Goal: Task Accomplishment & Management: Complete application form

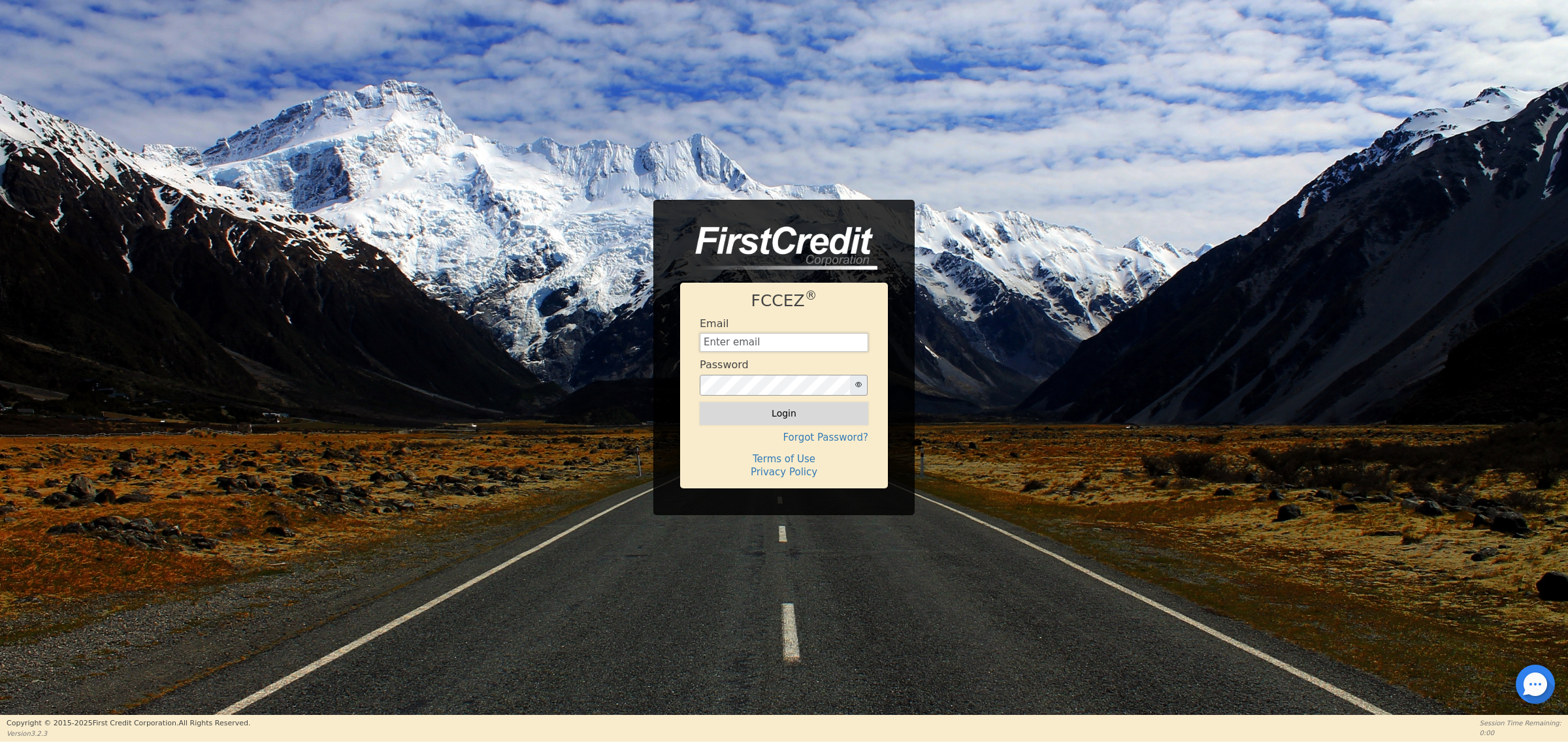
type input "carolinaclean25@gmail.com"
click at [787, 416] on button "Login" at bounding box center [784, 413] width 169 height 22
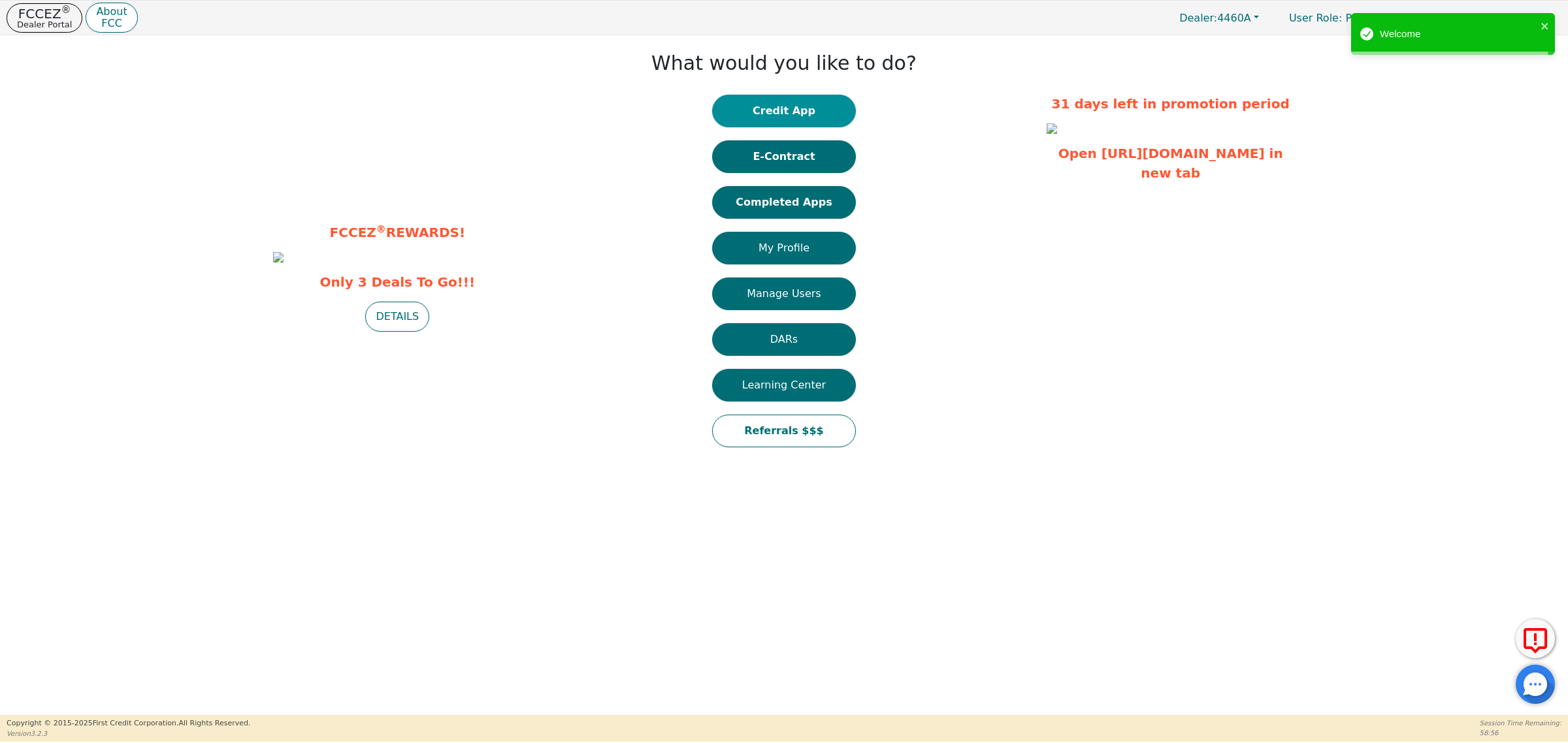
click at [786, 118] on button "Credit App" at bounding box center [784, 111] width 144 height 33
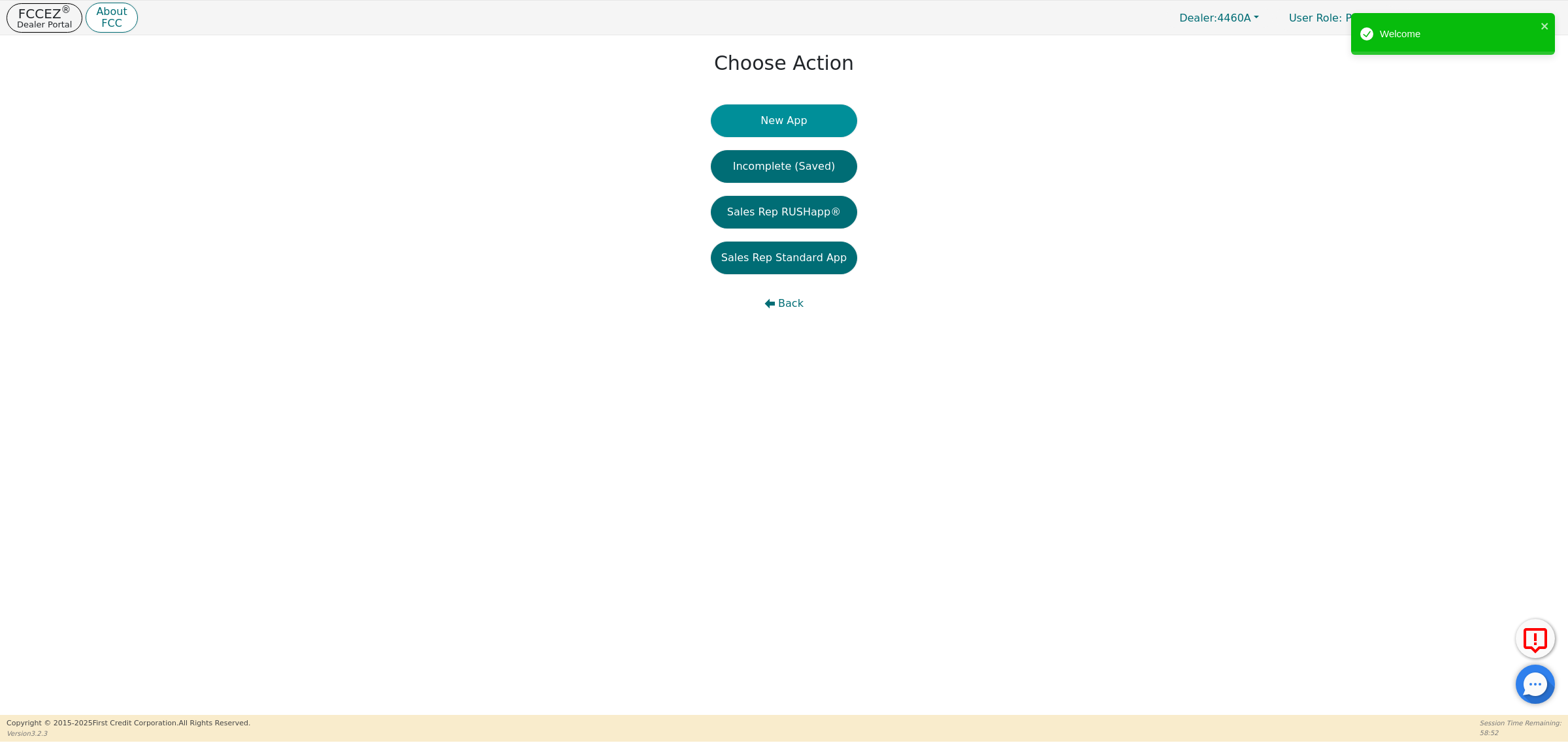
click at [785, 119] on button "New App" at bounding box center [784, 121] width 147 height 33
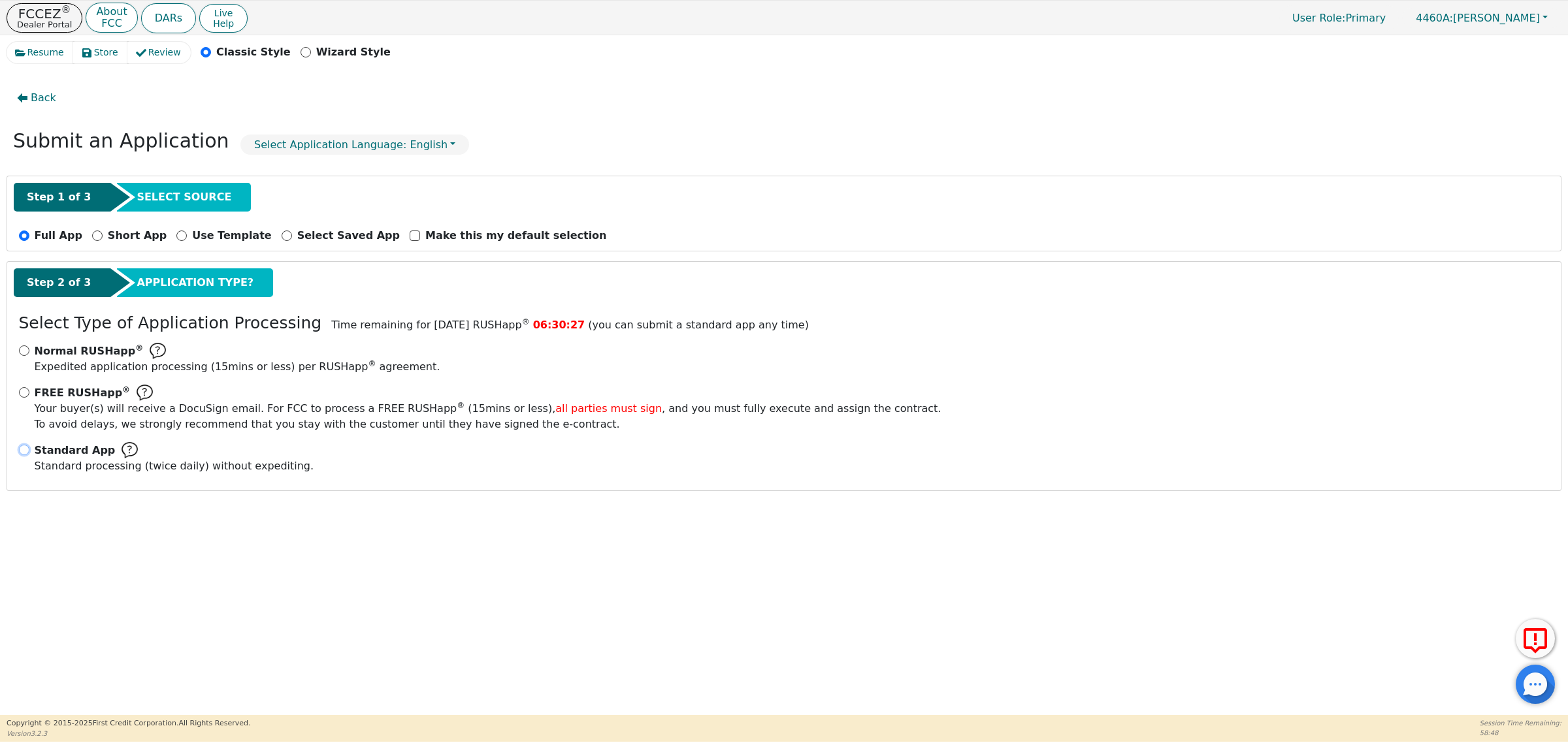
click at [25, 451] on input "Standard App Standard processing (twice daily) without expediting." at bounding box center [23, 449] width 10 height 10
radio input "true"
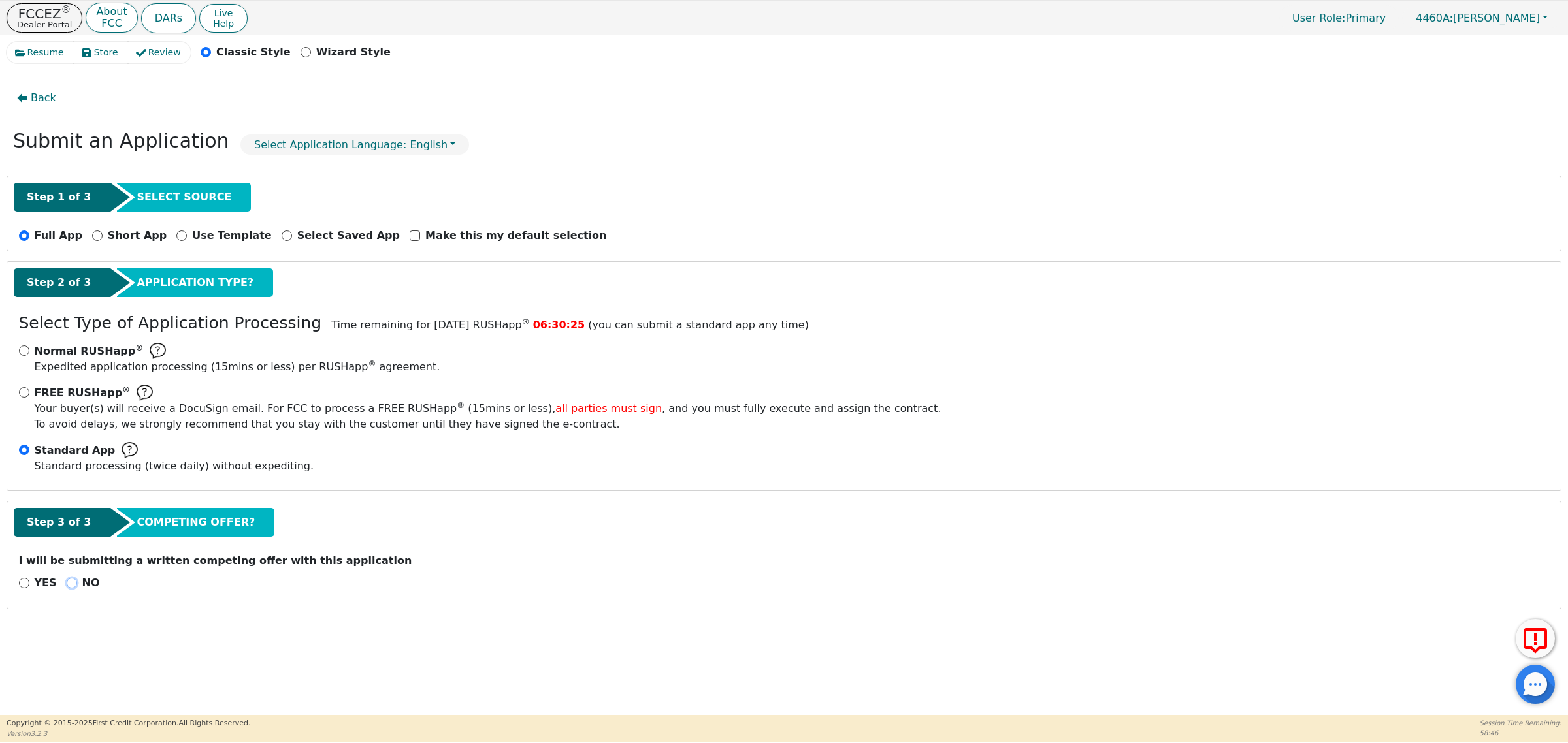
click at [69, 583] on input "NO" at bounding box center [71, 582] width 10 height 10
radio input "true"
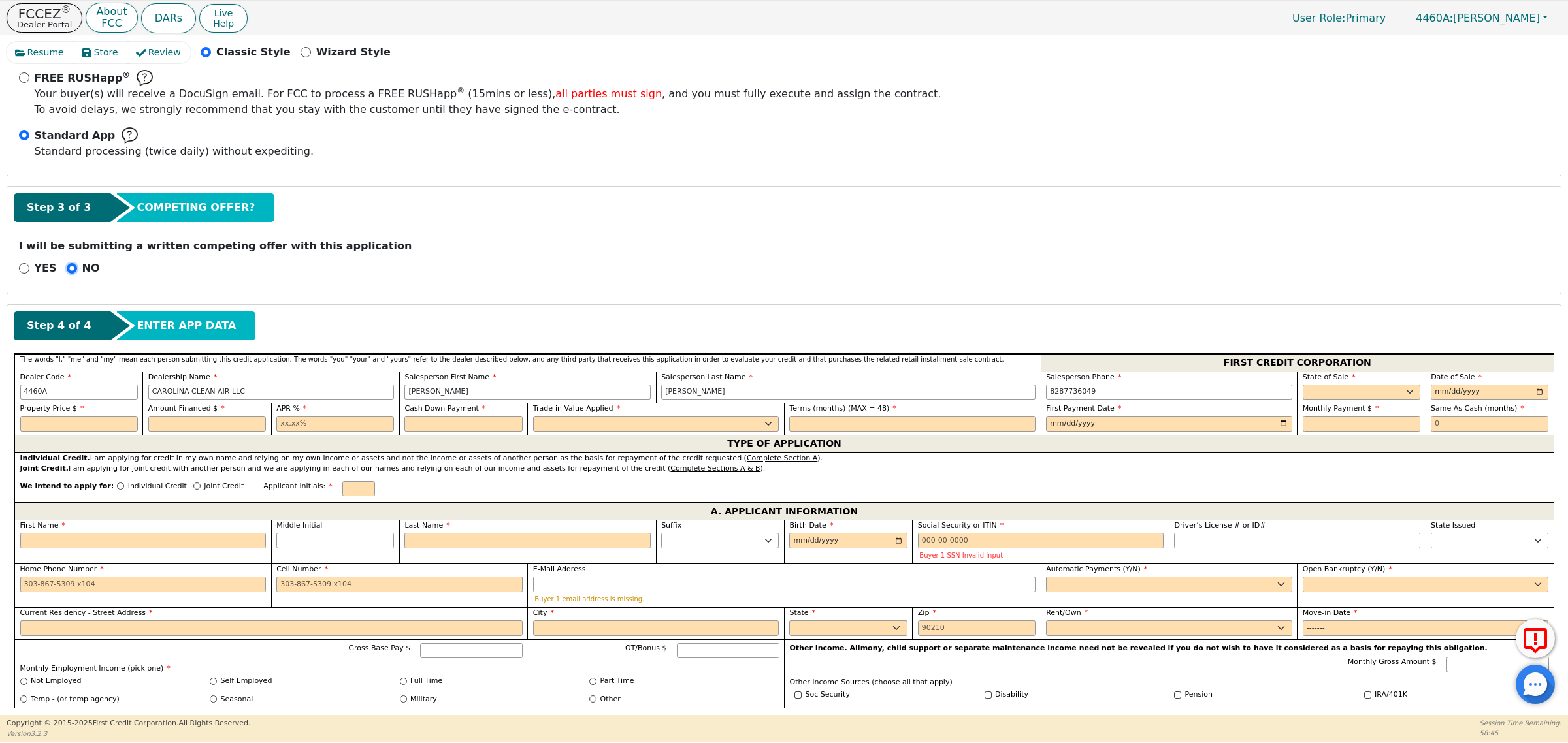
scroll to position [327, 0]
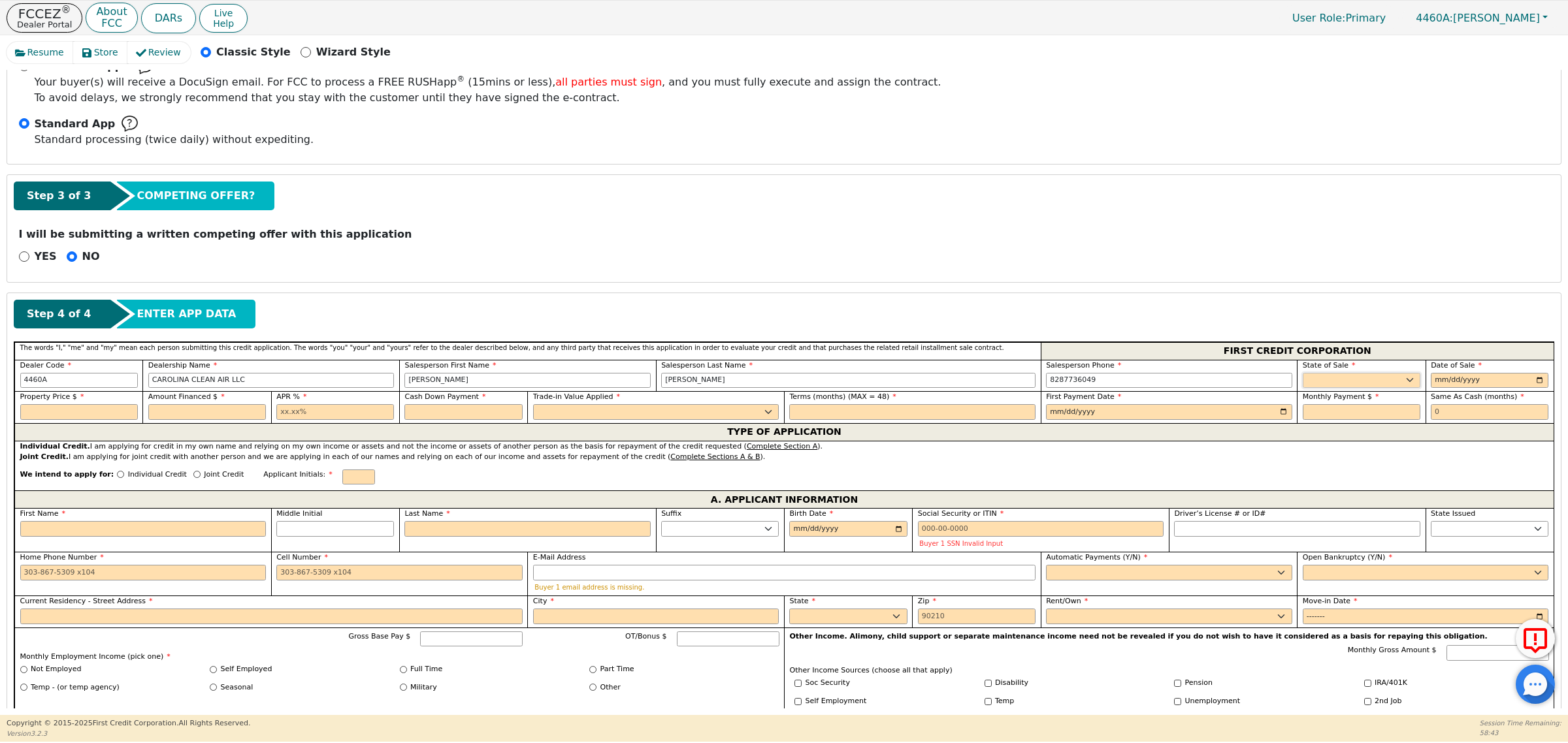
click at [1375, 380] on select "AK AL AR AZ CA CO CT DC DE FL GA HI IA ID IL IN KS KY LA MA MD ME MI MN MO MS M…" at bounding box center [1361, 380] width 118 height 16
select select "NC"
click at [1303, 375] on select "AK AL AR AZ CA CO CT DC DE FL GA HI IA ID IL IN KS KY LA MA MD ME MI MN MO MS M…" at bounding box center [1361, 380] width 118 height 16
click at [1536, 382] on input "date" at bounding box center [1489, 380] width 118 height 16
type input "2025-10-01"
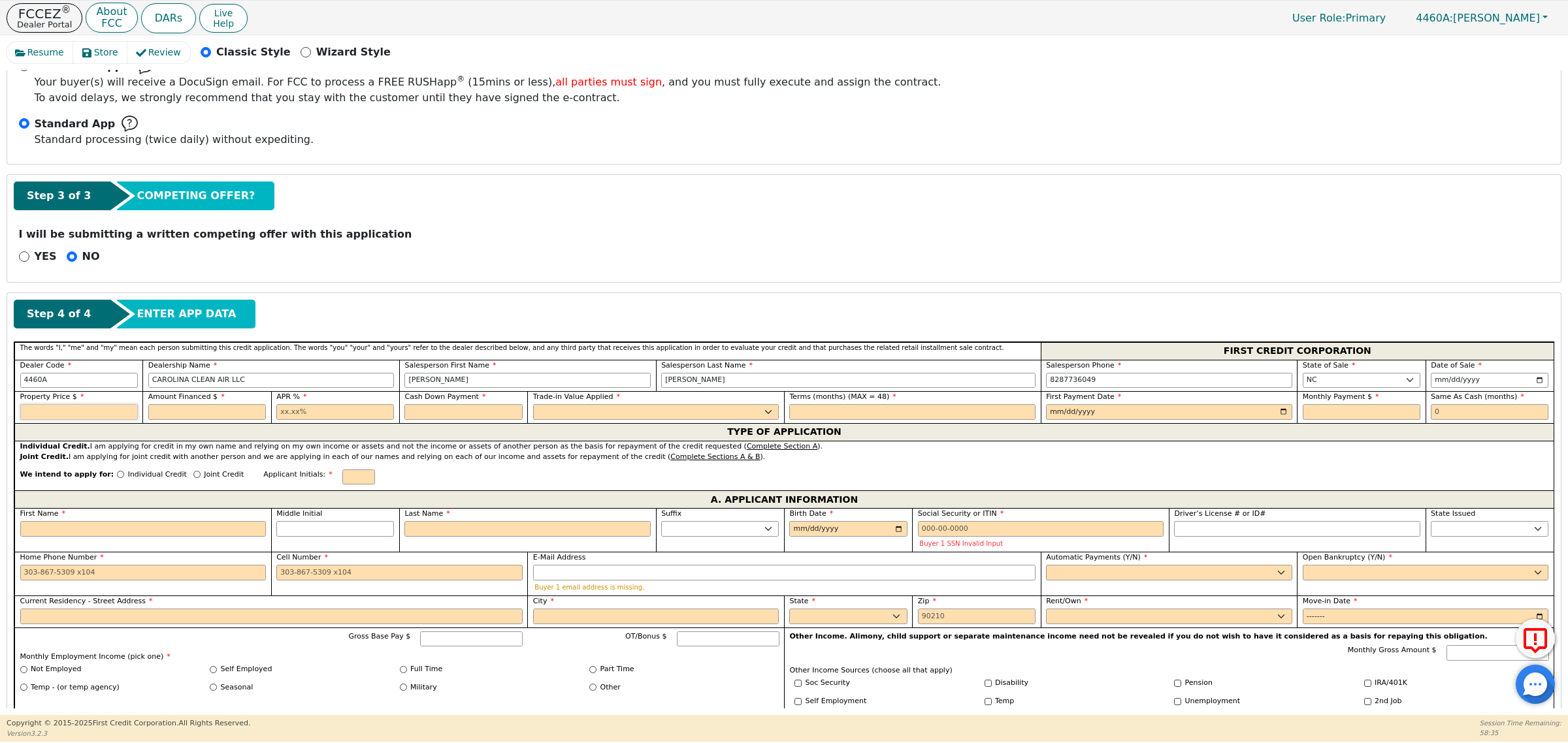
click at [90, 416] on input "text" at bounding box center [79, 412] width 118 height 16
type input "3498.90"
type input "3735.00"
type input "21.00"
type input "0.00"
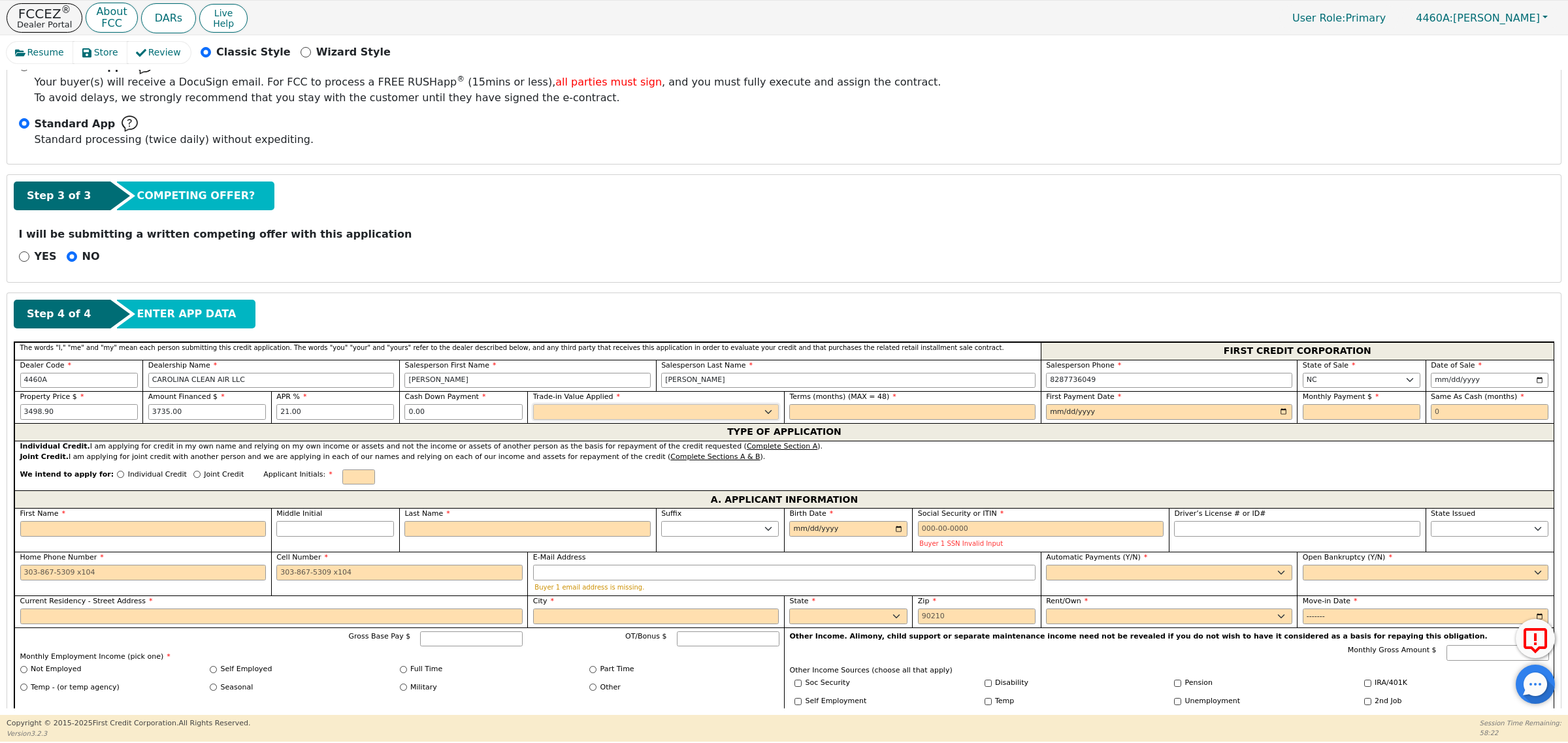
select select "n"
type input "48"
click at [1275, 416] on input "date" at bounding box center [1169, 412] width 247 height 16
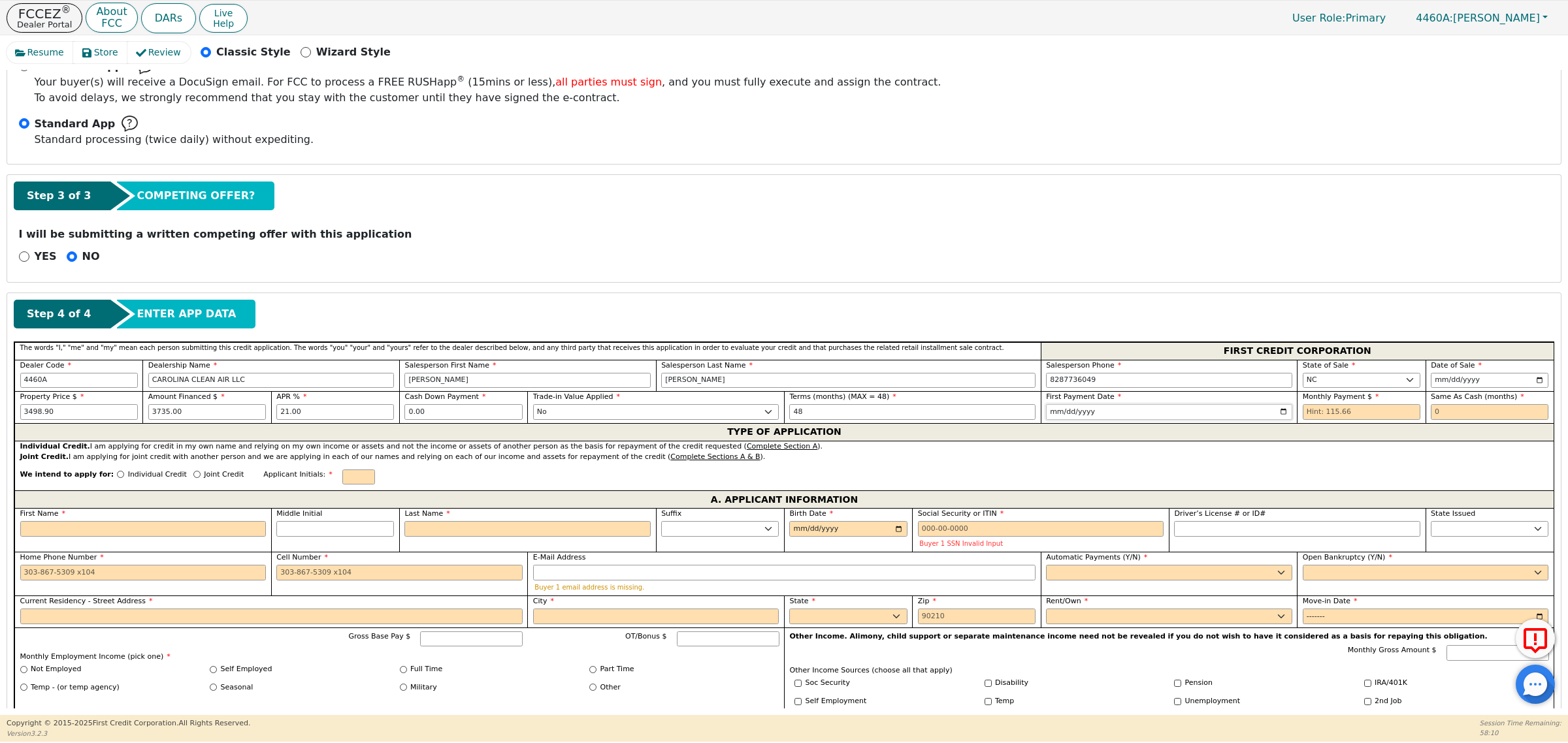
type input "2025-11-01"
click at [1353, 412] on input "text" at bounding box center [1361, 412] width 118 height 16
type input "115.66"
type input "0"
click at [117, 478] on input "Individual Credit" at bounding box center [120, 474] width 7 height 7
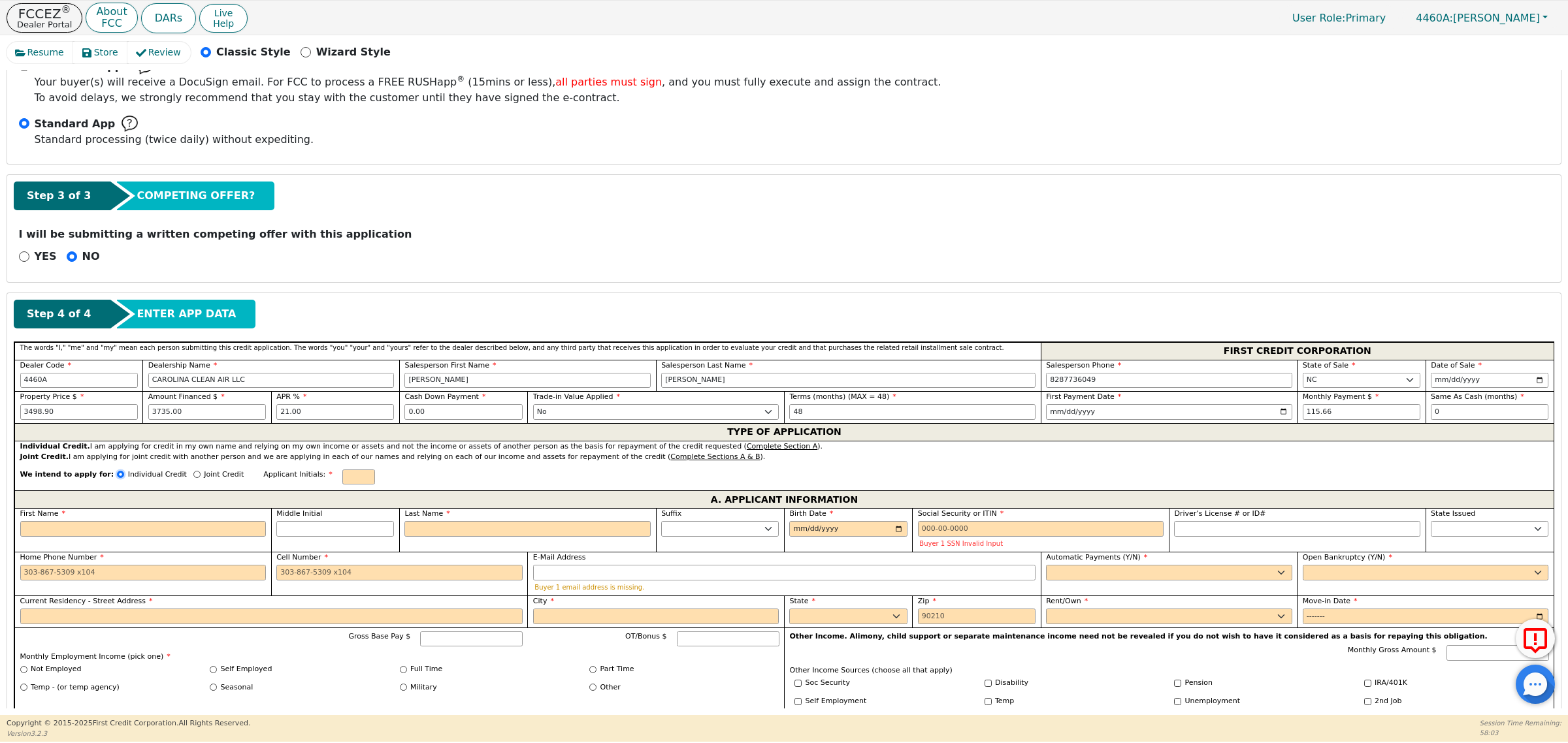
radio input "true"
click at [342, 481] on input "text" at bounding box center [359, 477] width 33 height 16
type input "T"
type input "t"
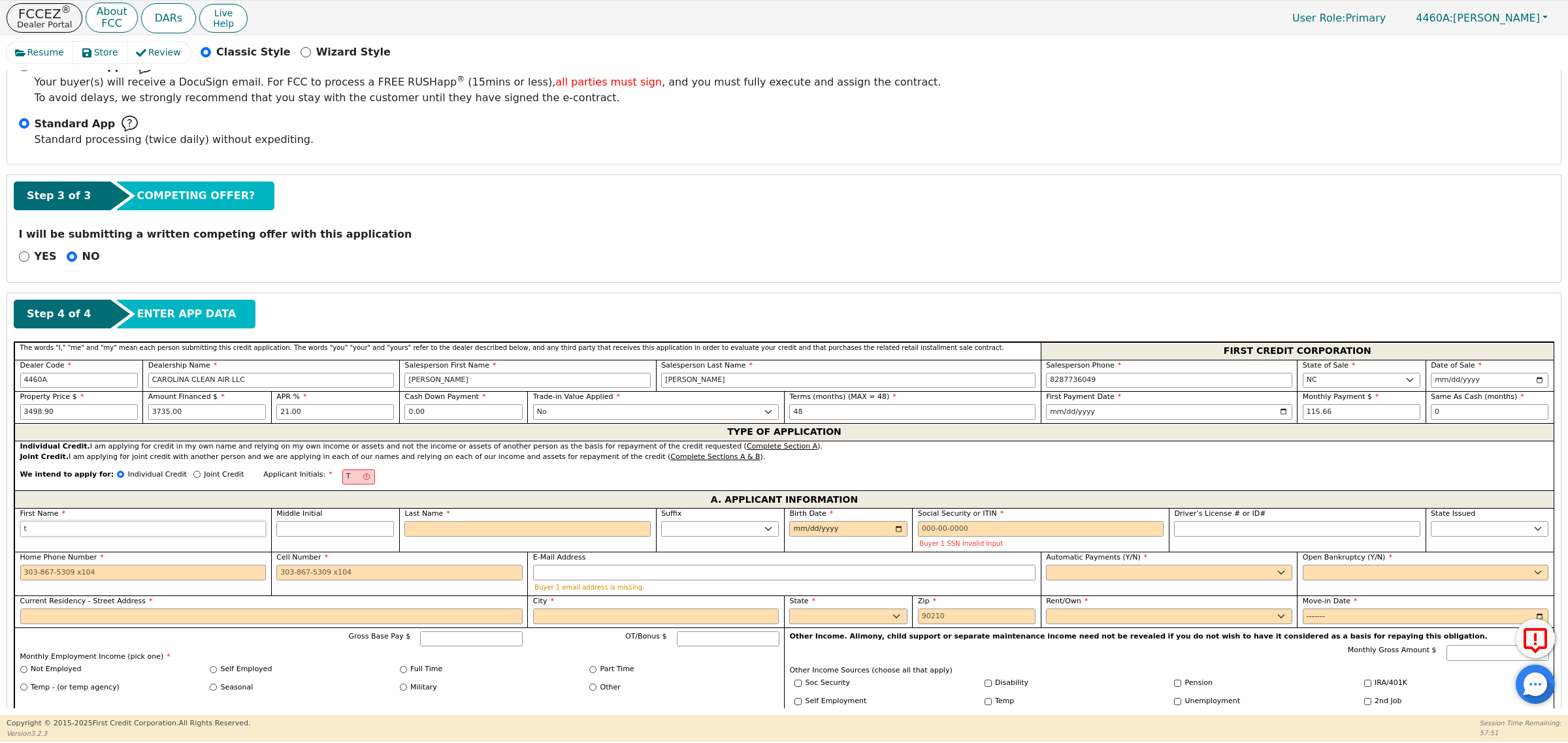
type input "ti"
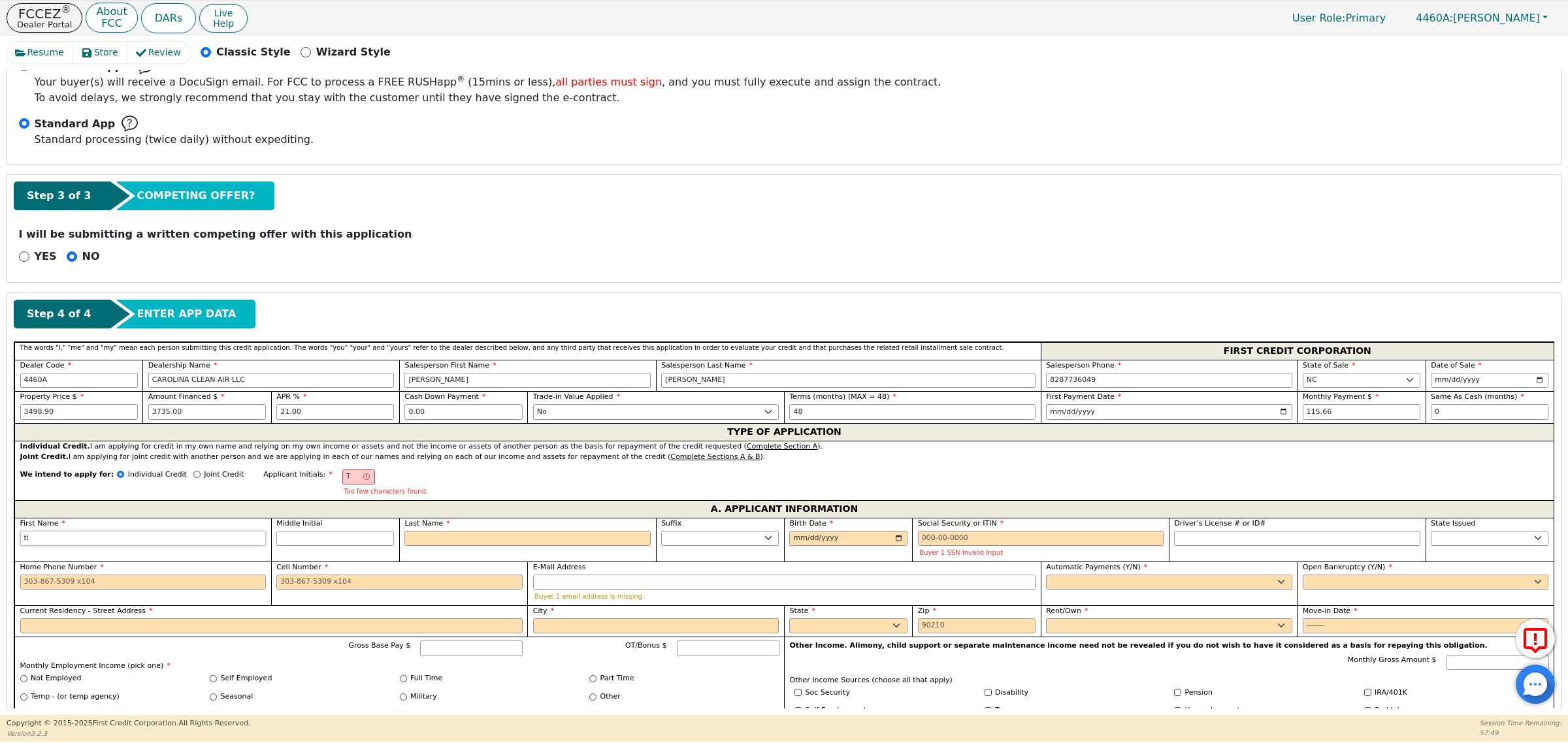
type input "tim"
type input "timo"
type input "timot"
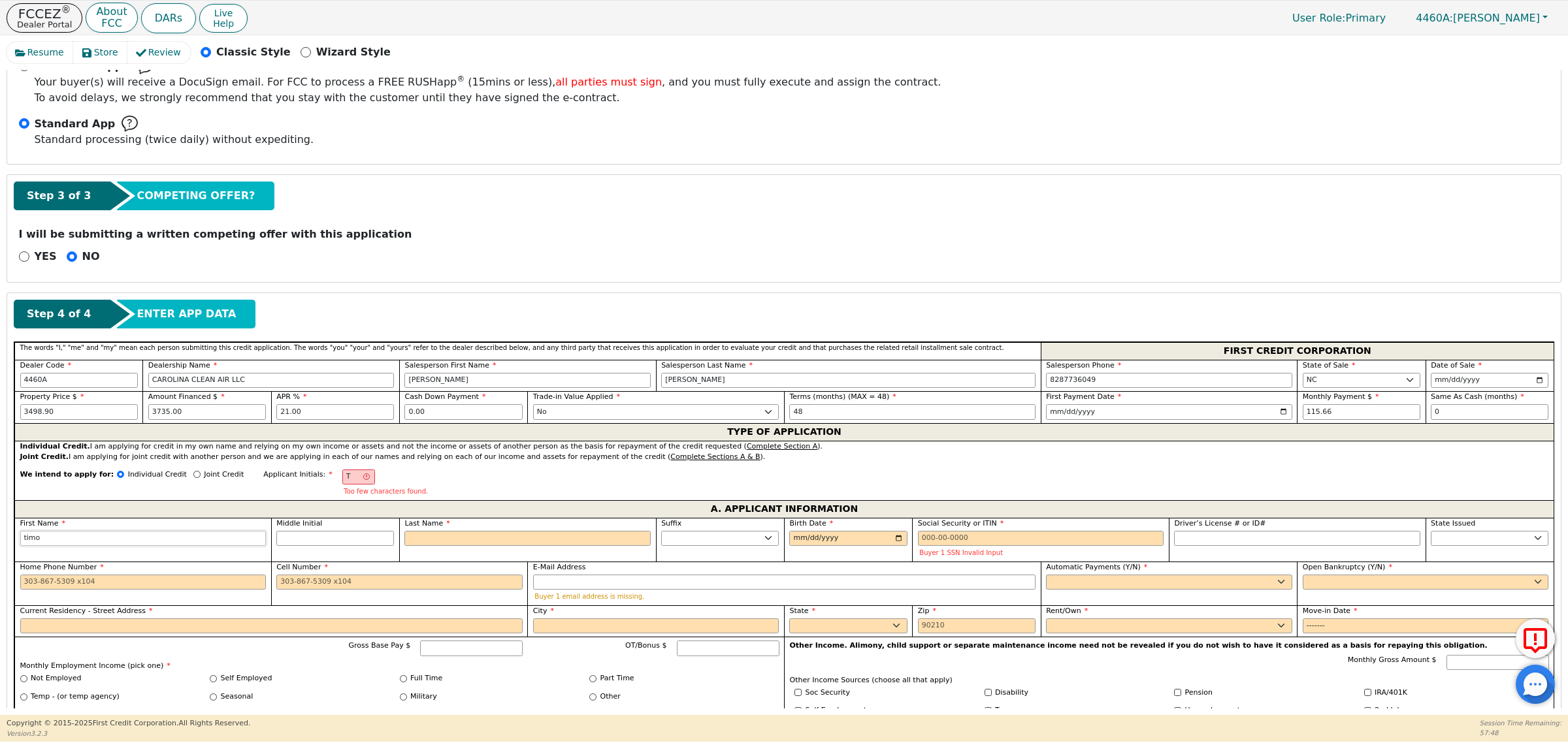
type input "timot"
type input "timoth"
type input "timothyt"
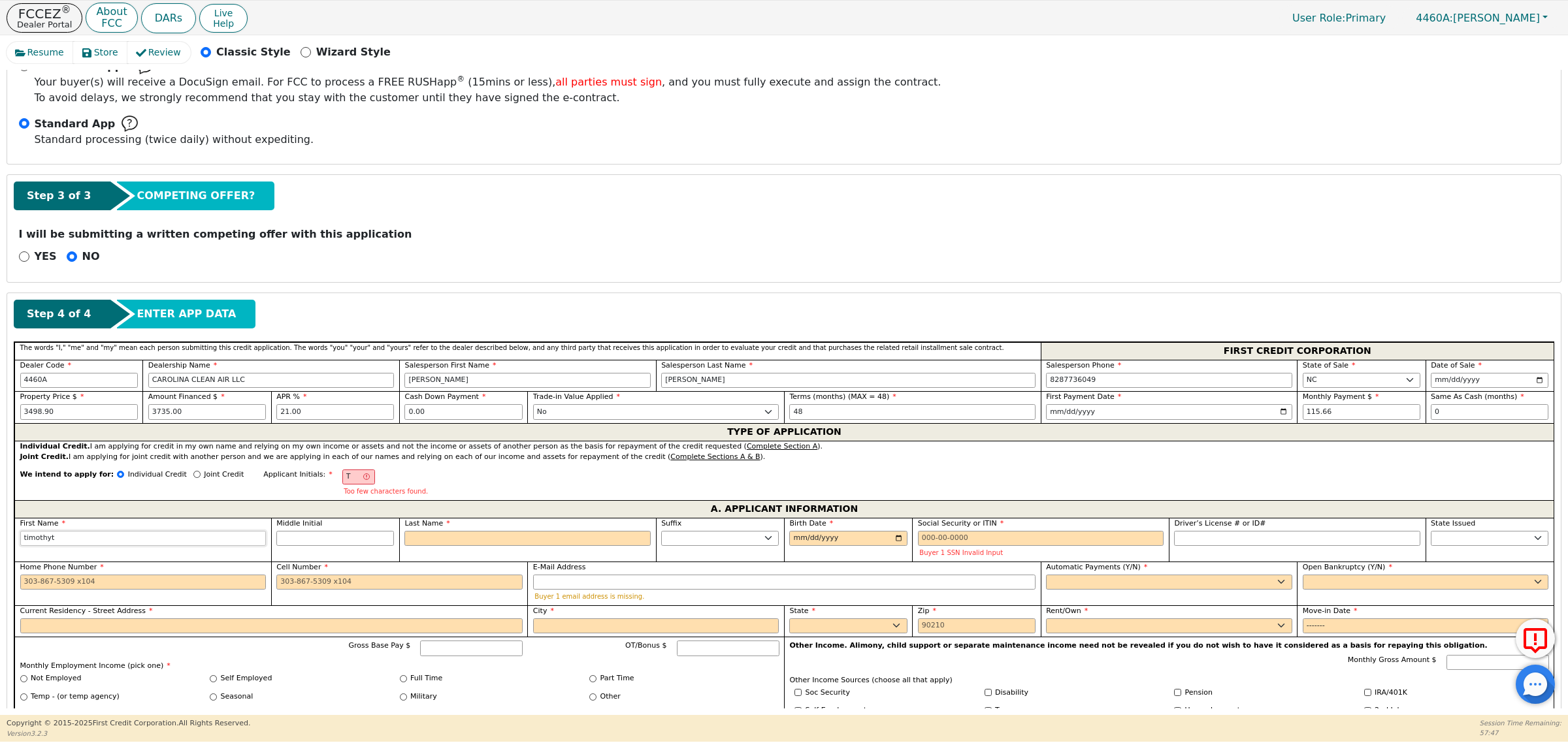
type input "timothy"
type input "TD"
type input "d"
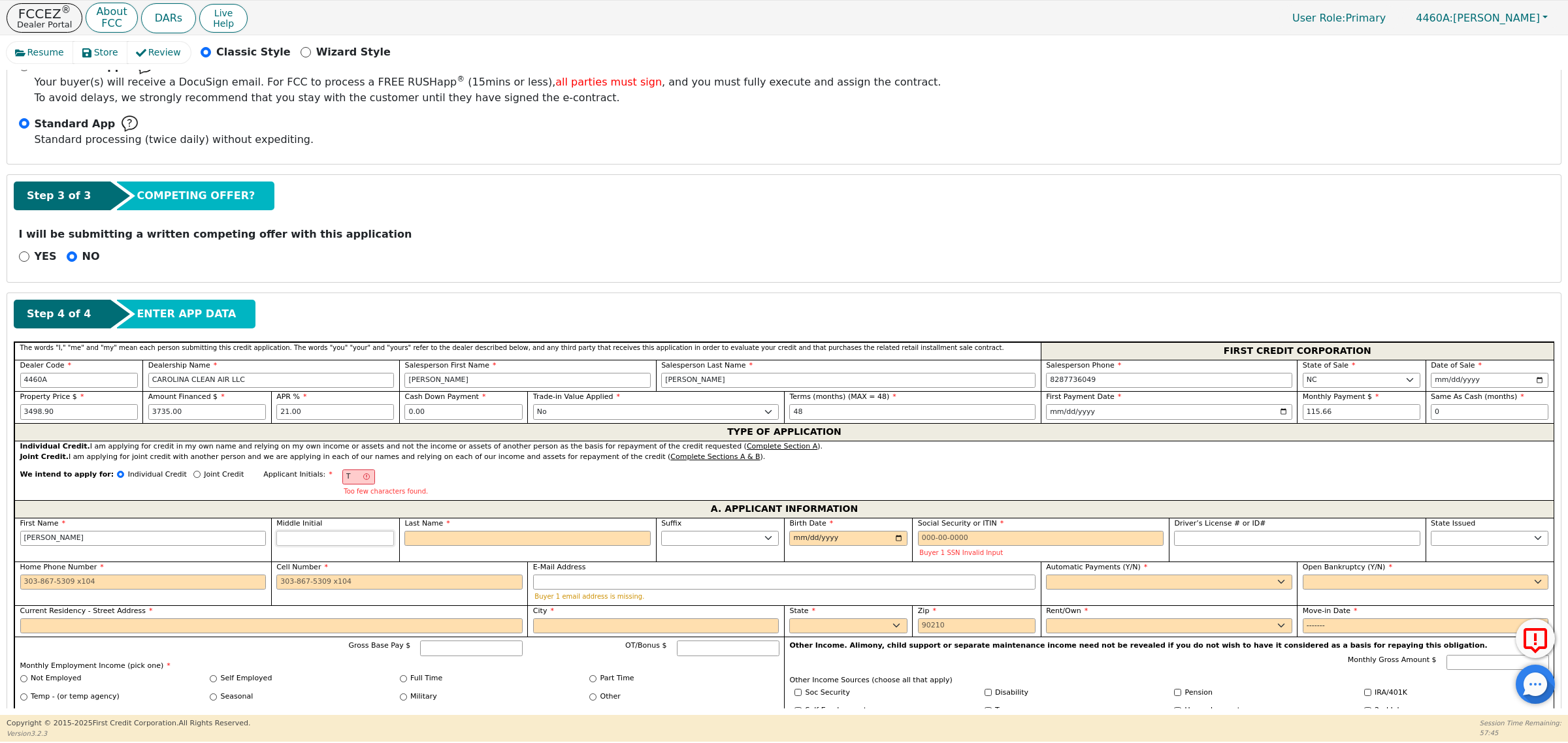
type input "timothy d"
type input "d"
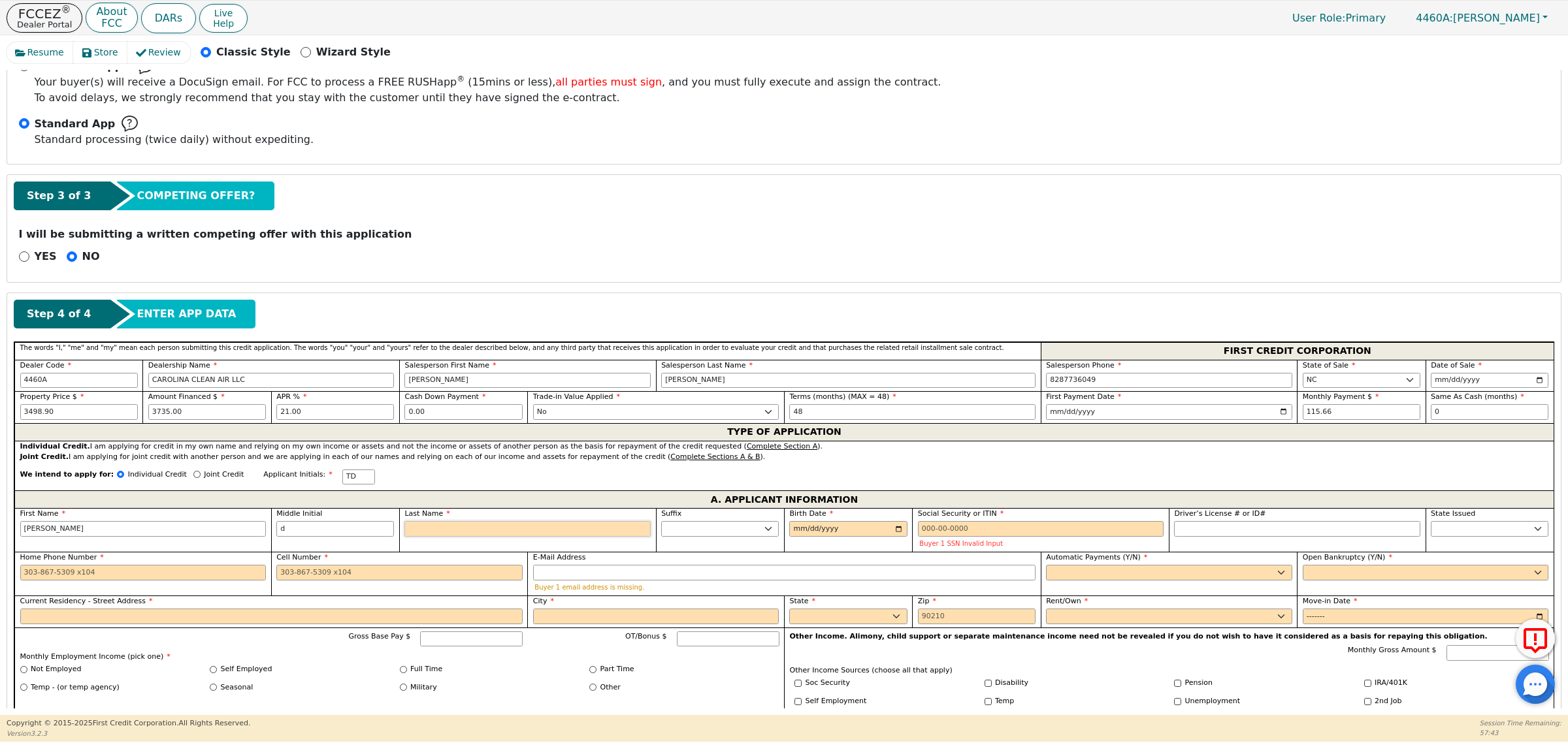
type input "TDH"
type input "h"
type input "timothy d h"
type input "hu"
type input "timothy d hu"
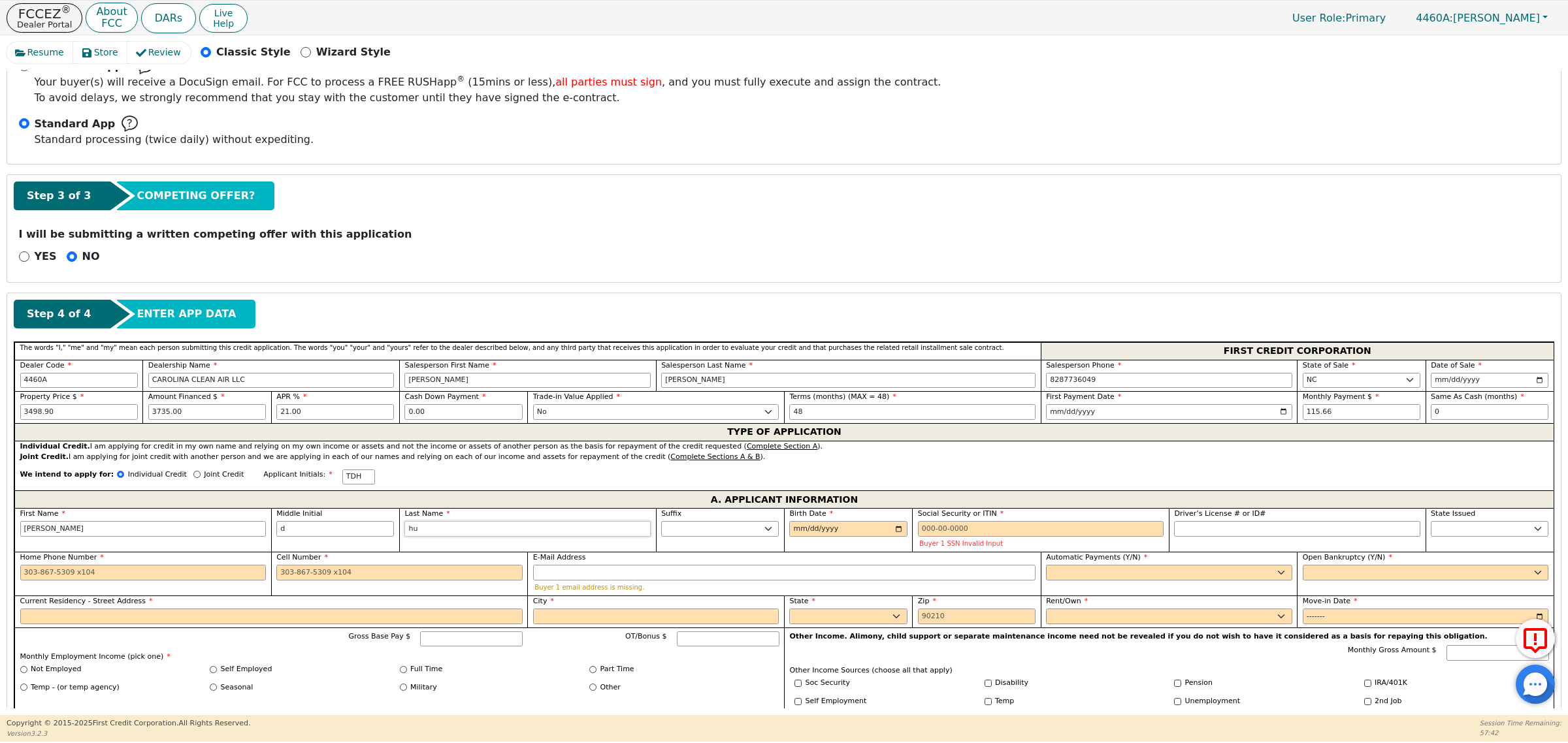
type input "hul"
type input "timothy d hul"
type input "hull"
type input "timothy d hull"
type input "hull"
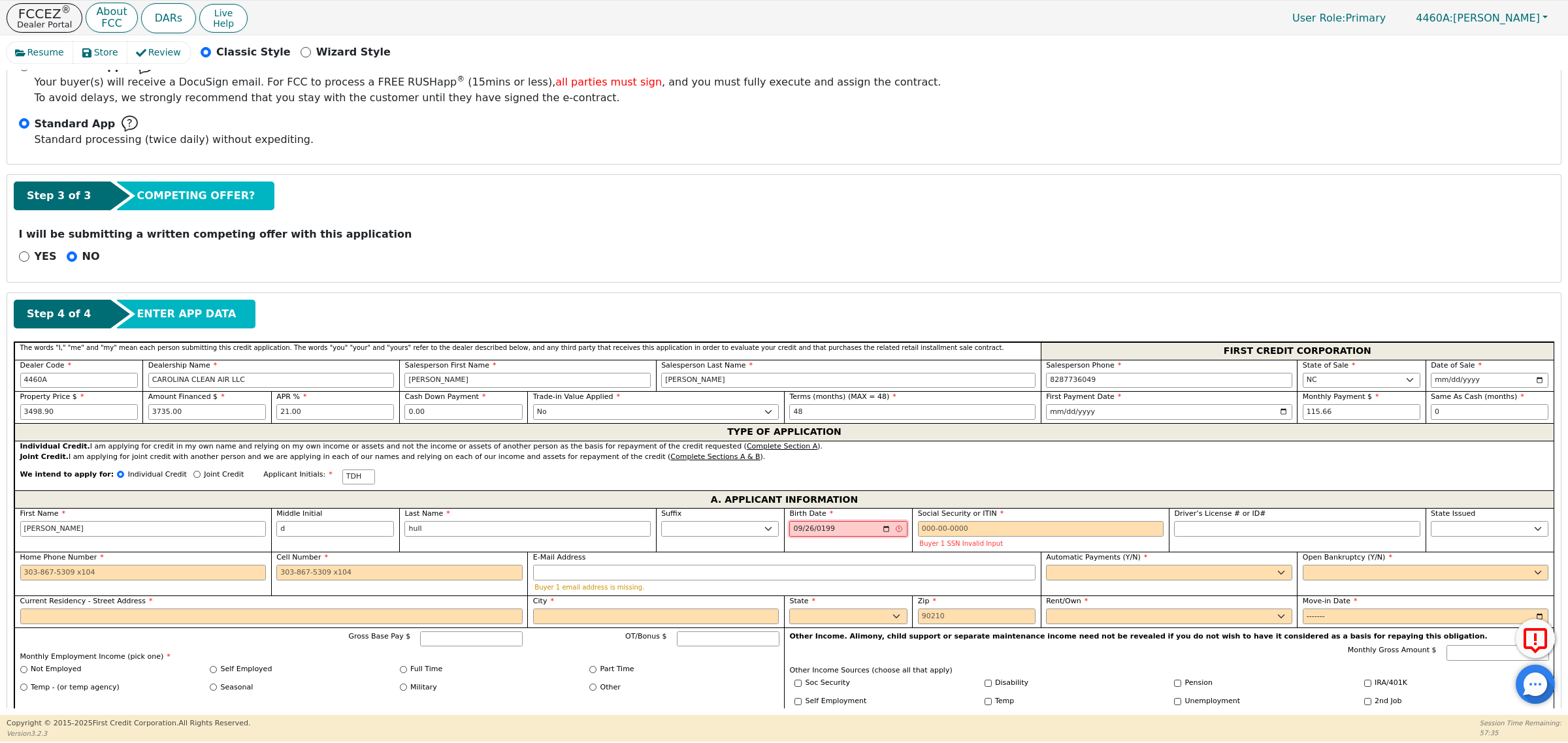
type input "1996-09-26"
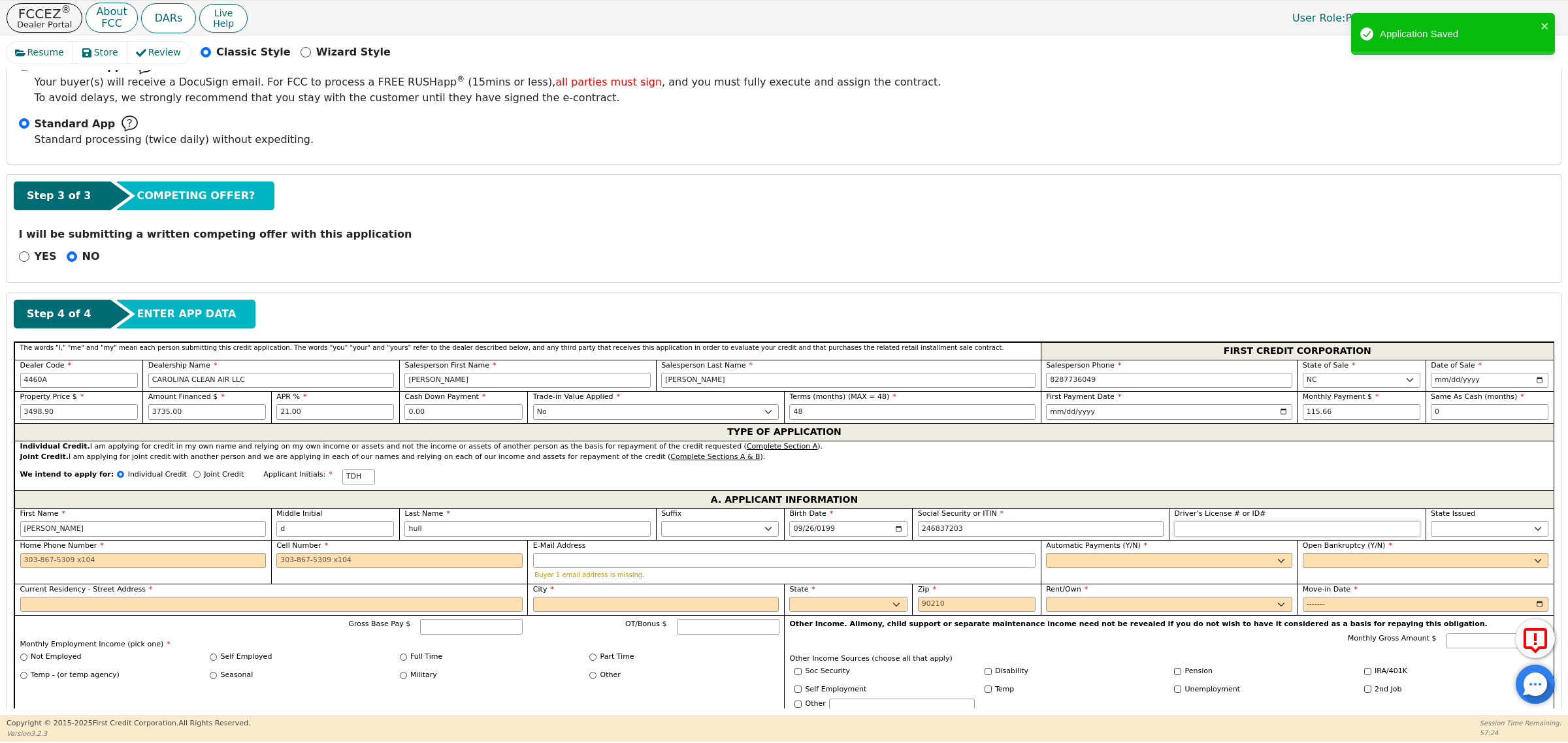
type input "***-**-7203"
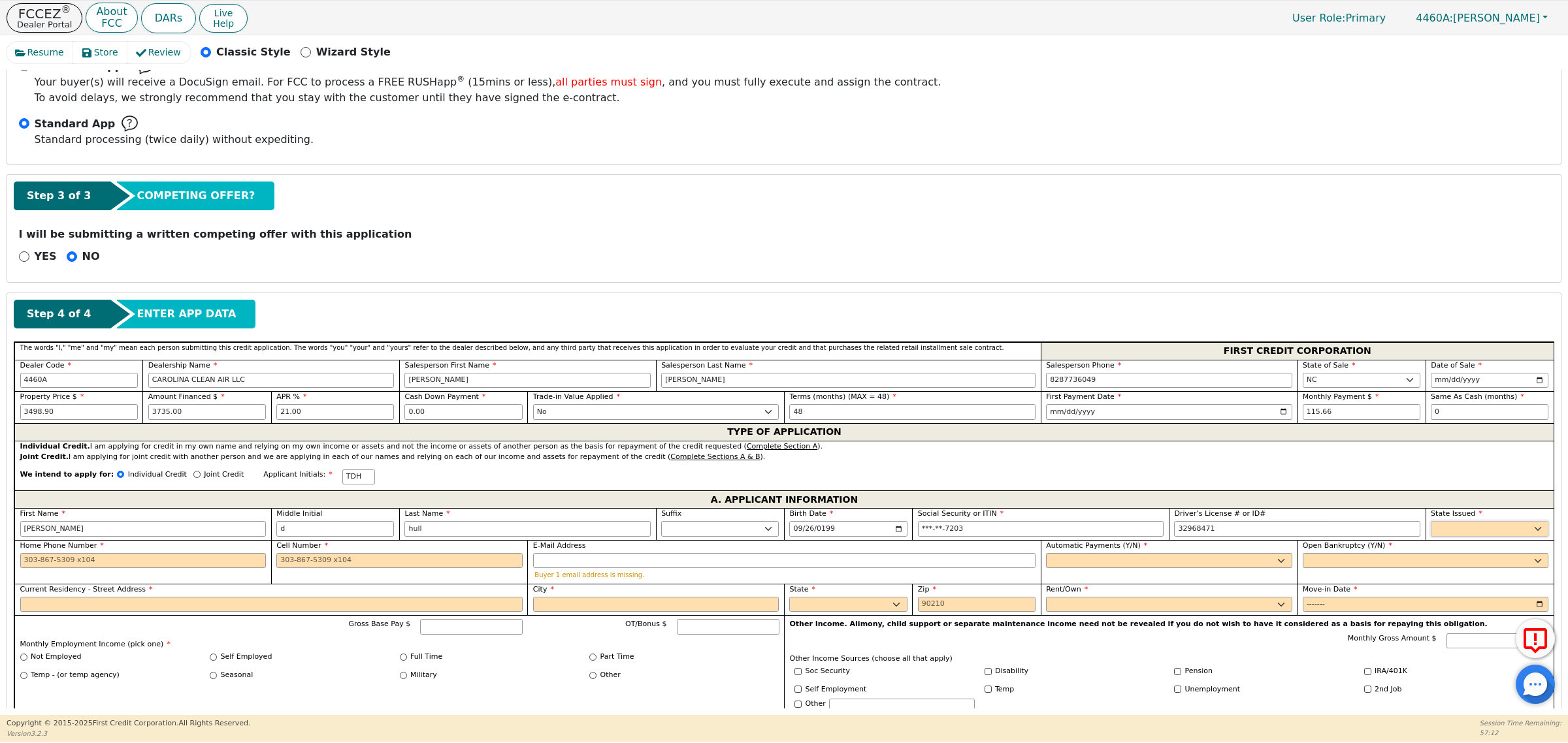
type input "********"
select select "NC"
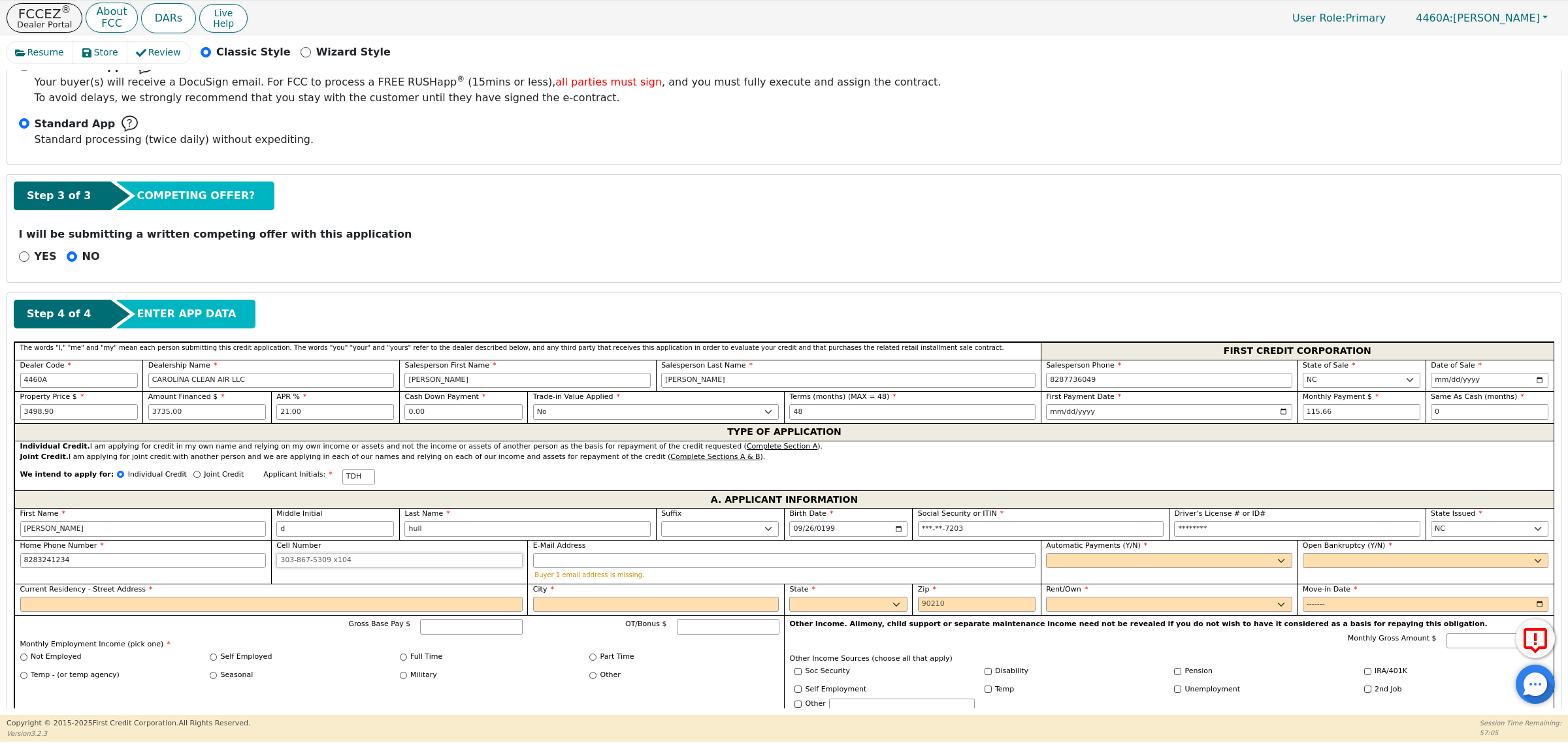
type input "828-324-1234"
type input "864-491-7092"
type input "dustin7hull@gmail.com"
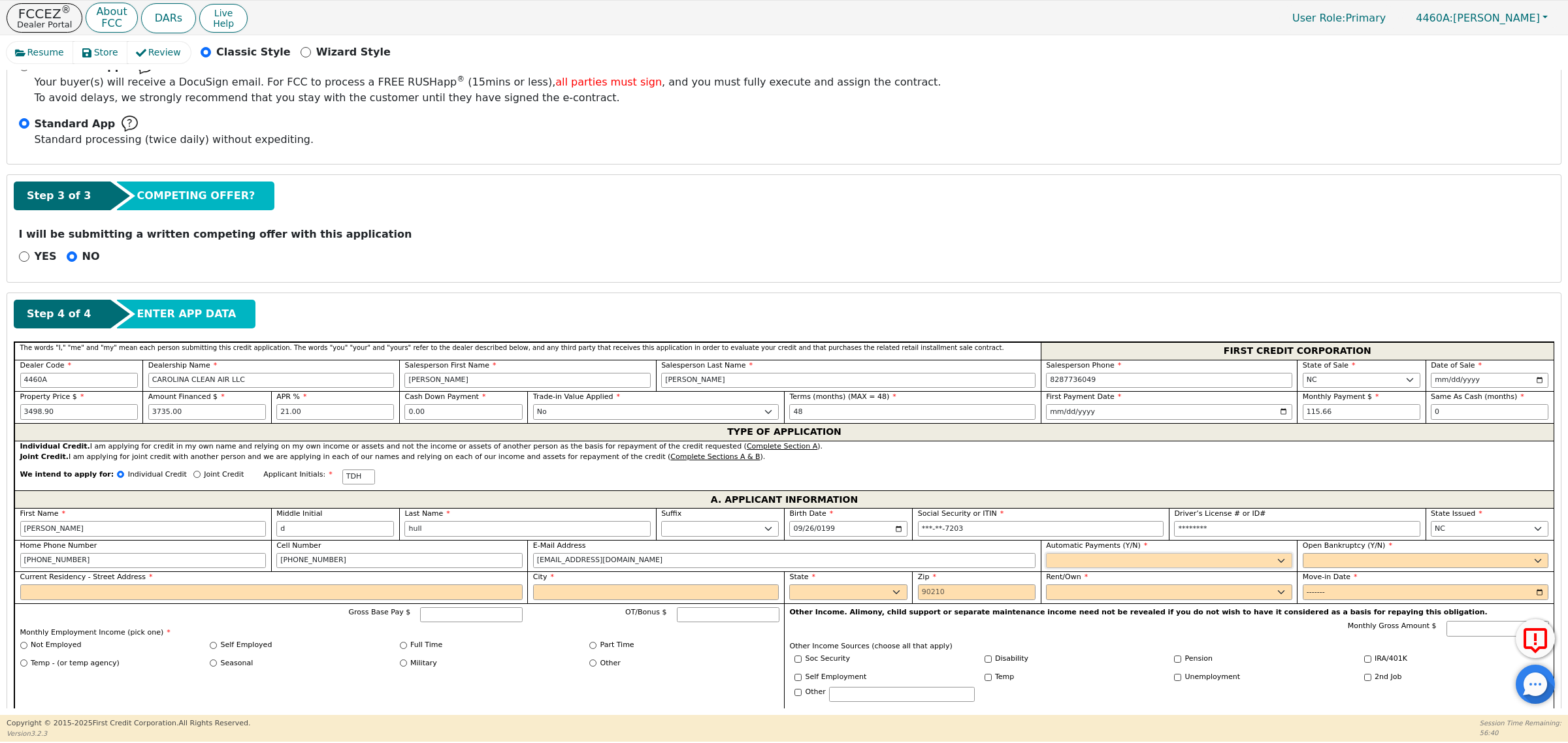
select select "y"
type input "timothy d hull"
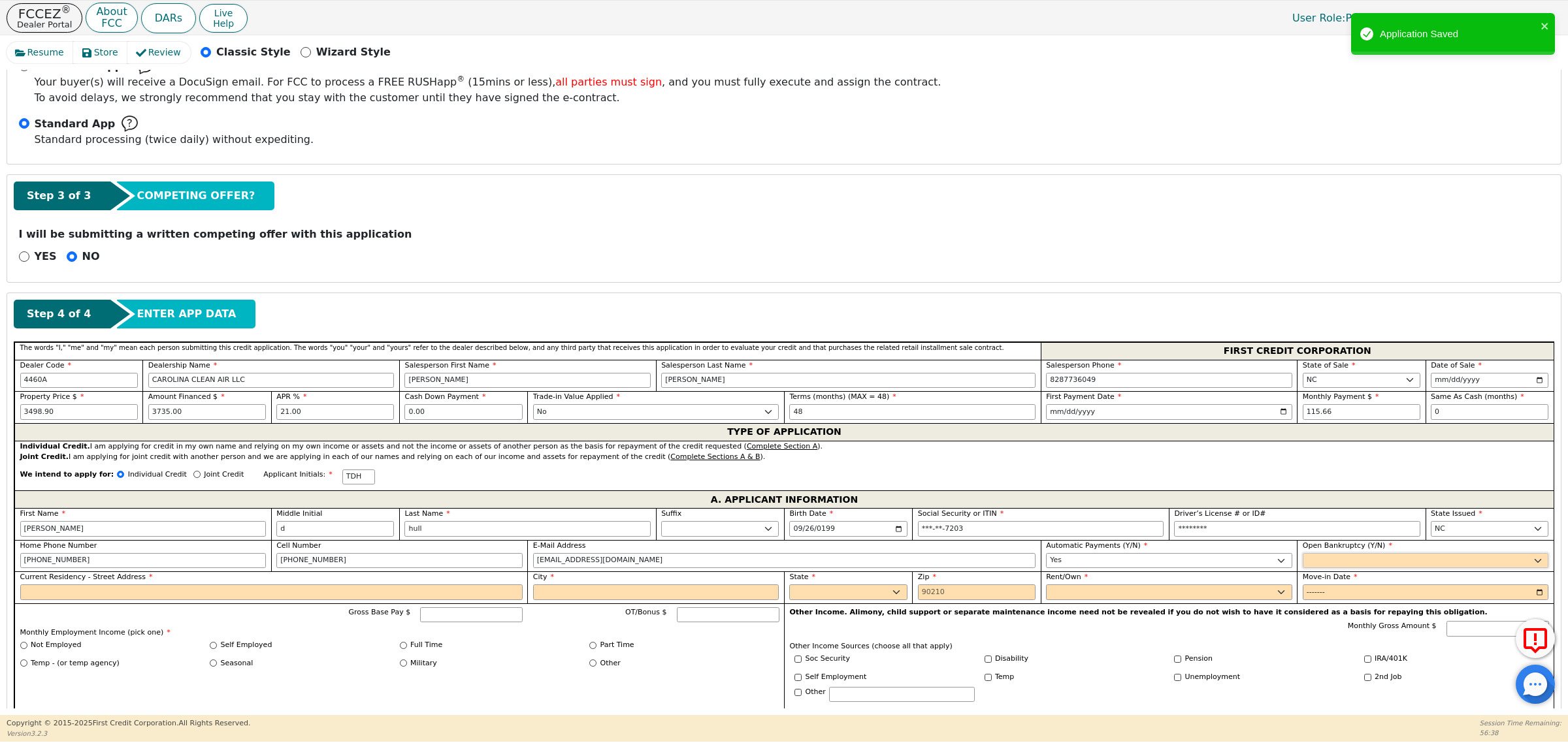
select select "n"
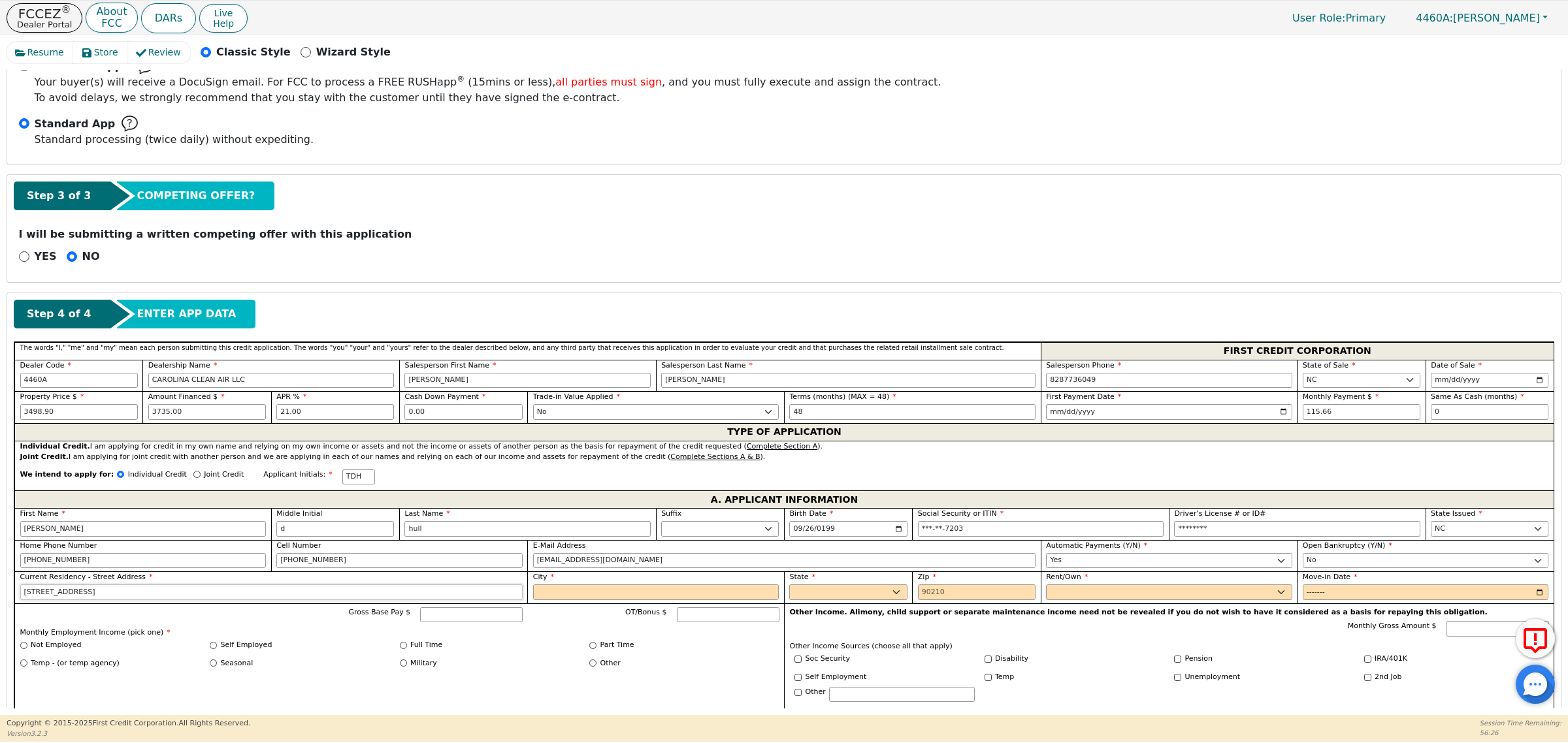
type input "1514 north piedmont ave"
type input "kings mtn"
select select "NC"
type input "28086"
select select "Own"
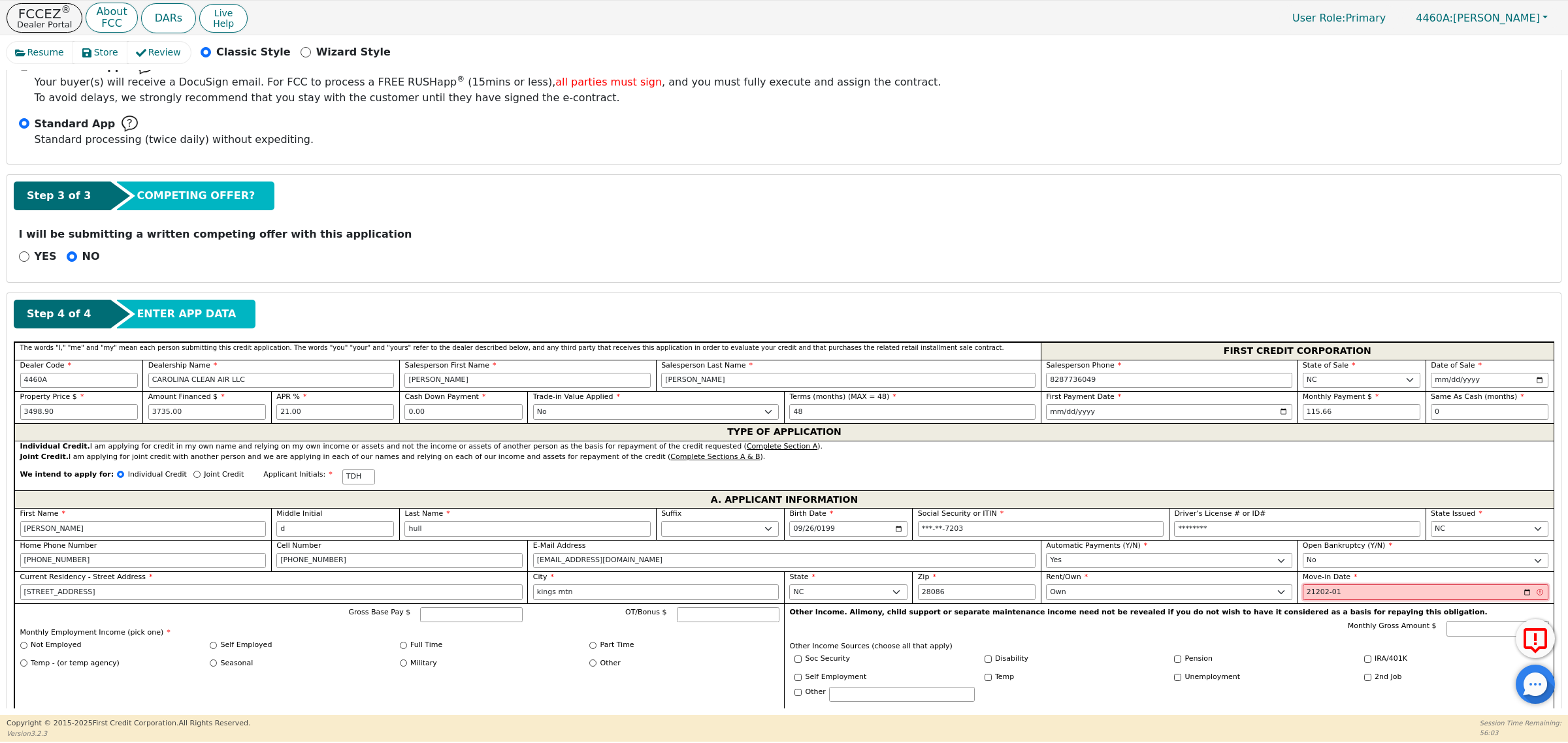
type input "212024-01"
type input "2024-01"
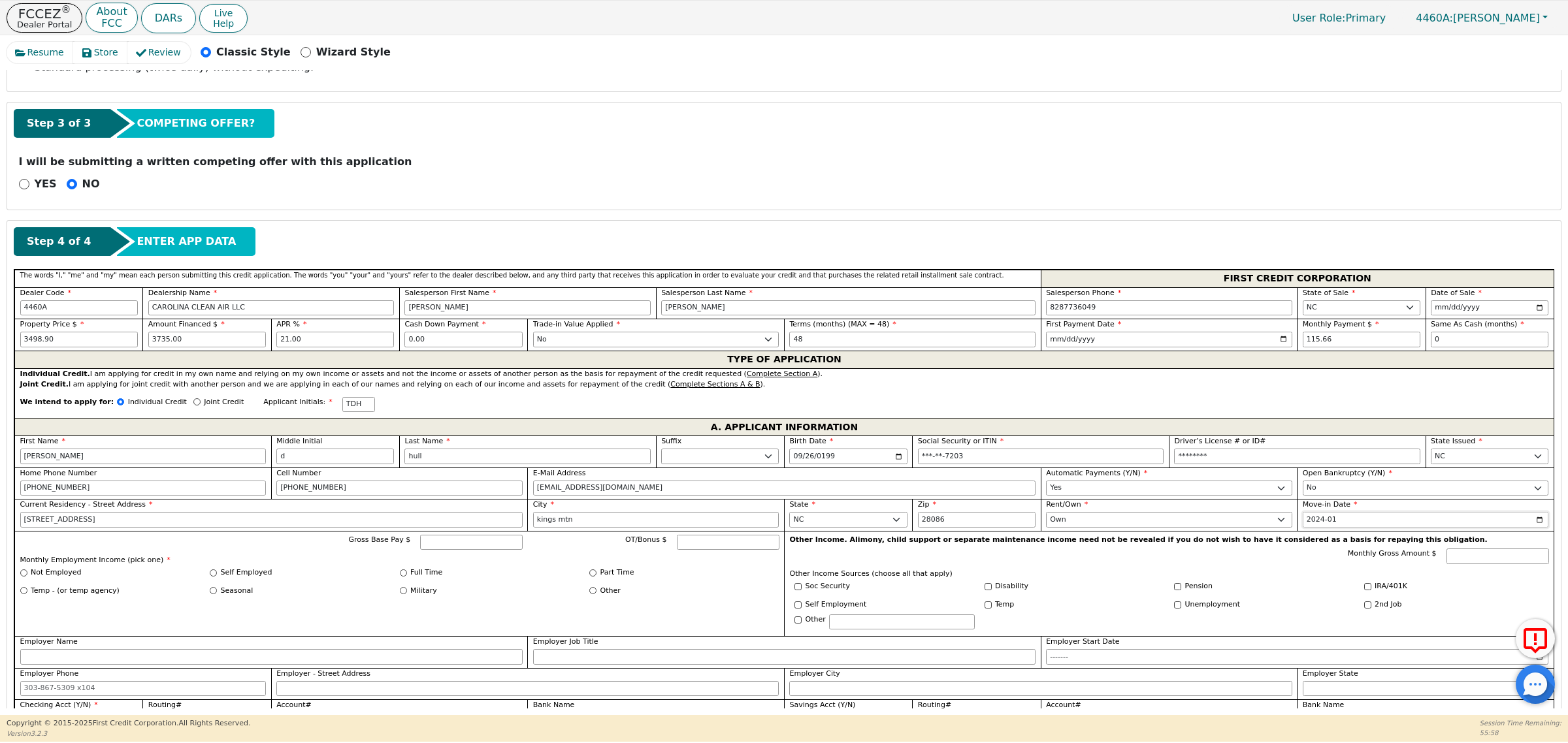
scroll to position [490, 0]
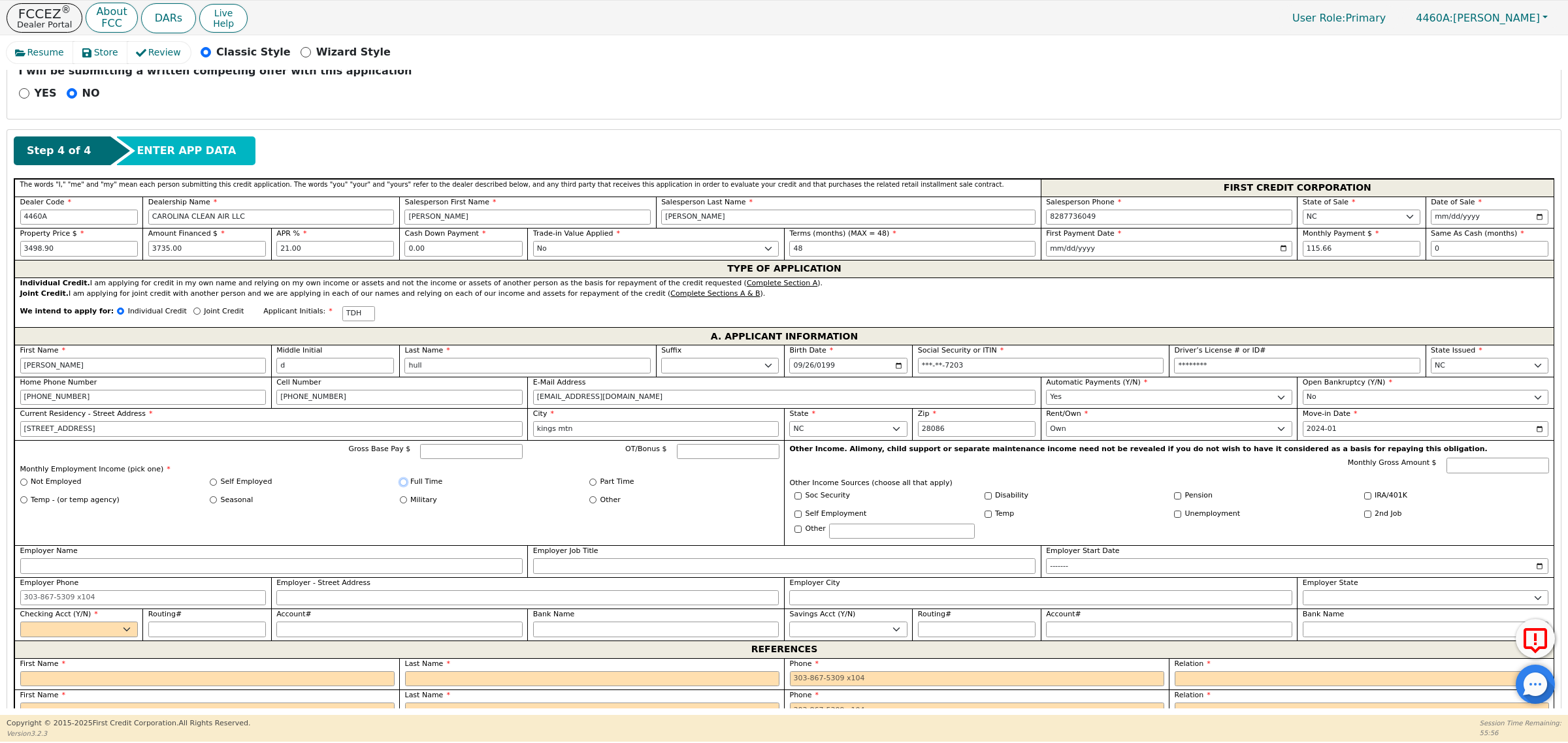
click at [404, 486] on input "Full Time" at bounding box center [403, 482] width 7 height 7
radio input "true"
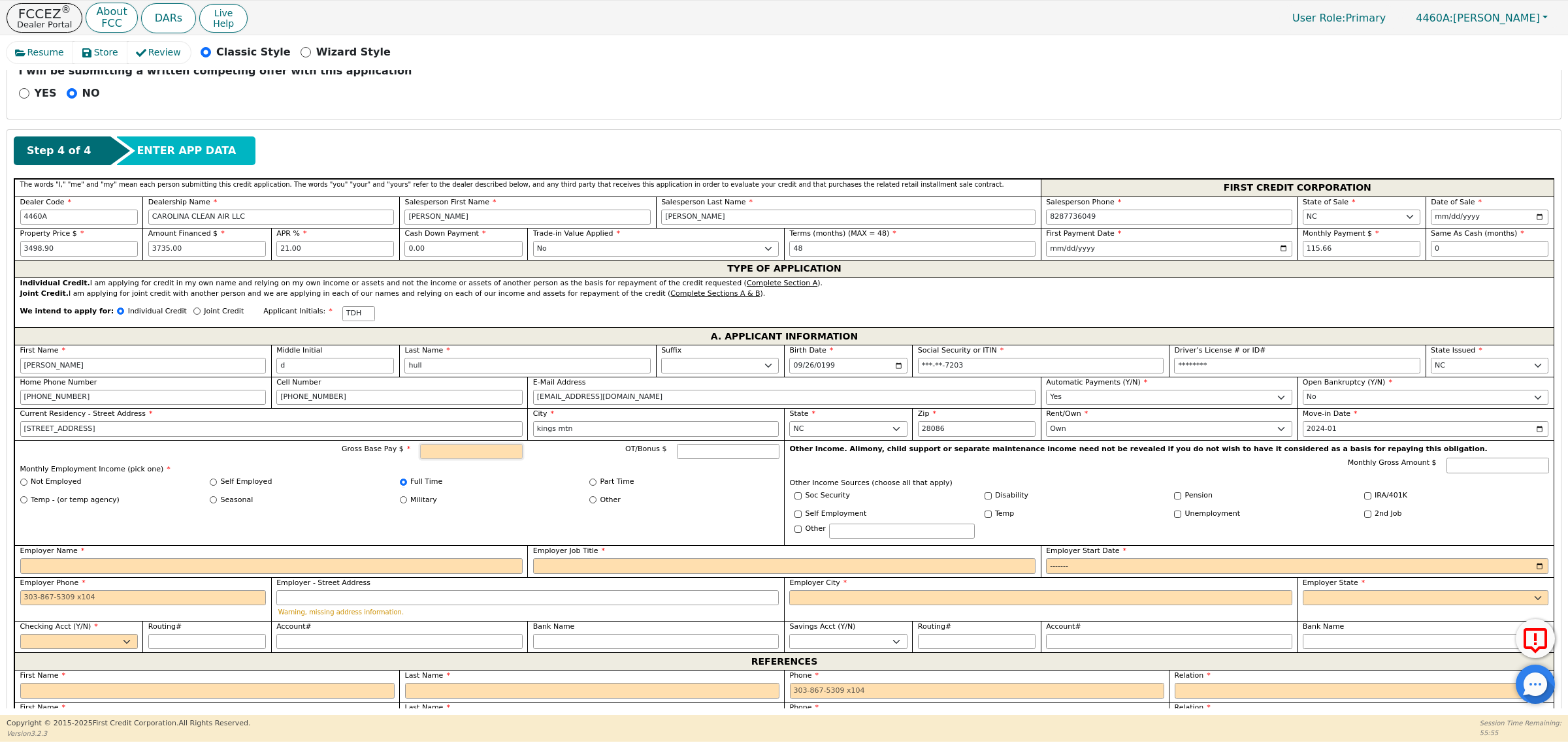
click at [472, 458] on input "Gross Base Pay $" at bounding box center [472, 452] width 103 height 16
type input "4200.00"
click at [345, 567] on input "Employer Name" at bounding box center [271, 566] width 502 height 16
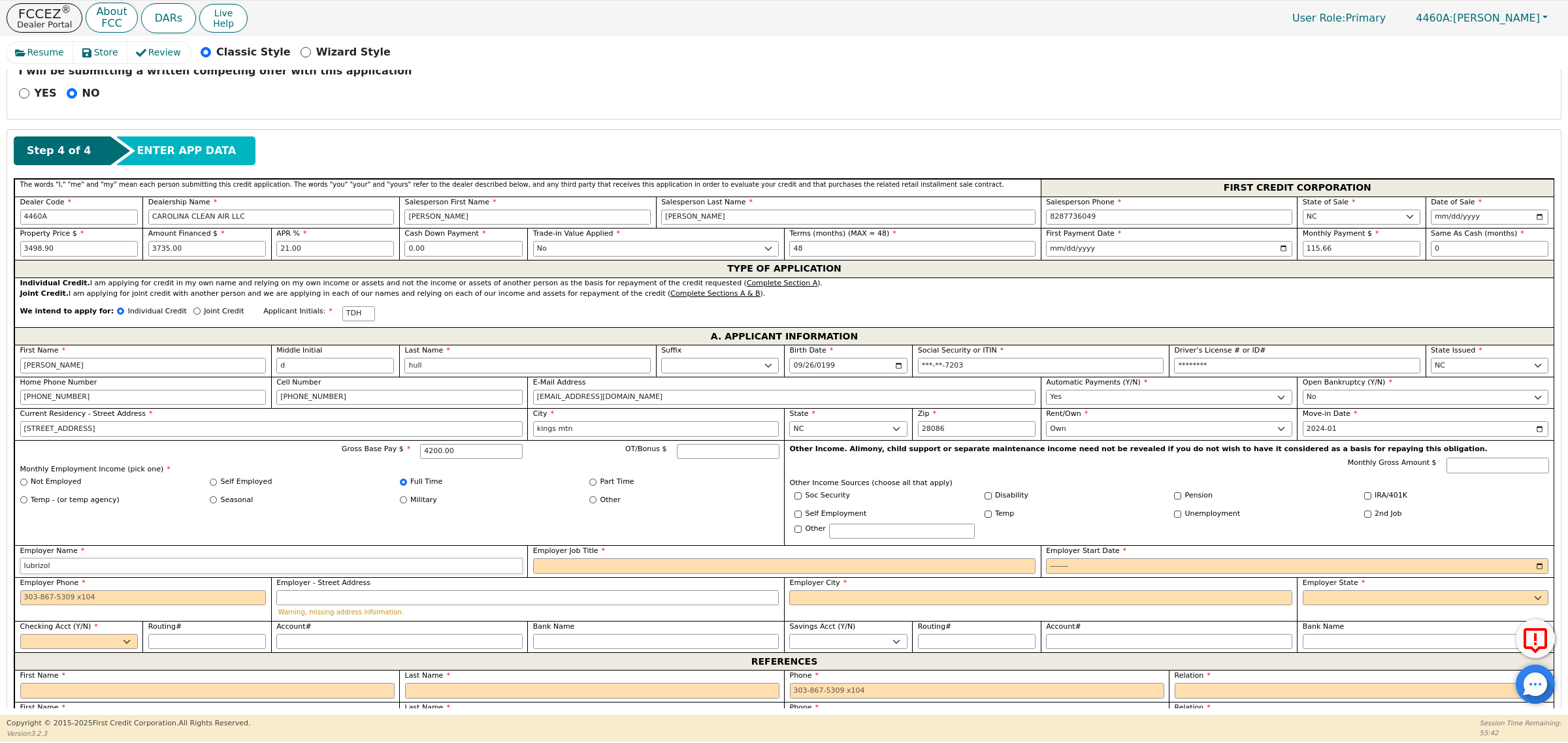
type input "lubrizol"
type input "chemical operator"
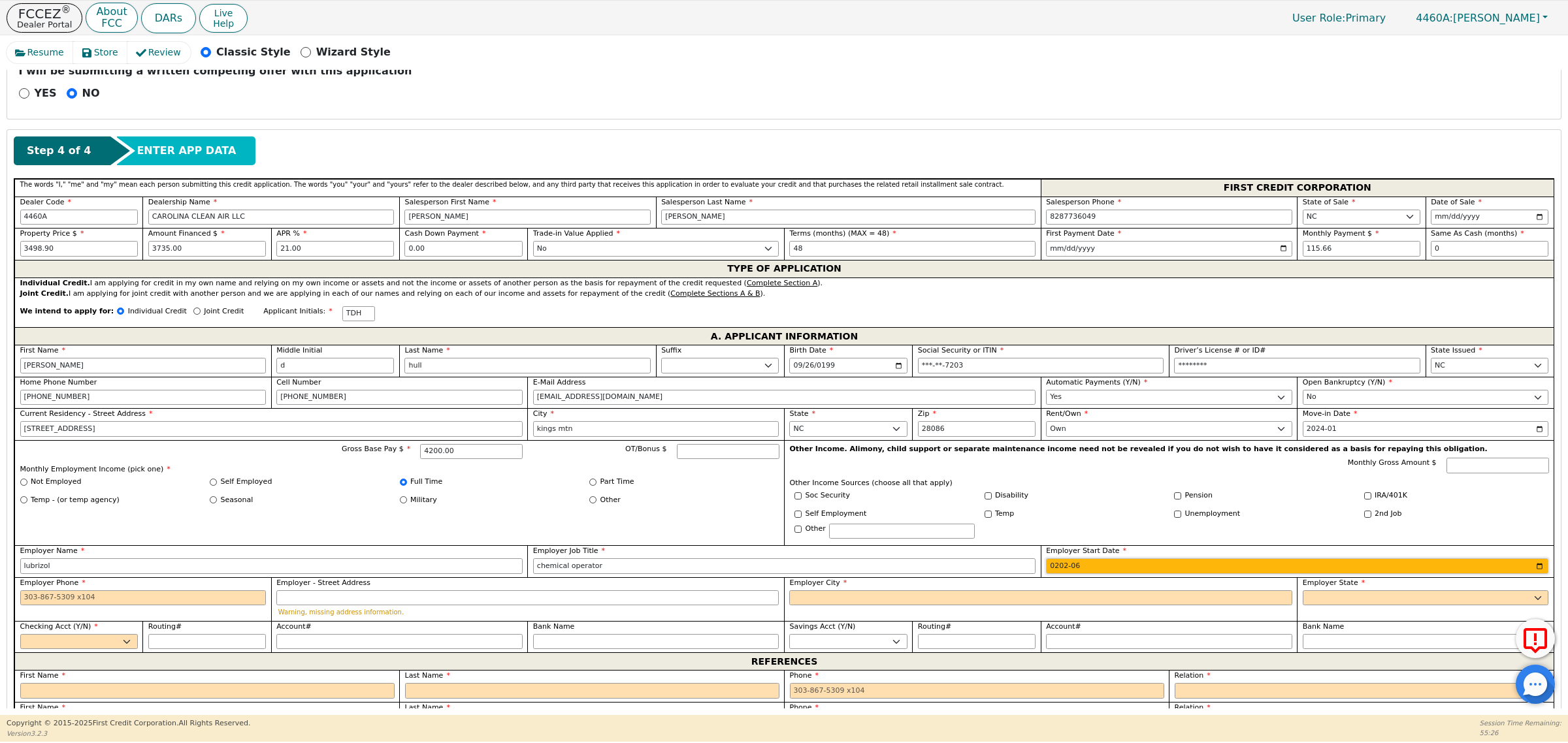
type input "2024-06"
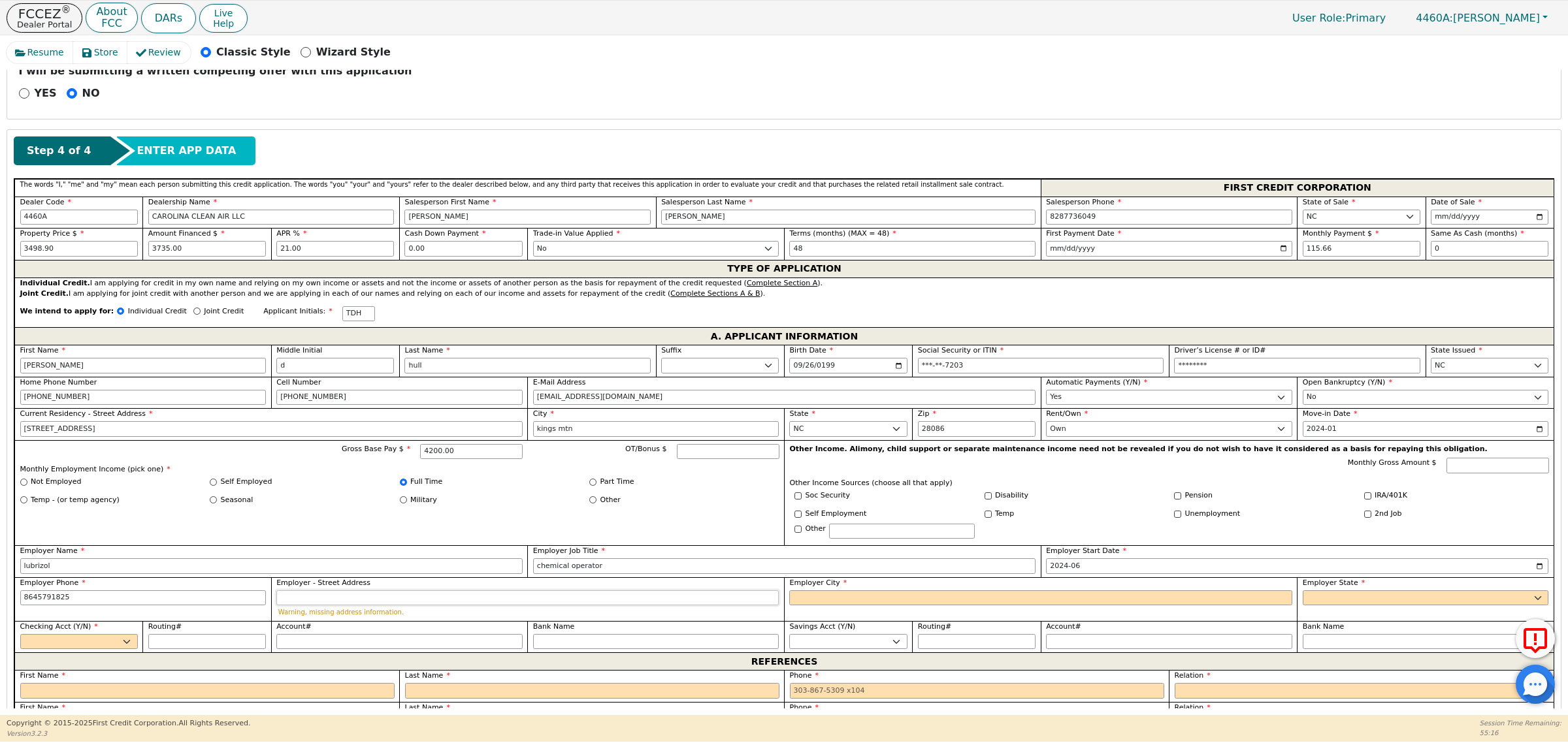
type input "864-579-1825"
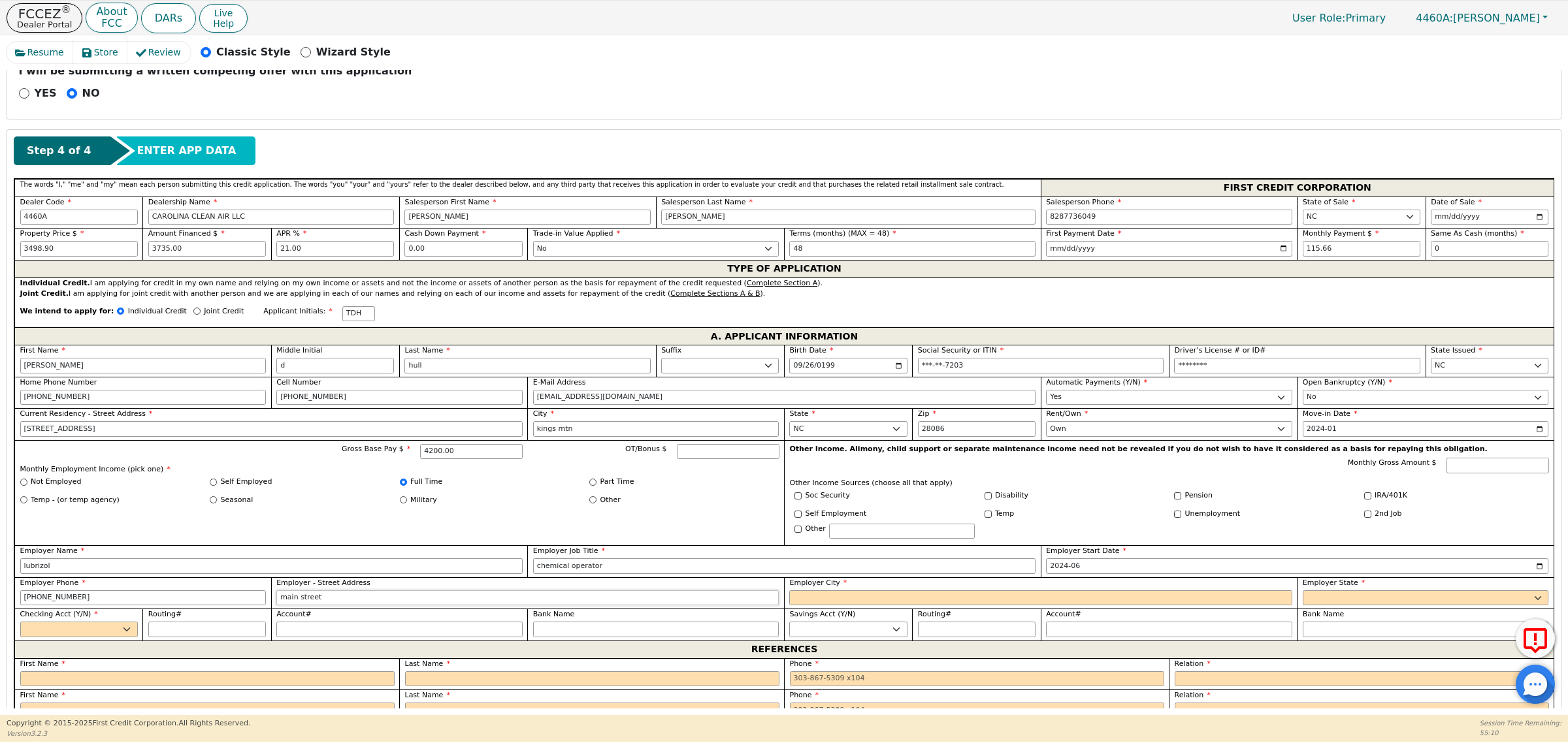
type input "main street"
type input "spartanburg"
select select "SC"
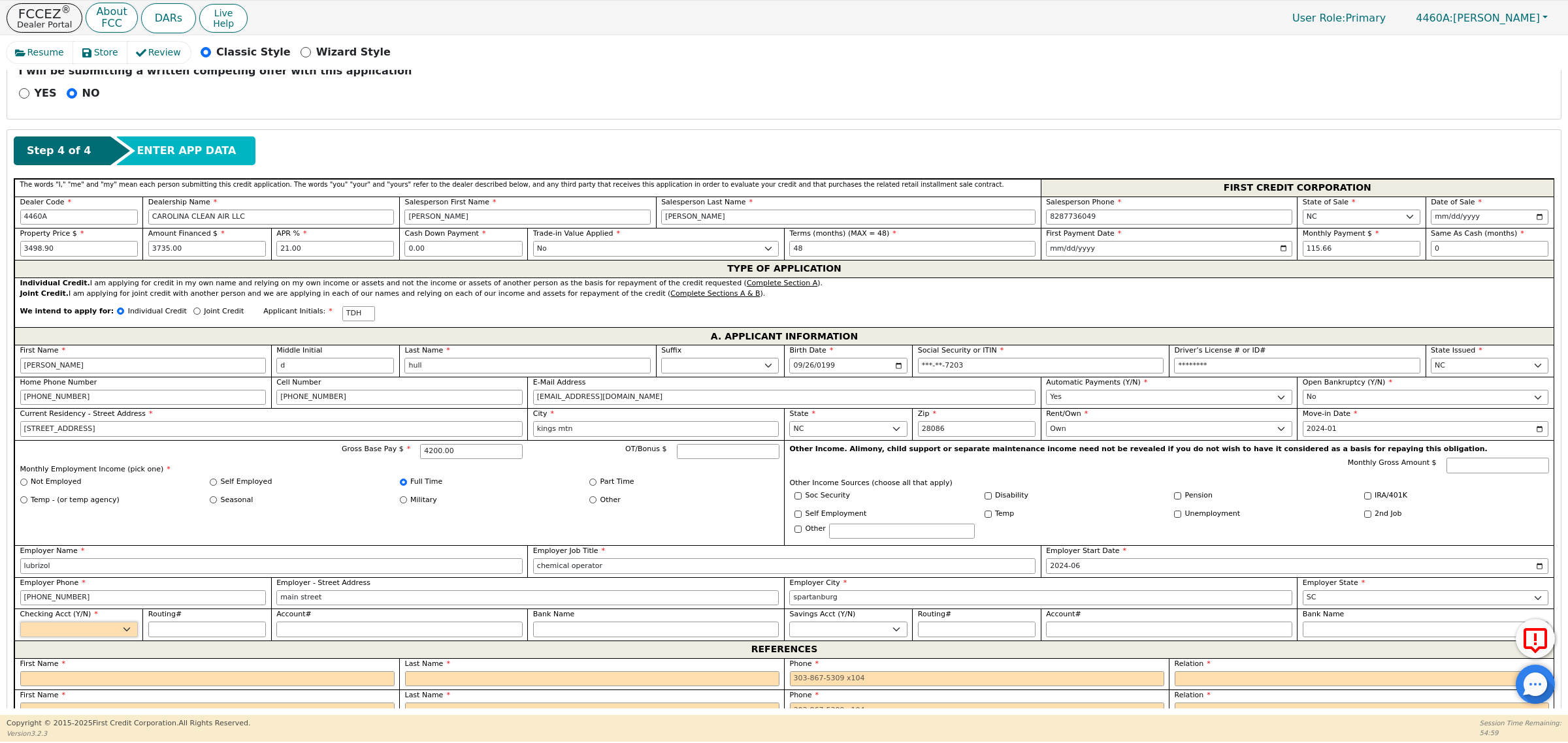
select select "y"
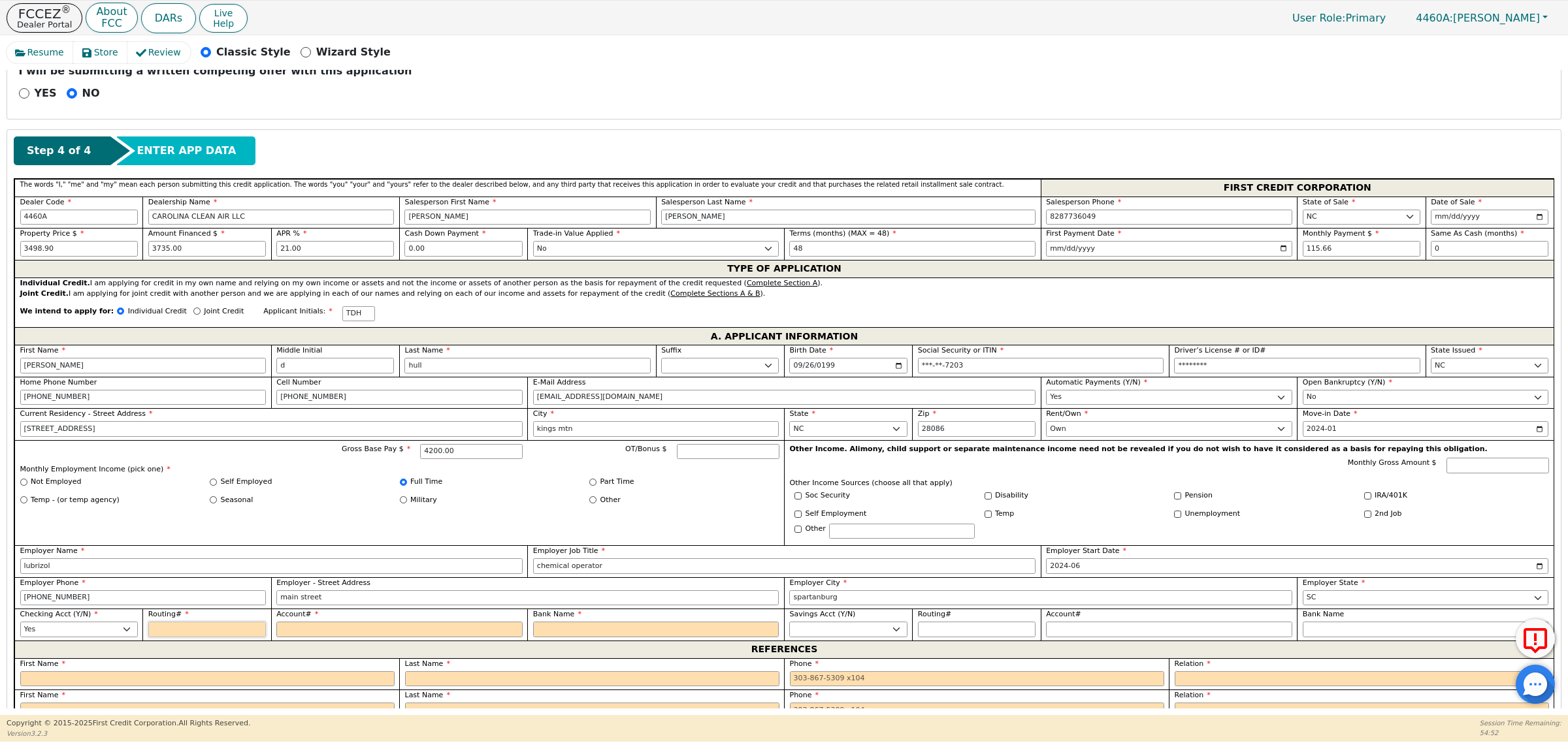
type input "0"
type input "*"
type input "05"
type input "**"
type input "053"
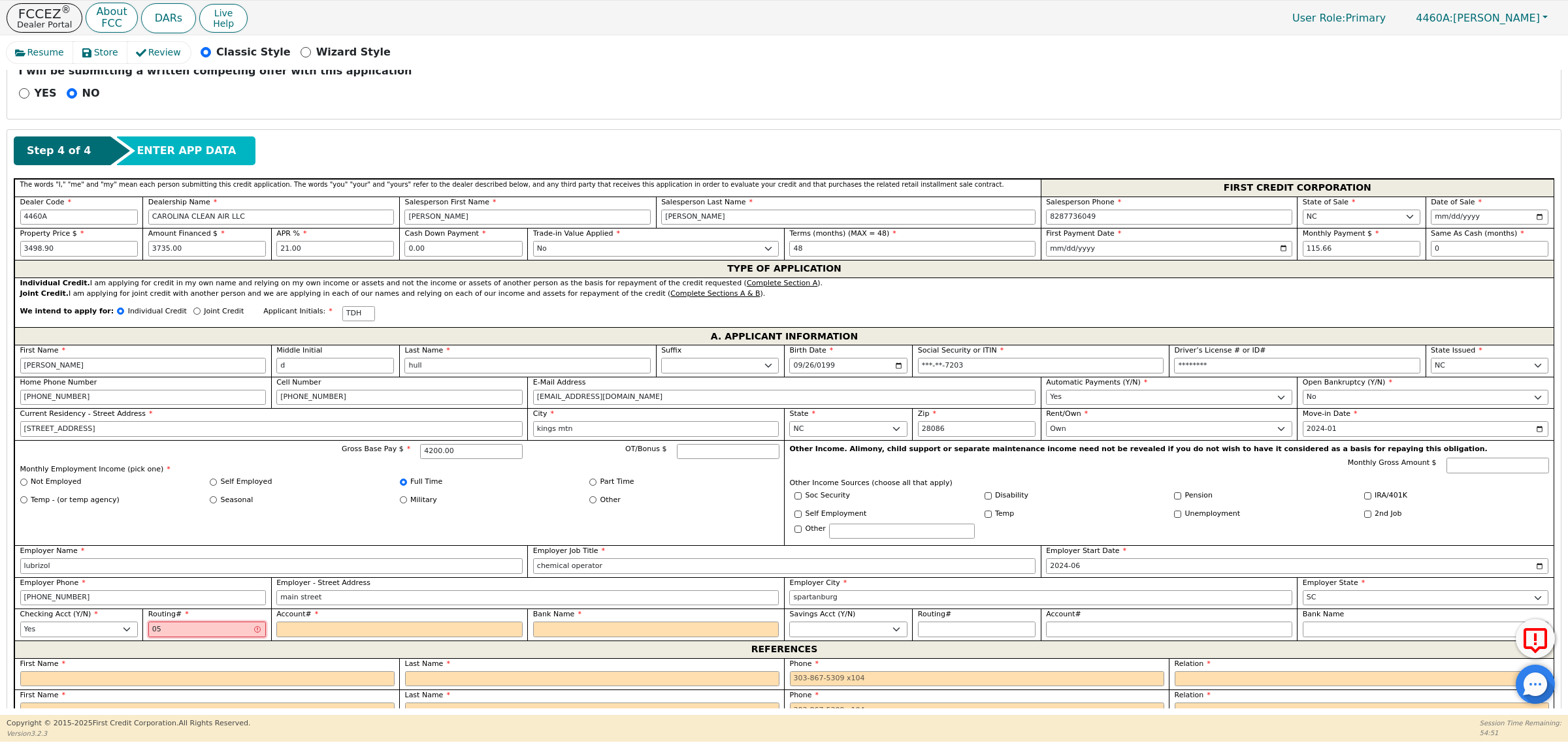
type input "***"
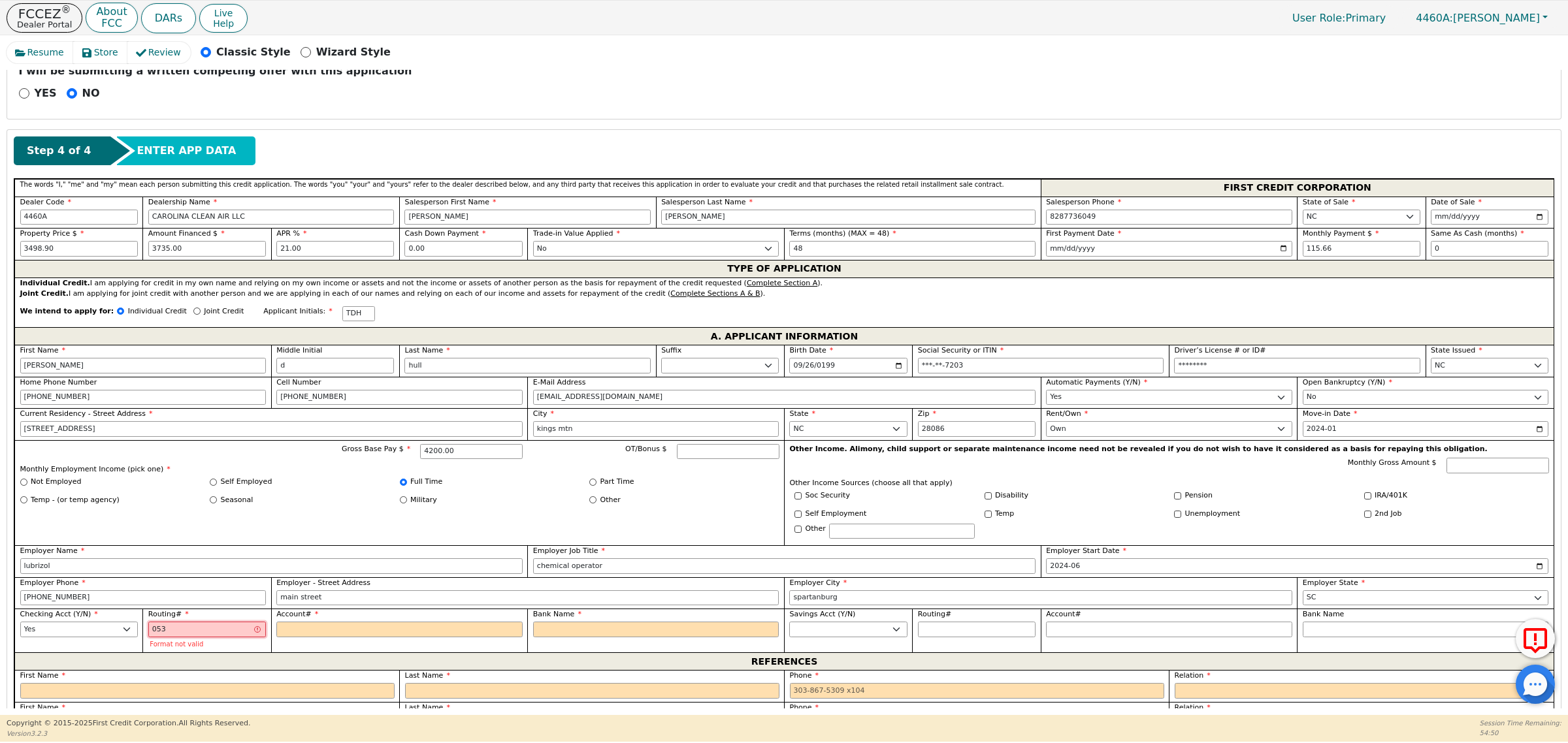
type input "0532"
type input "****"
type input "05320"
type input "*****"
type input "053207"
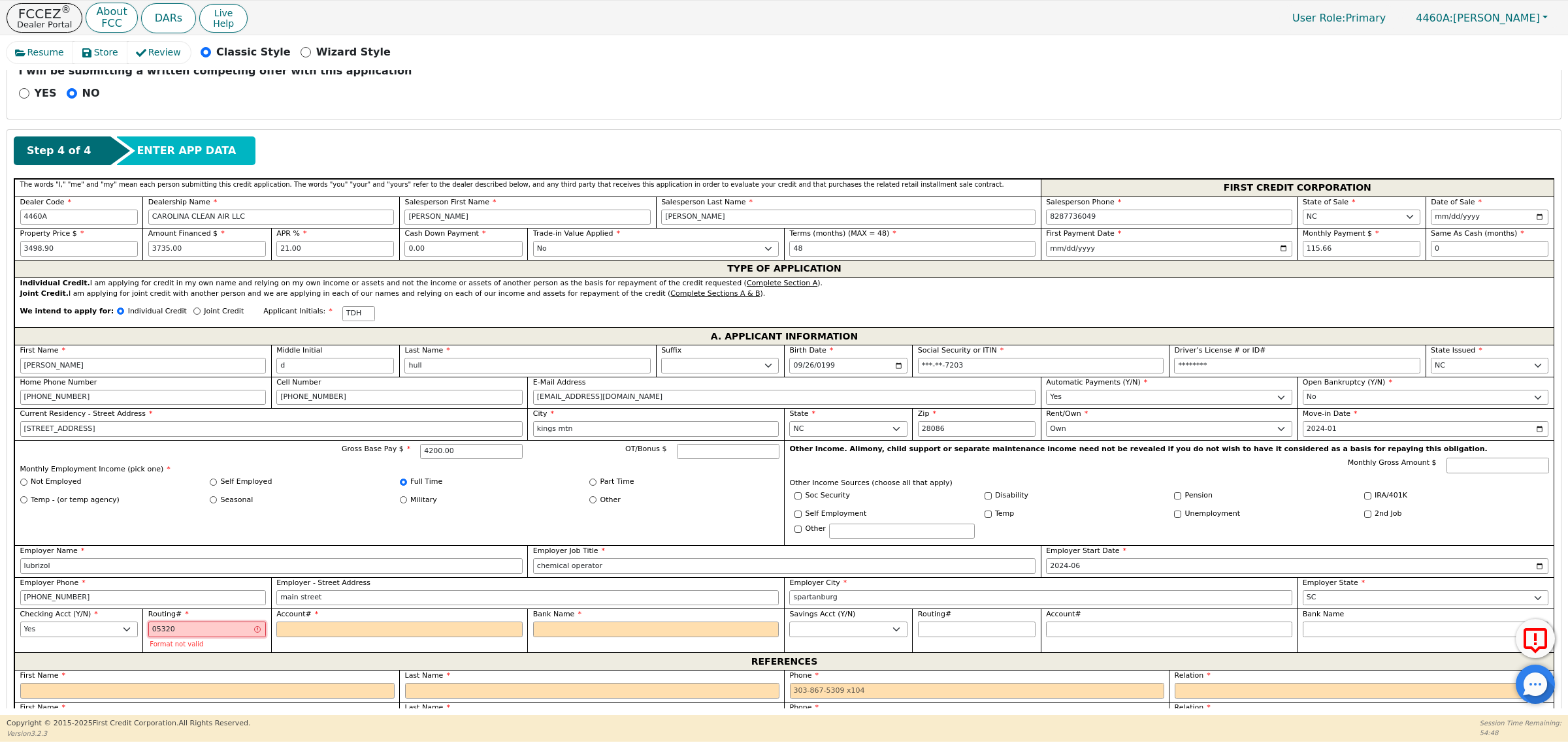
type input "******"
type input "0532077"
type input "*******"
type input "05320776"
type input "********"
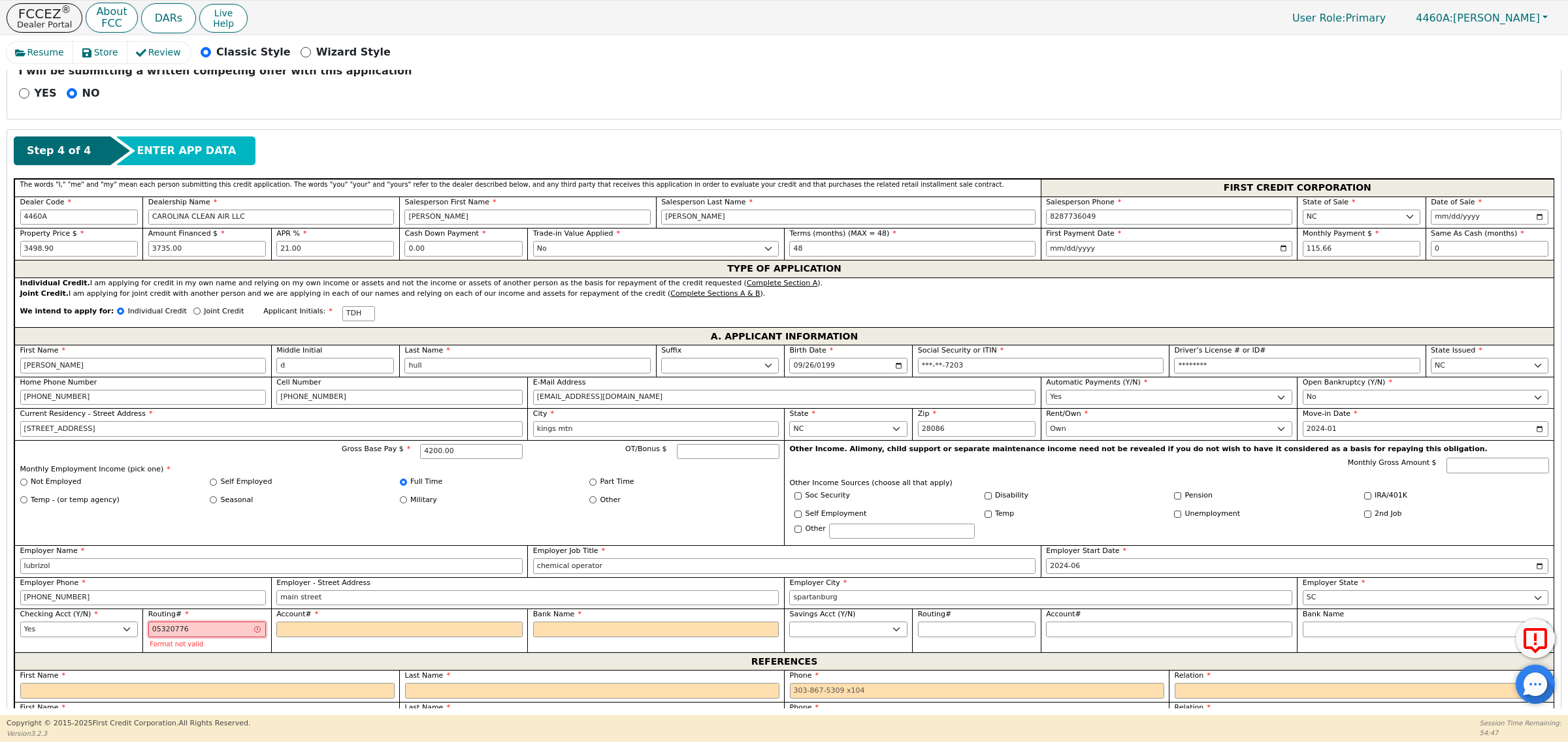
type input "053207766"
type input "*********"
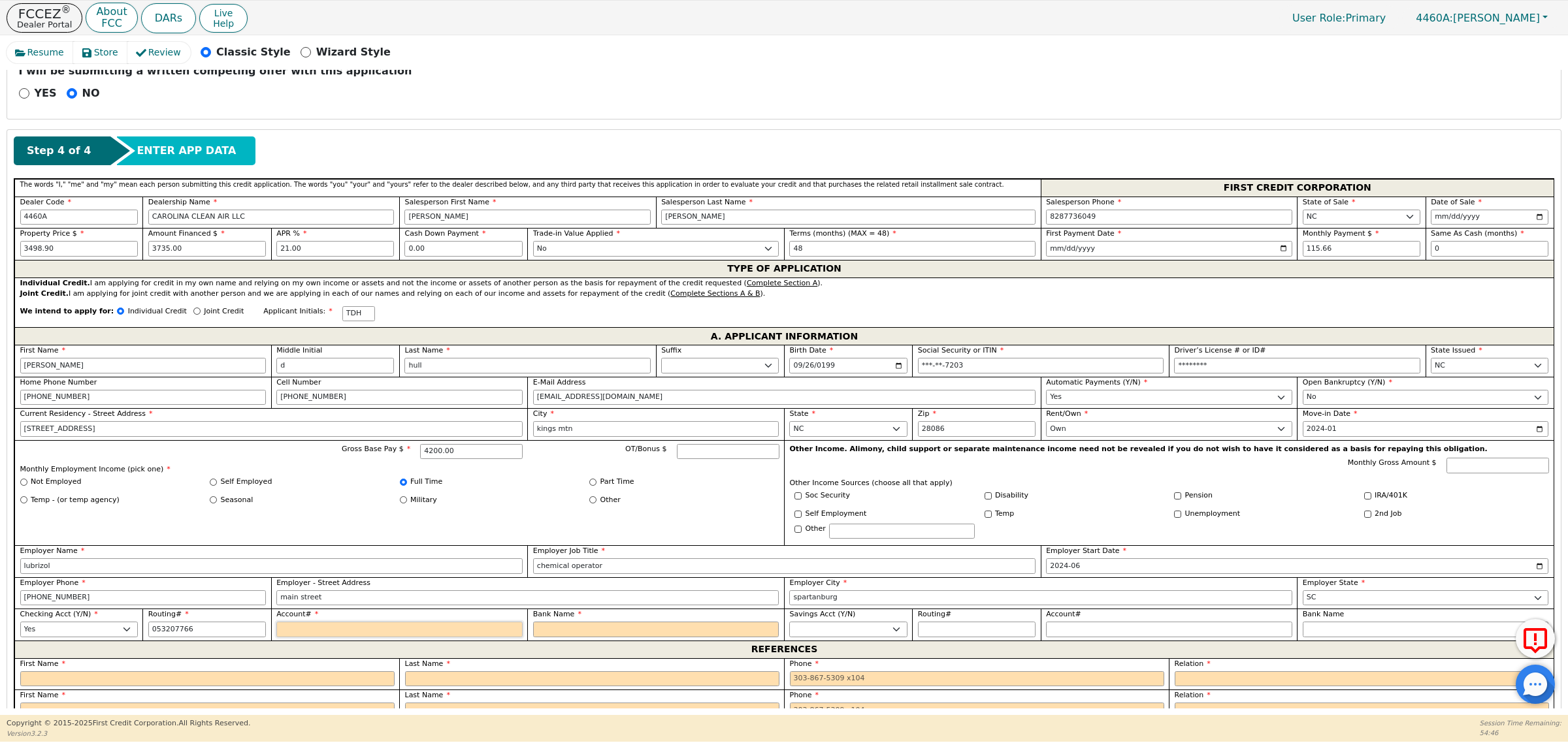
type input "*********"
type input "6"
type input "*"
type input "69"
type input "**"
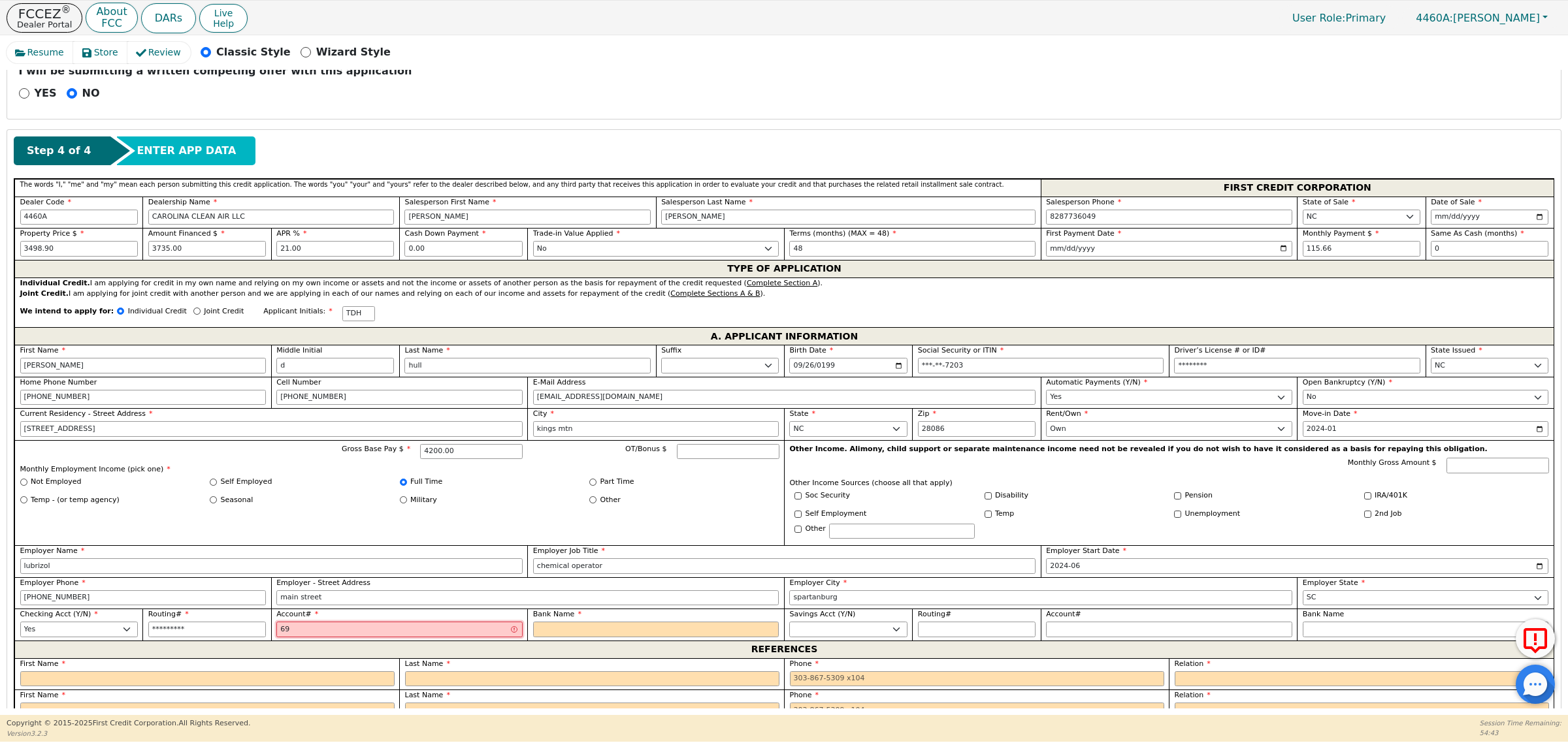
type input "690"
type input "***"
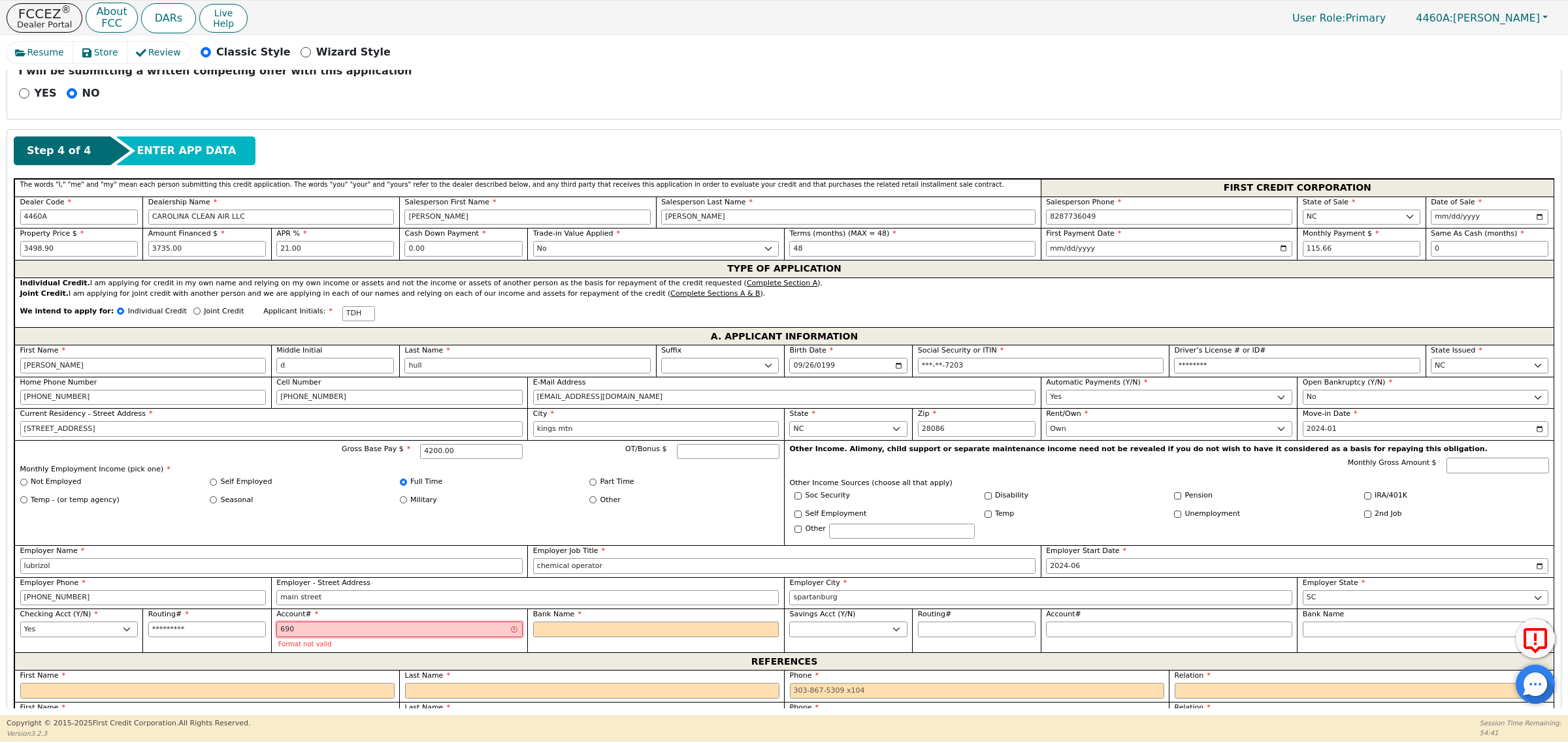
type input "6906"
type input "****"
type input "69060"
type input "*****"
type input "690604"
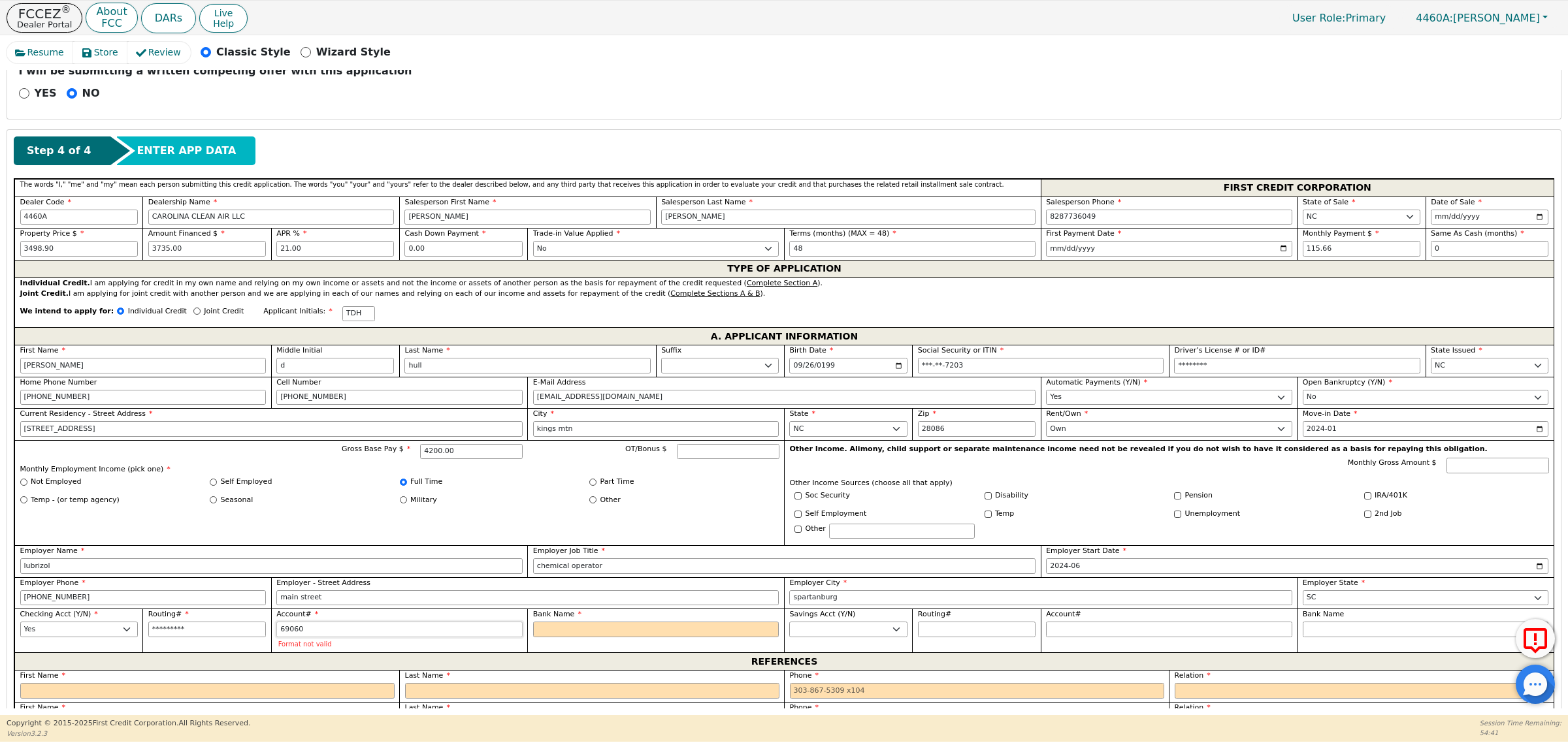
type input "******"
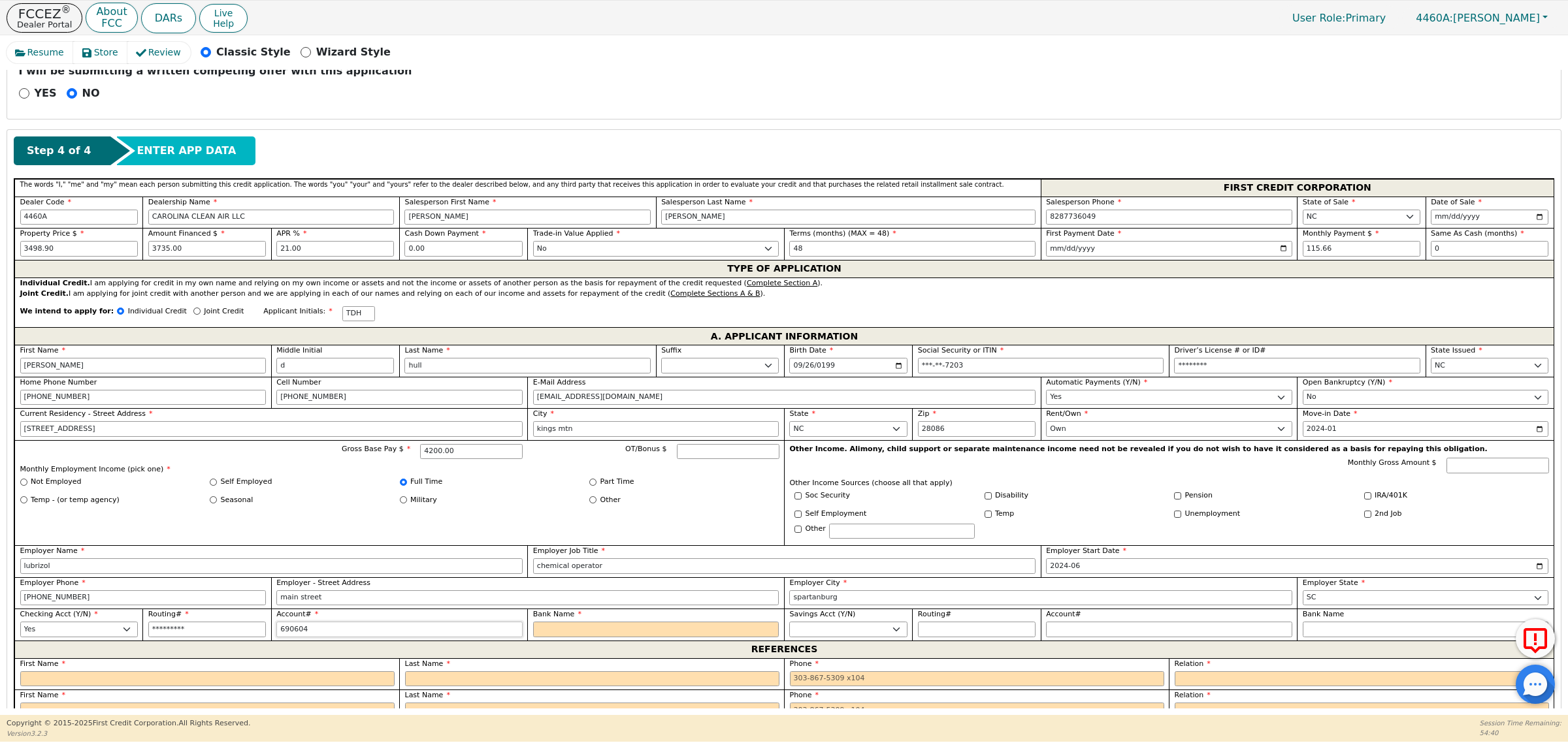
type input "6906045"
type input "*******"
type input "69060455"
type input "********"
type input "690604551"
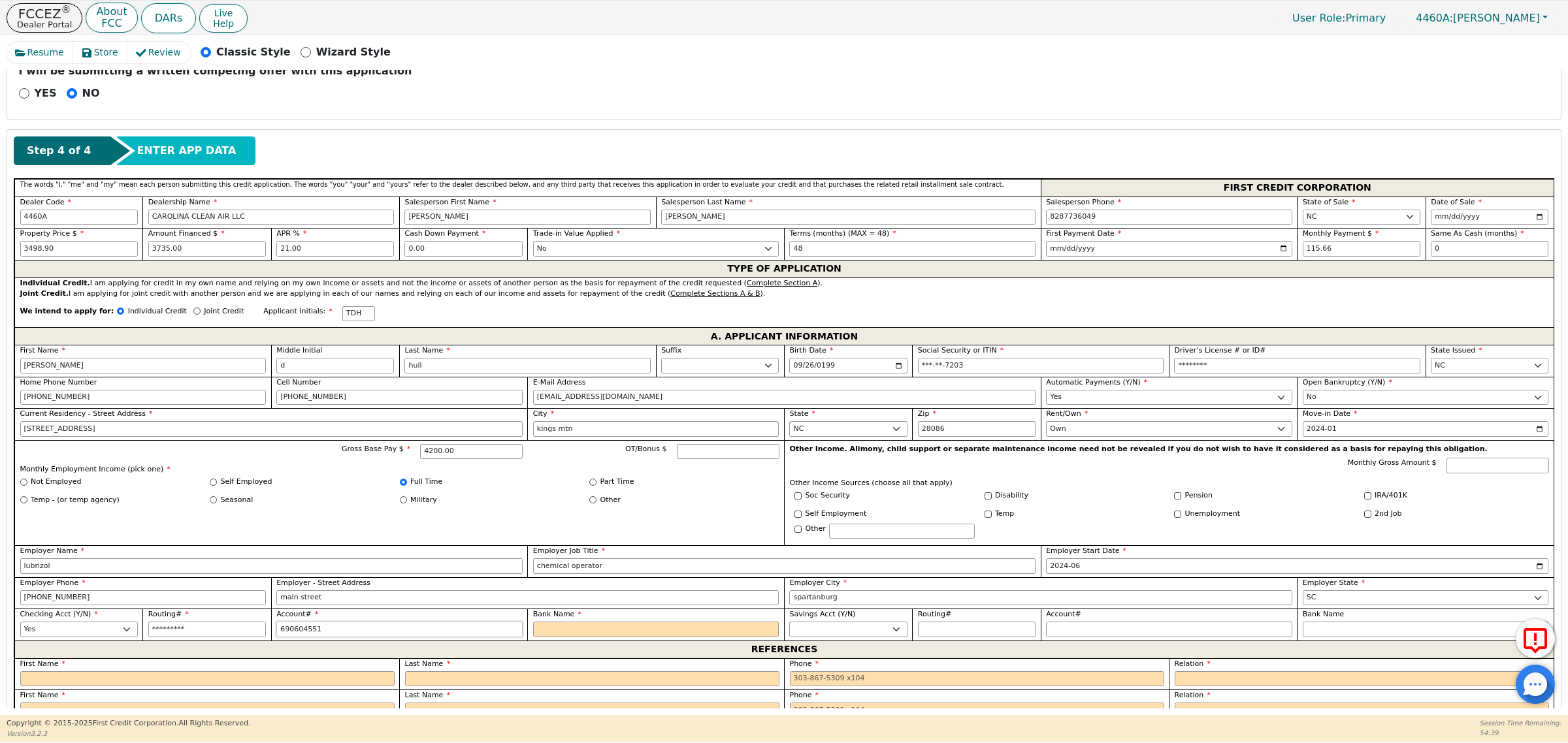
type input "*********"
type input "6906045510"
type input "**********"
type input "w"
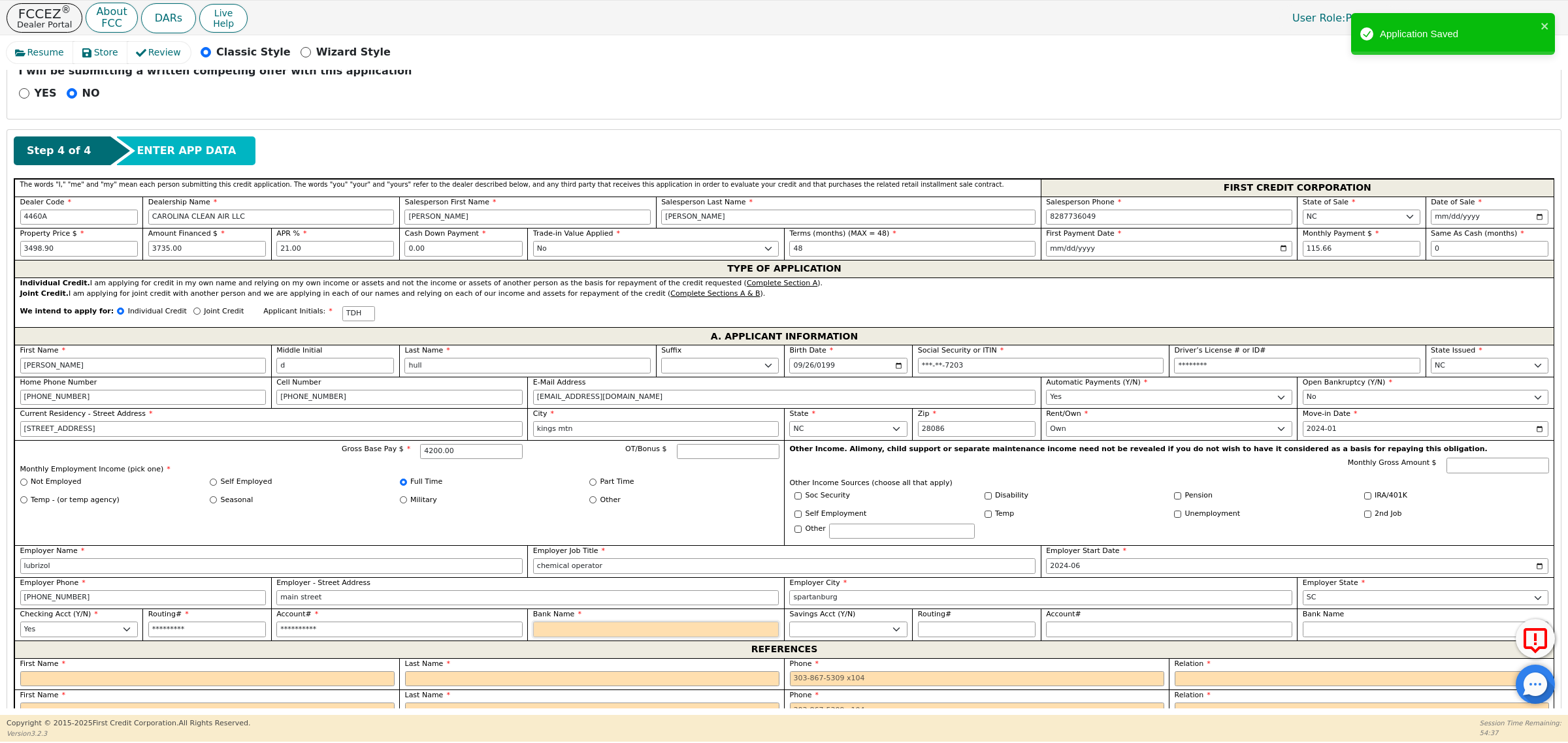
type input "w"
type input "we"
type input "wel"
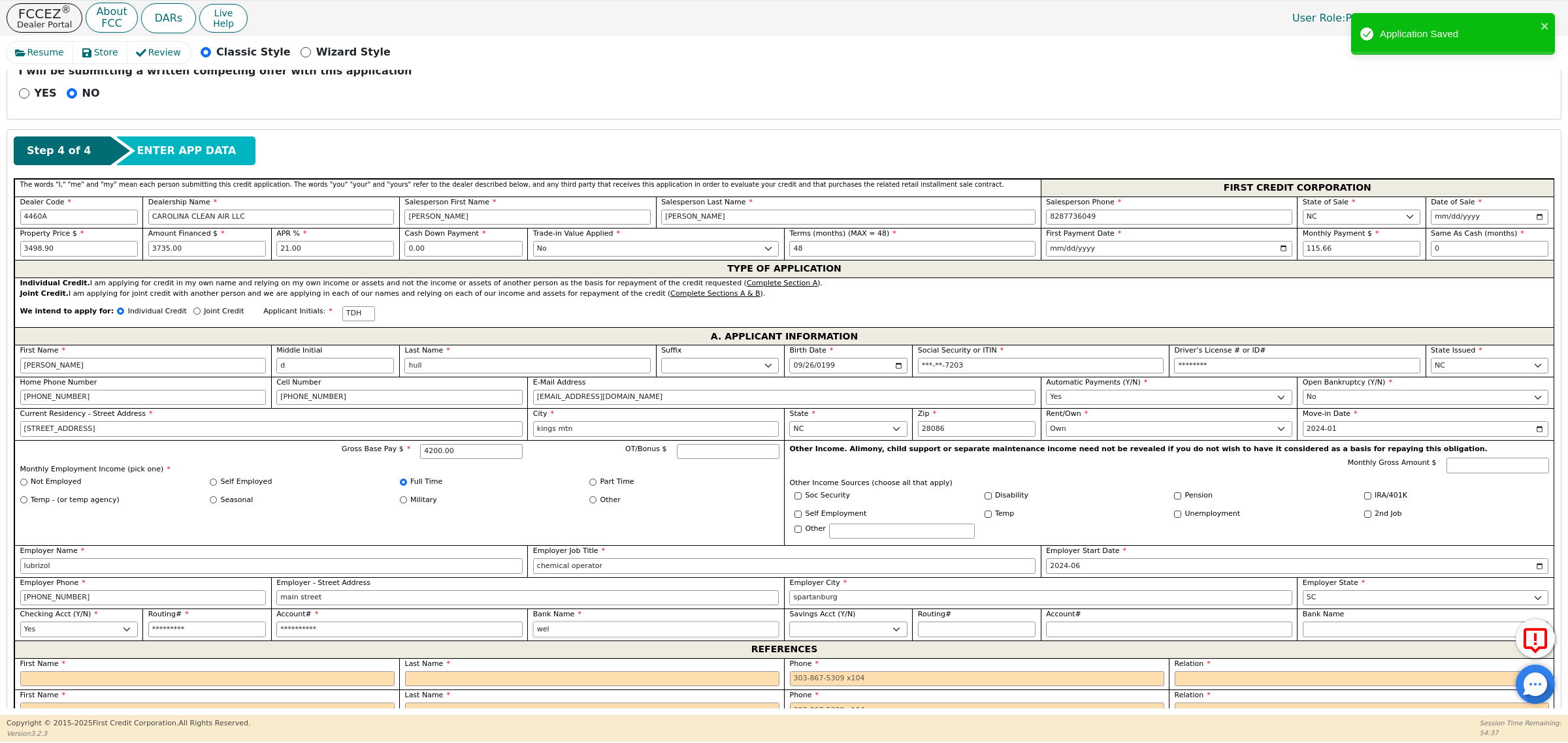
type input "well"
type input "wells"
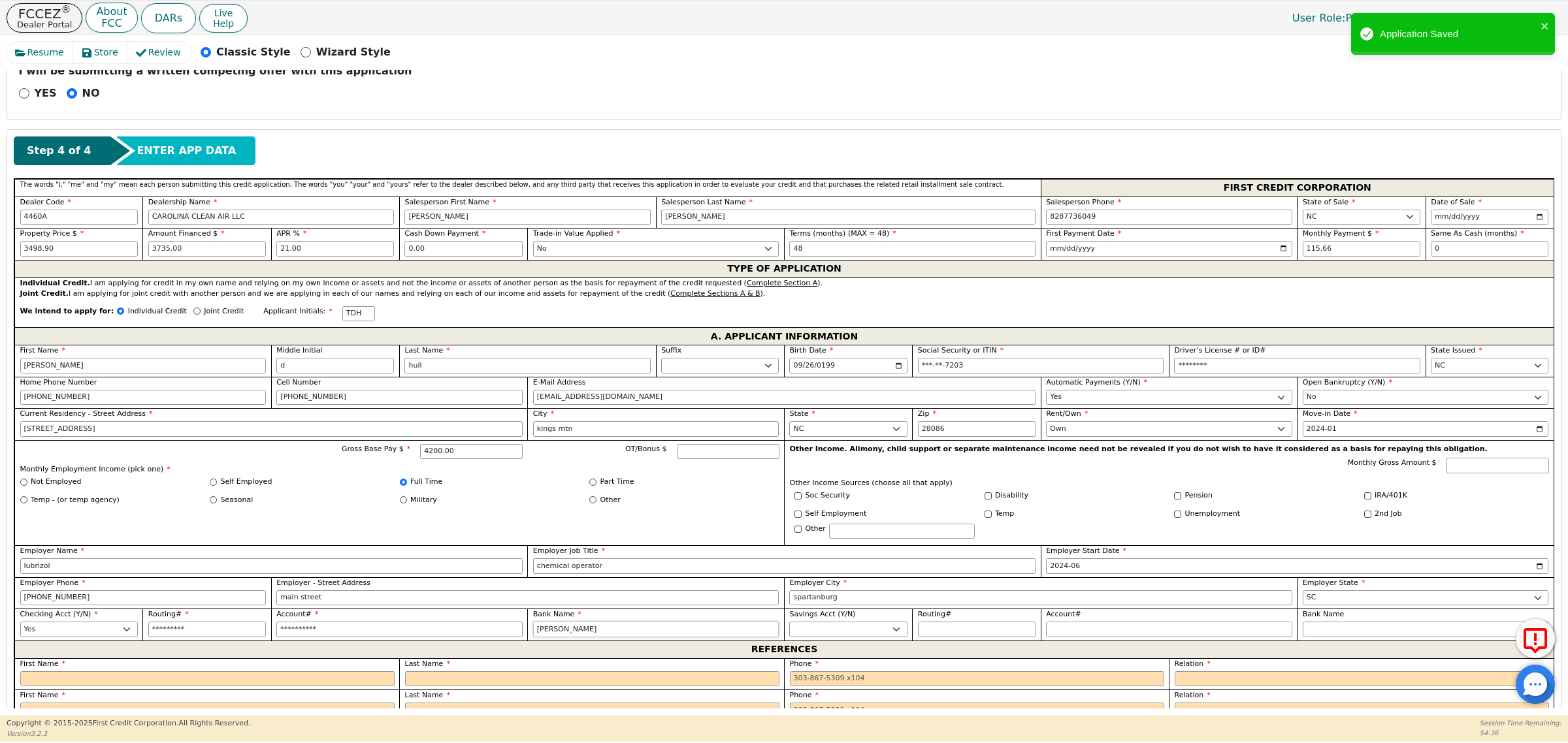
type input "wells"
type input "wells f"
type input "wells fa"
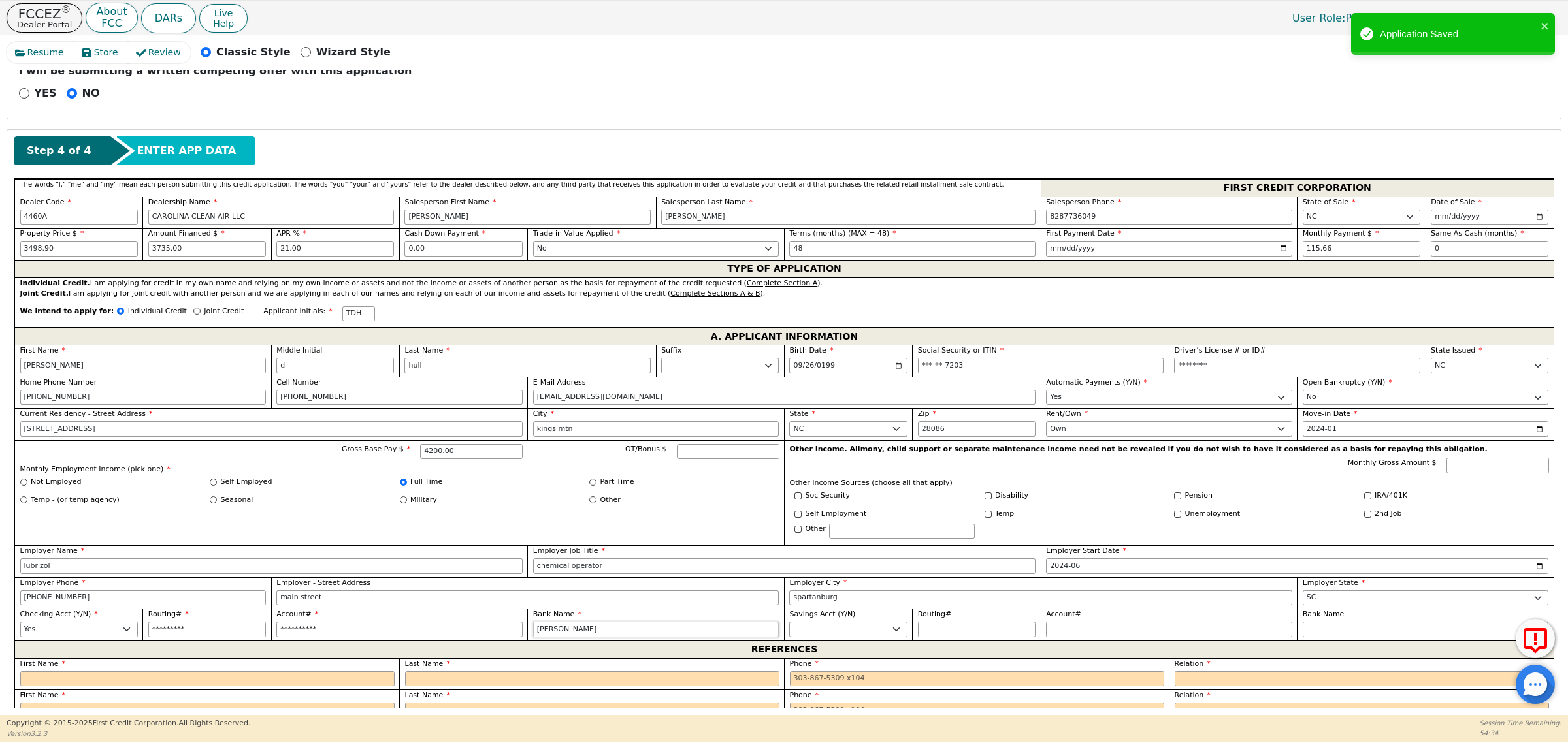
type input "wells far"
type input "wells farg"
type input "wells fargo"
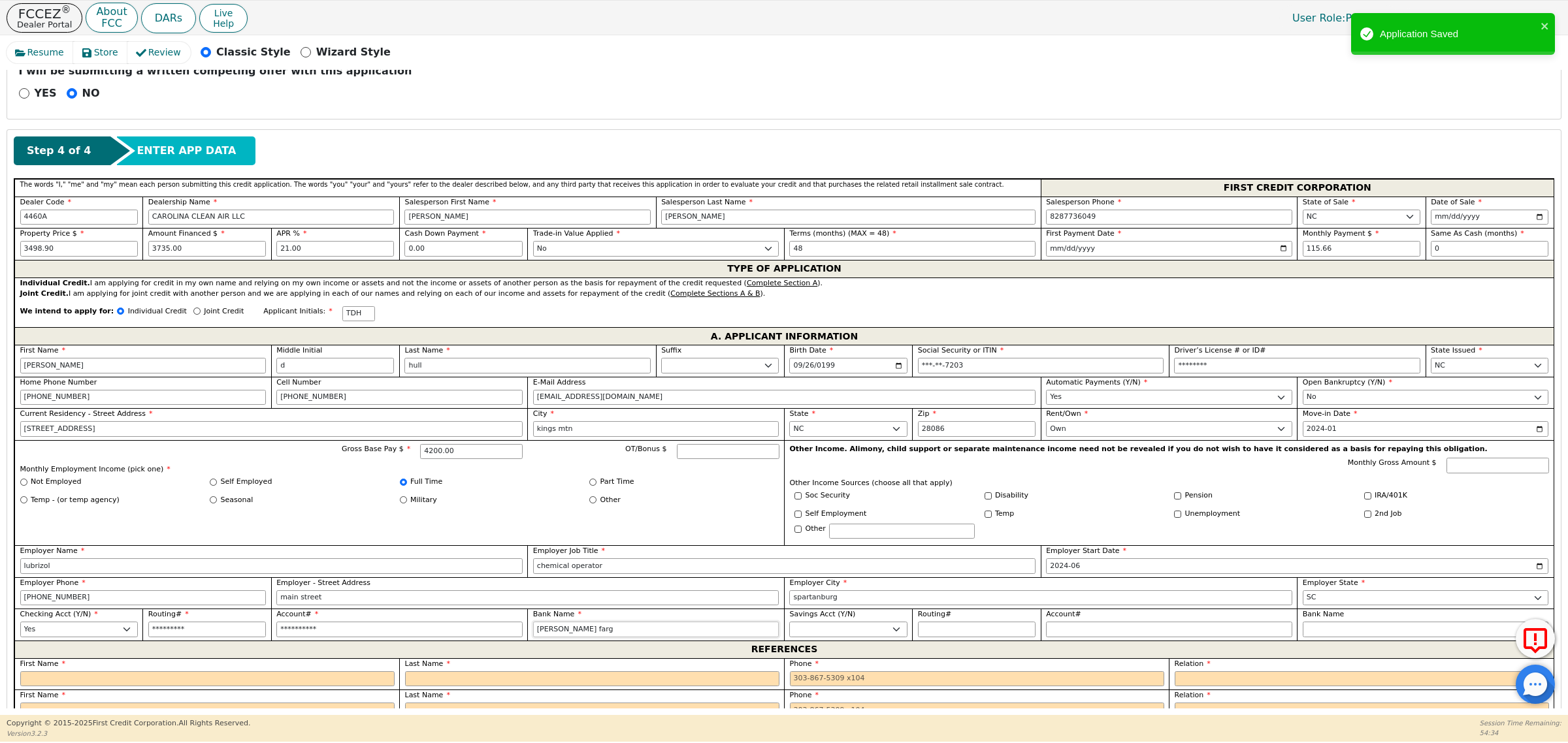
type input "wells fargo"
select select "n"
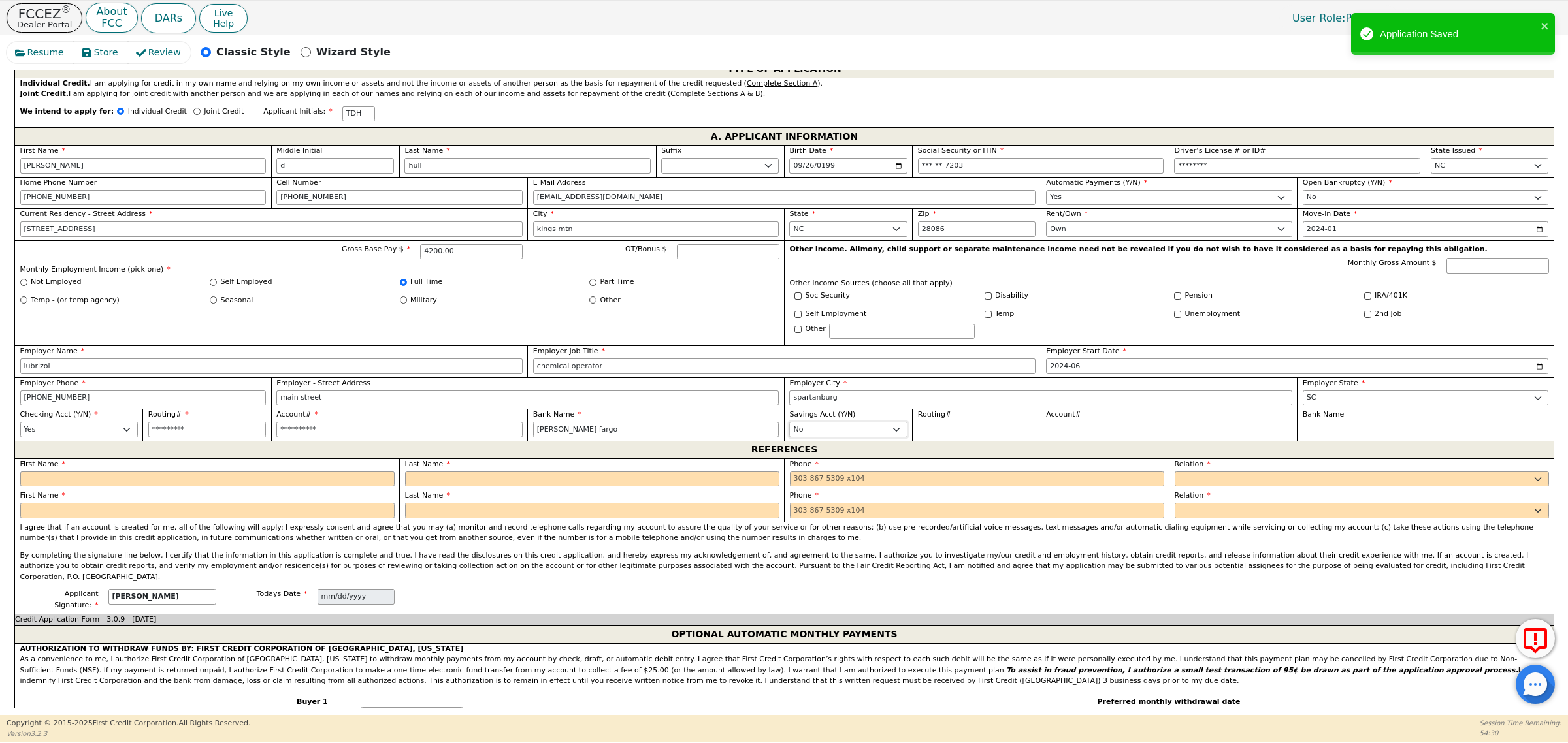
scroll to position [734, 0]
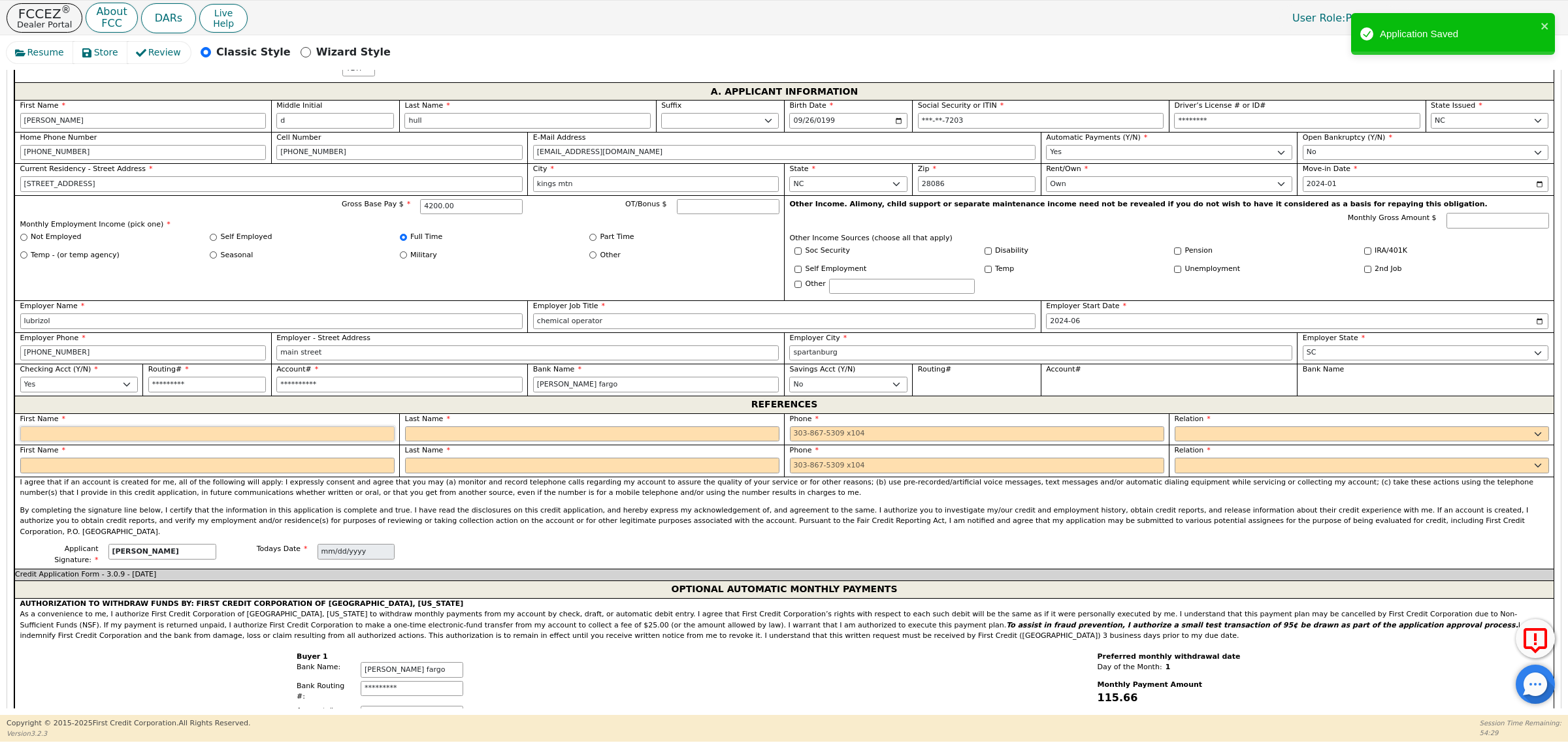
click at [147, 442] on input "text" at bounding box center [208, 434] width 374 height 16
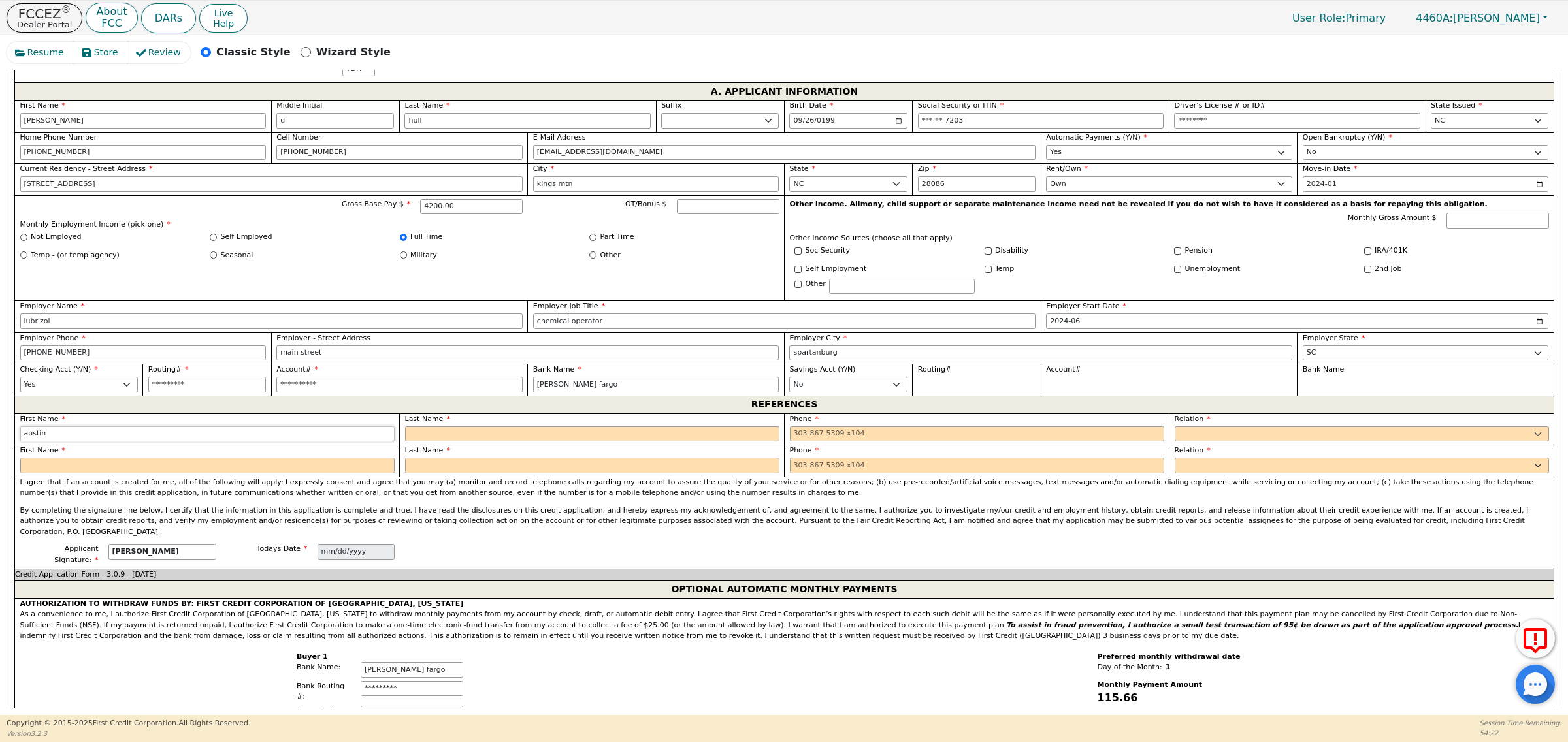
type input "austin"
type input "duncan"
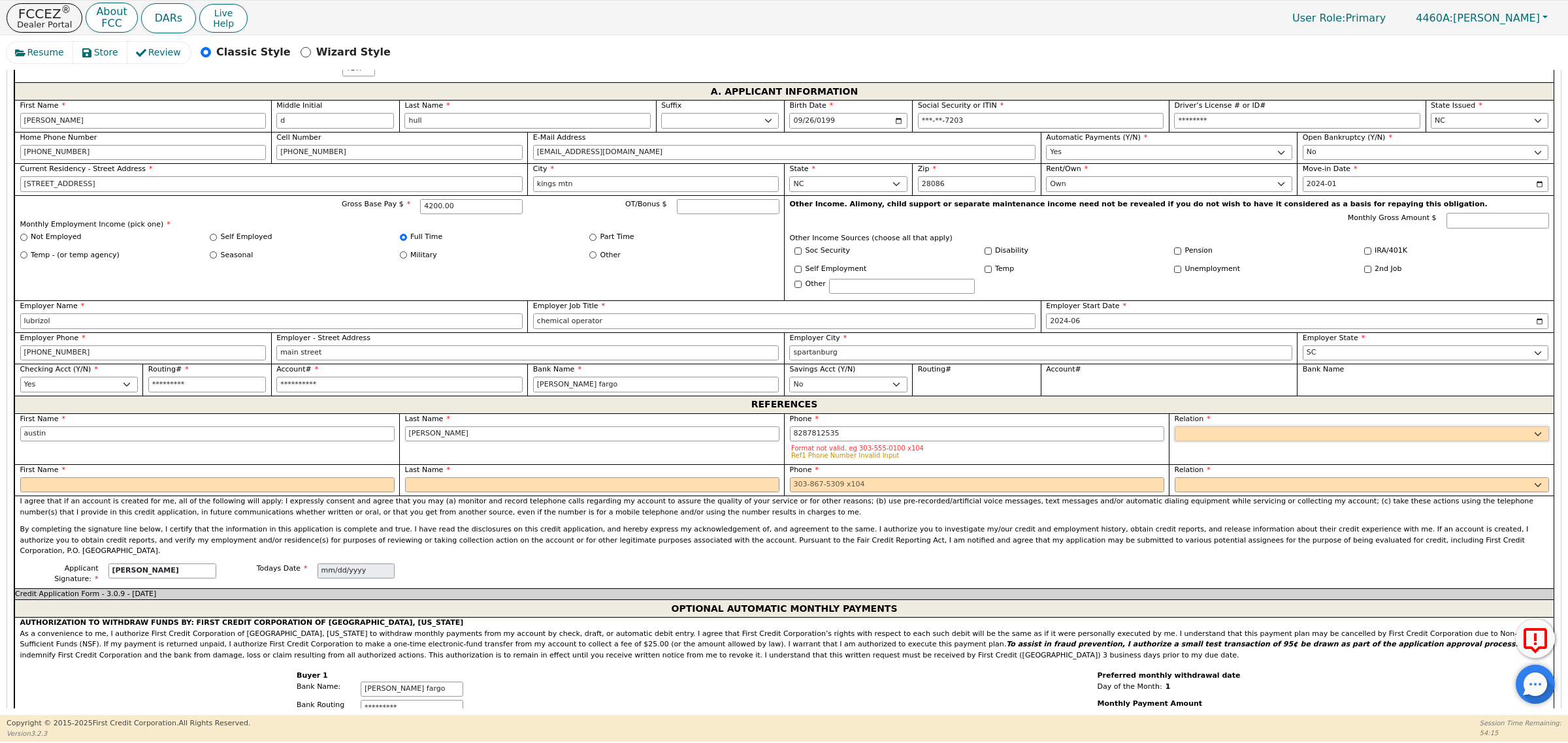
type input "828-781-2535"
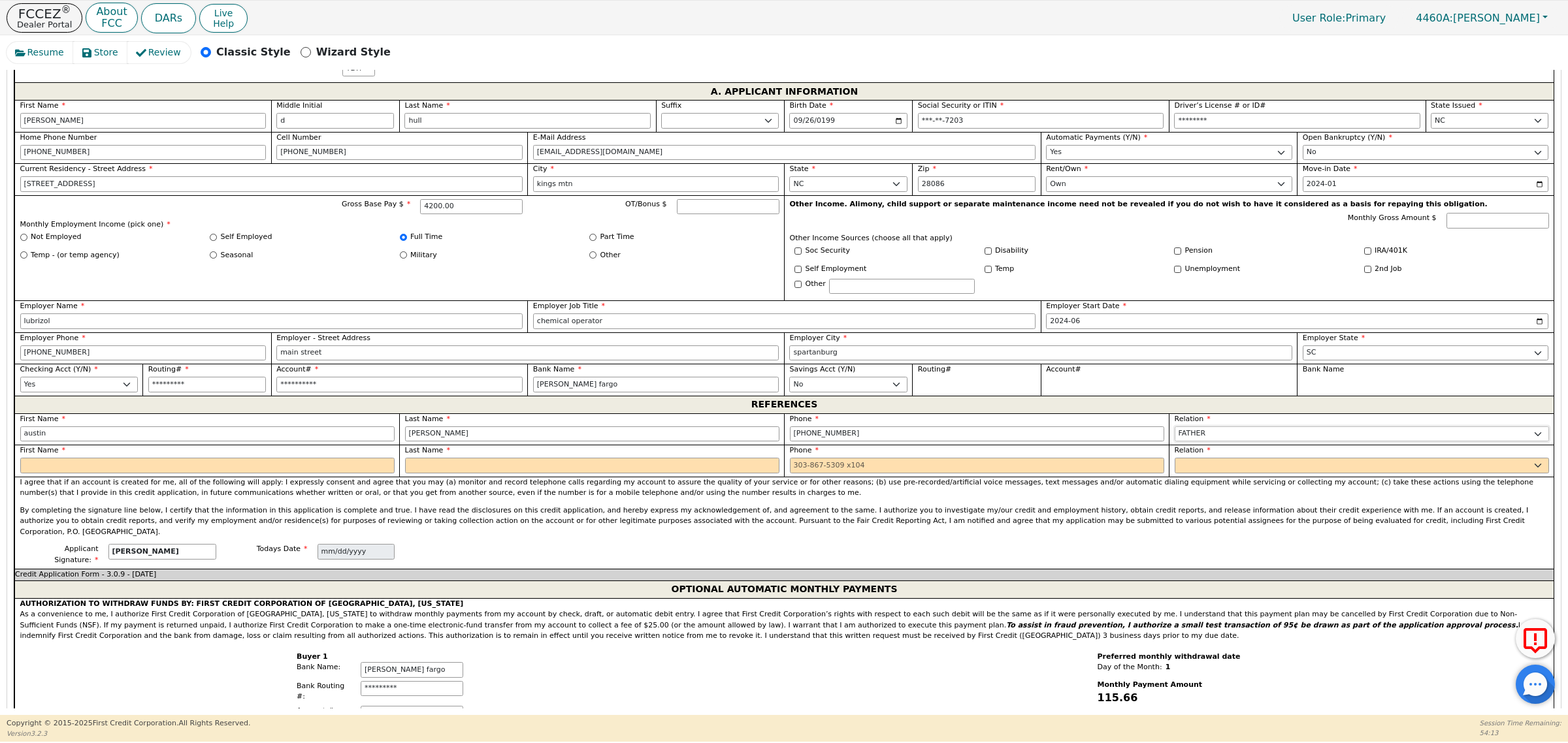
select select "FRIEND"
type input "kendal"
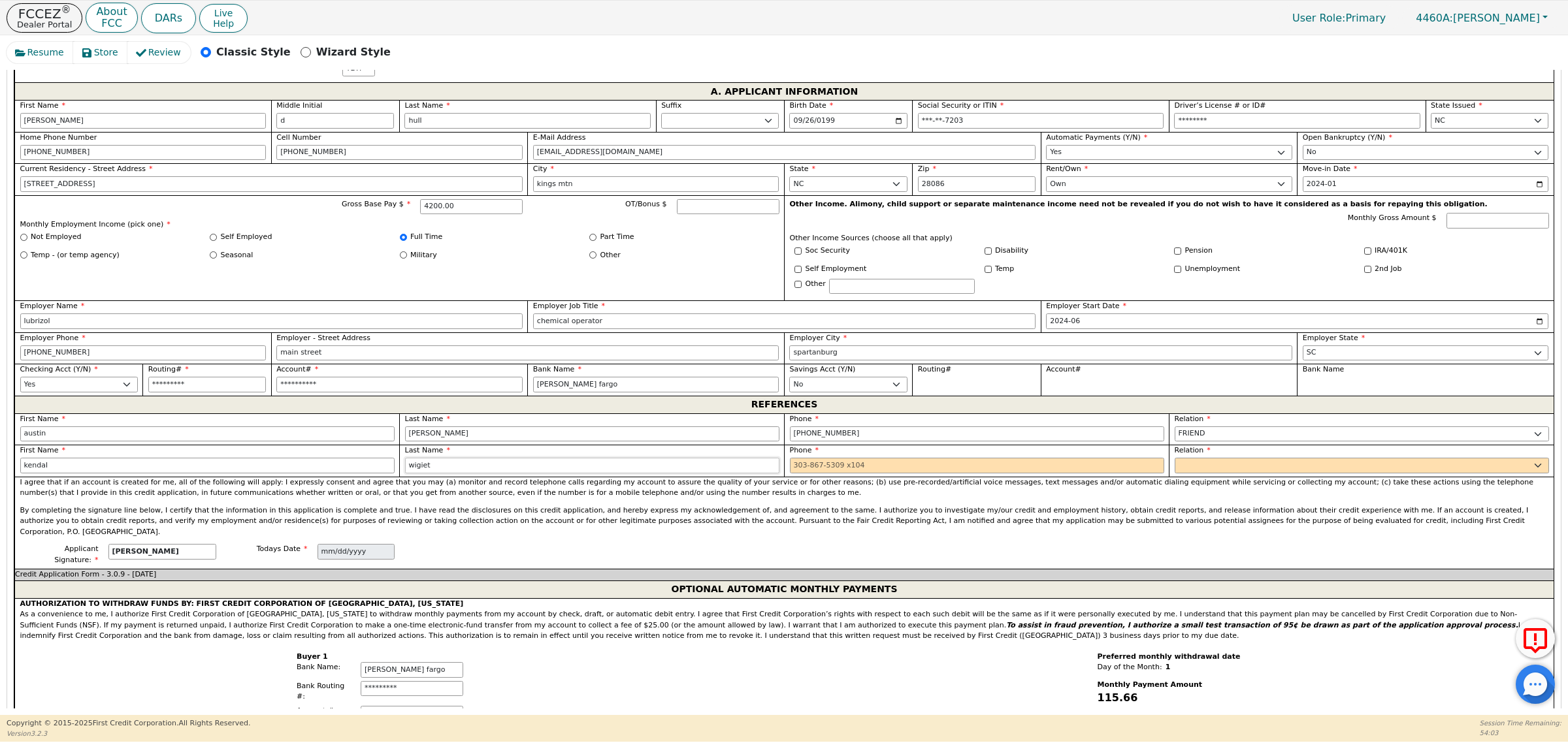
type input "wigiet"
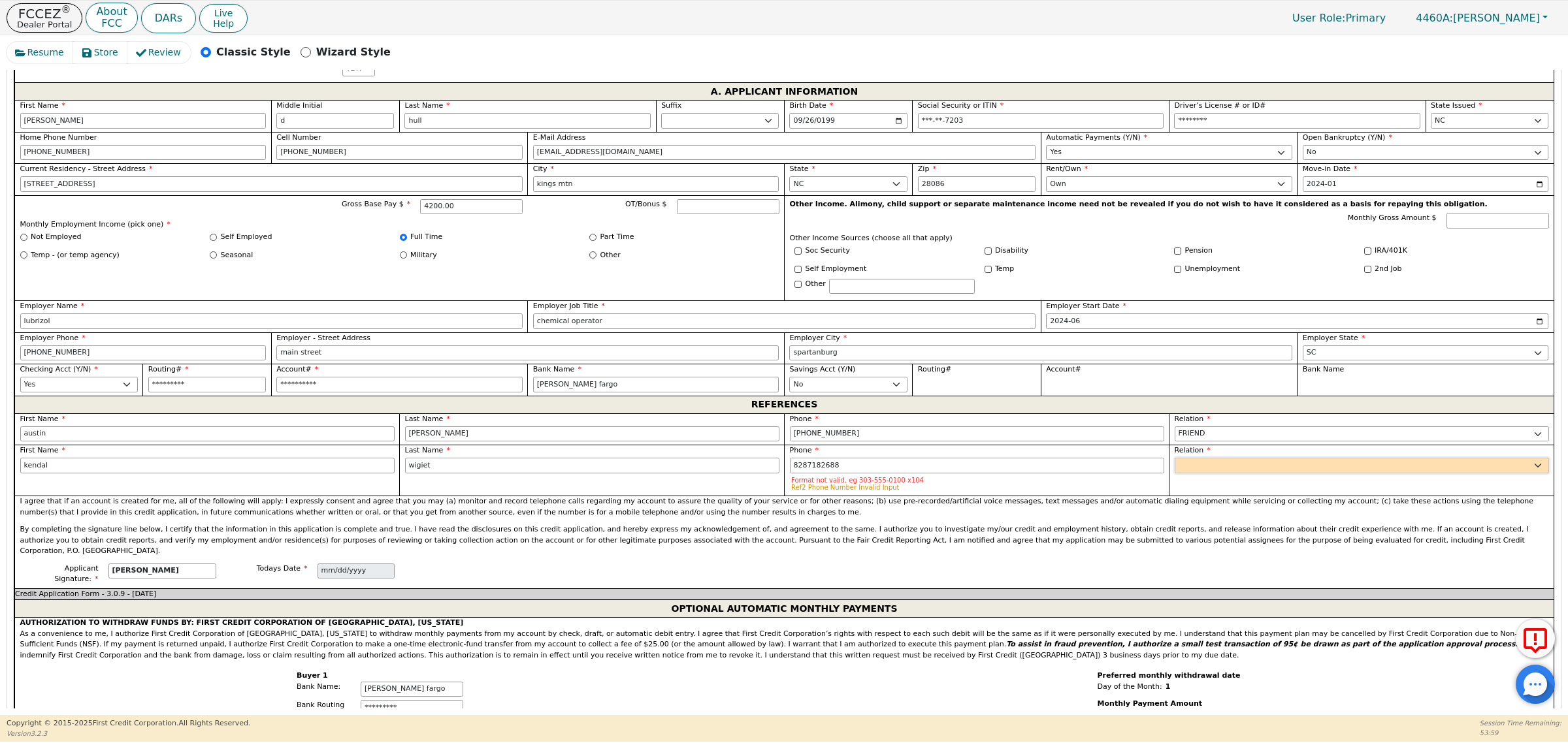
type input "828-718-2688"
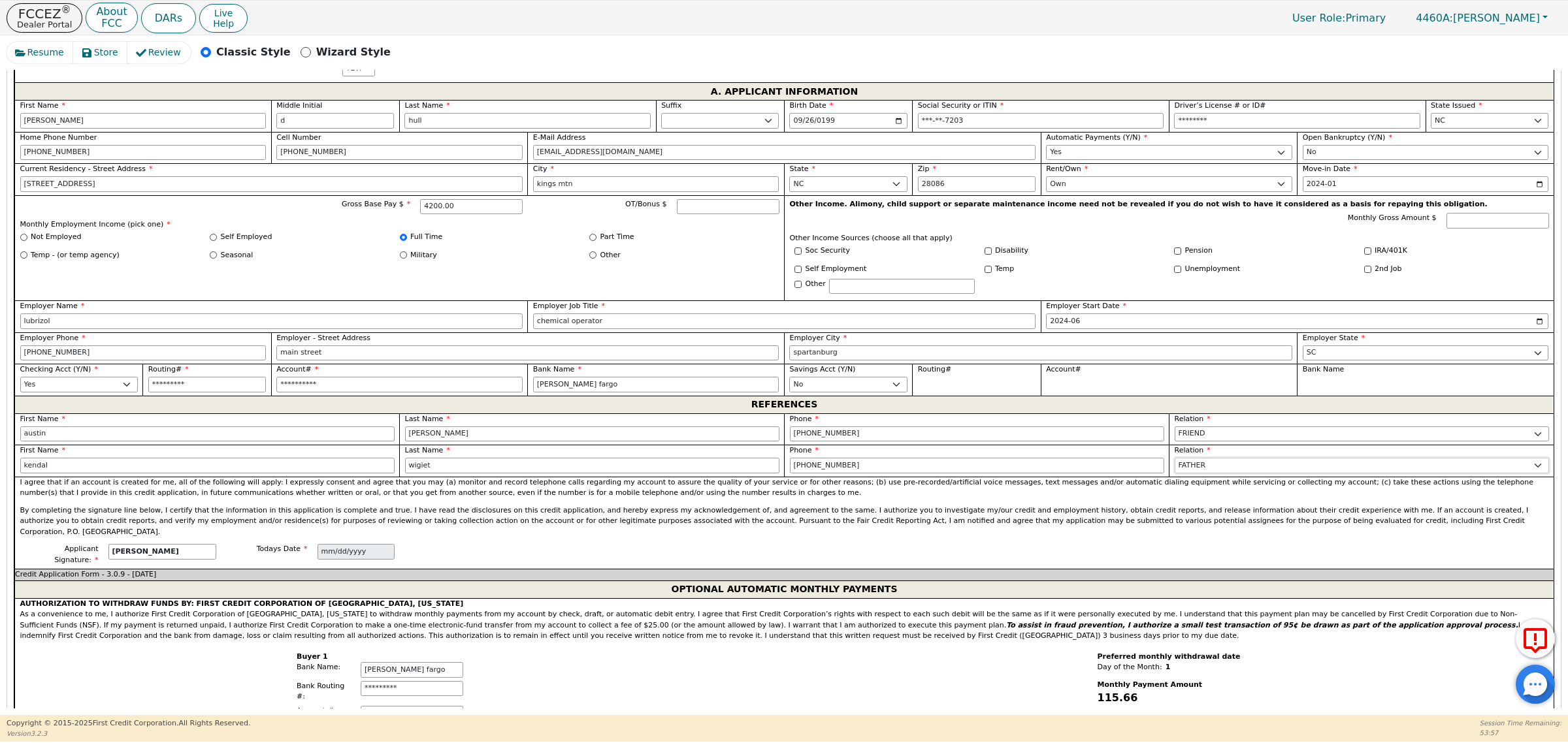
select select "FRIEND"
click at [645, 642] on div "**********" at bounding box center [399, 709] width 770 height 135
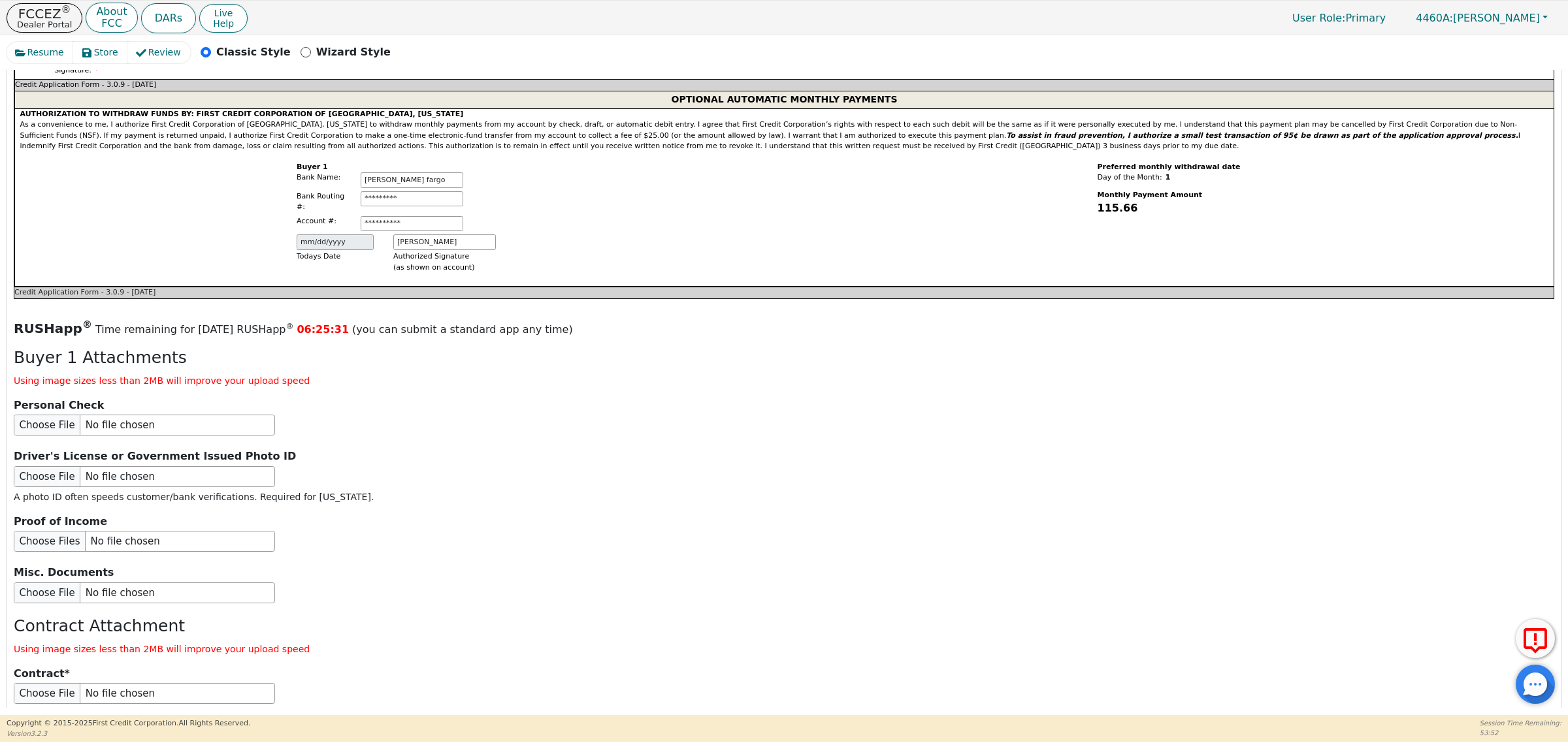
scroll to position [1314, 0]
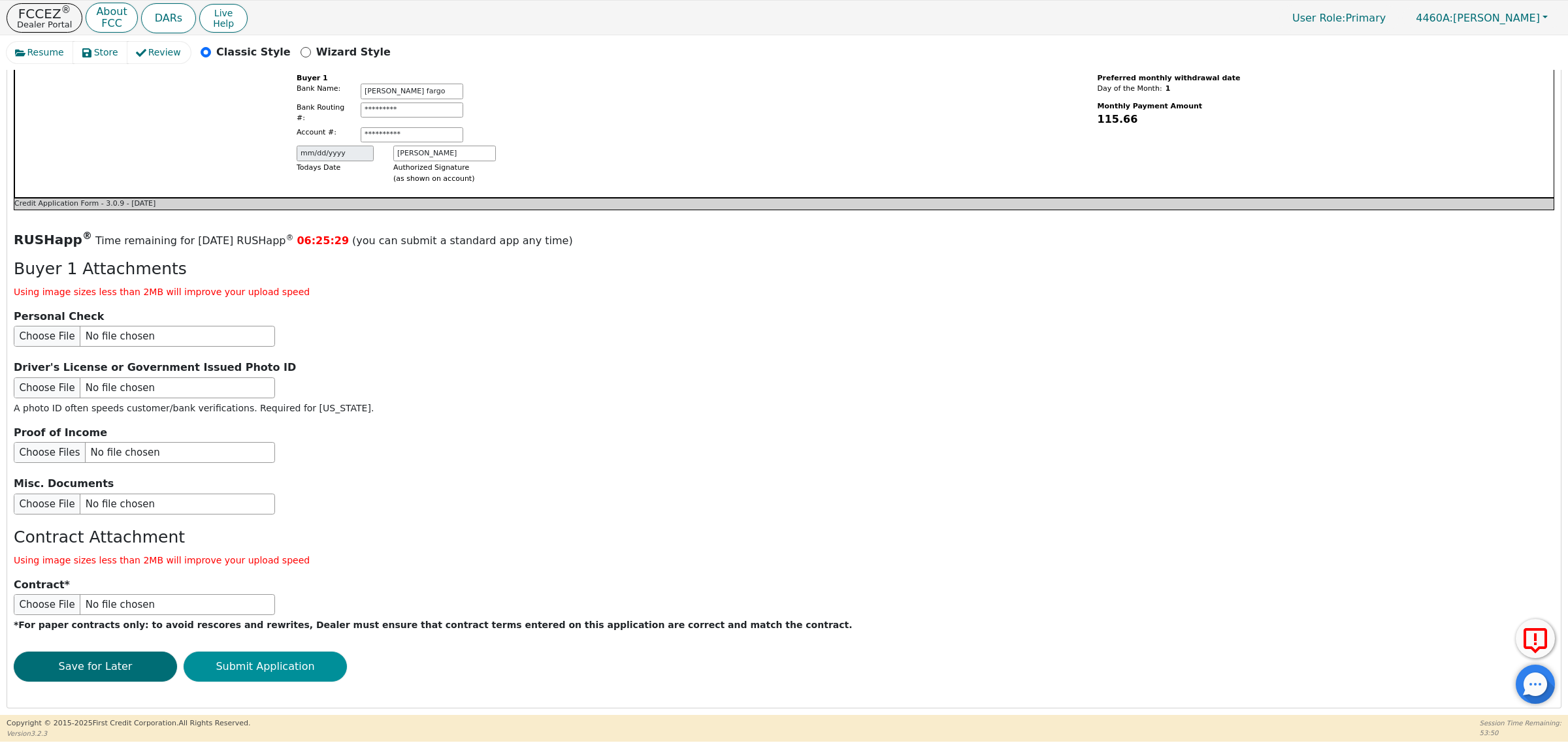
click at [300, 658] on button "Submit Application" at bounding box center [264, 667] width 163 height 30
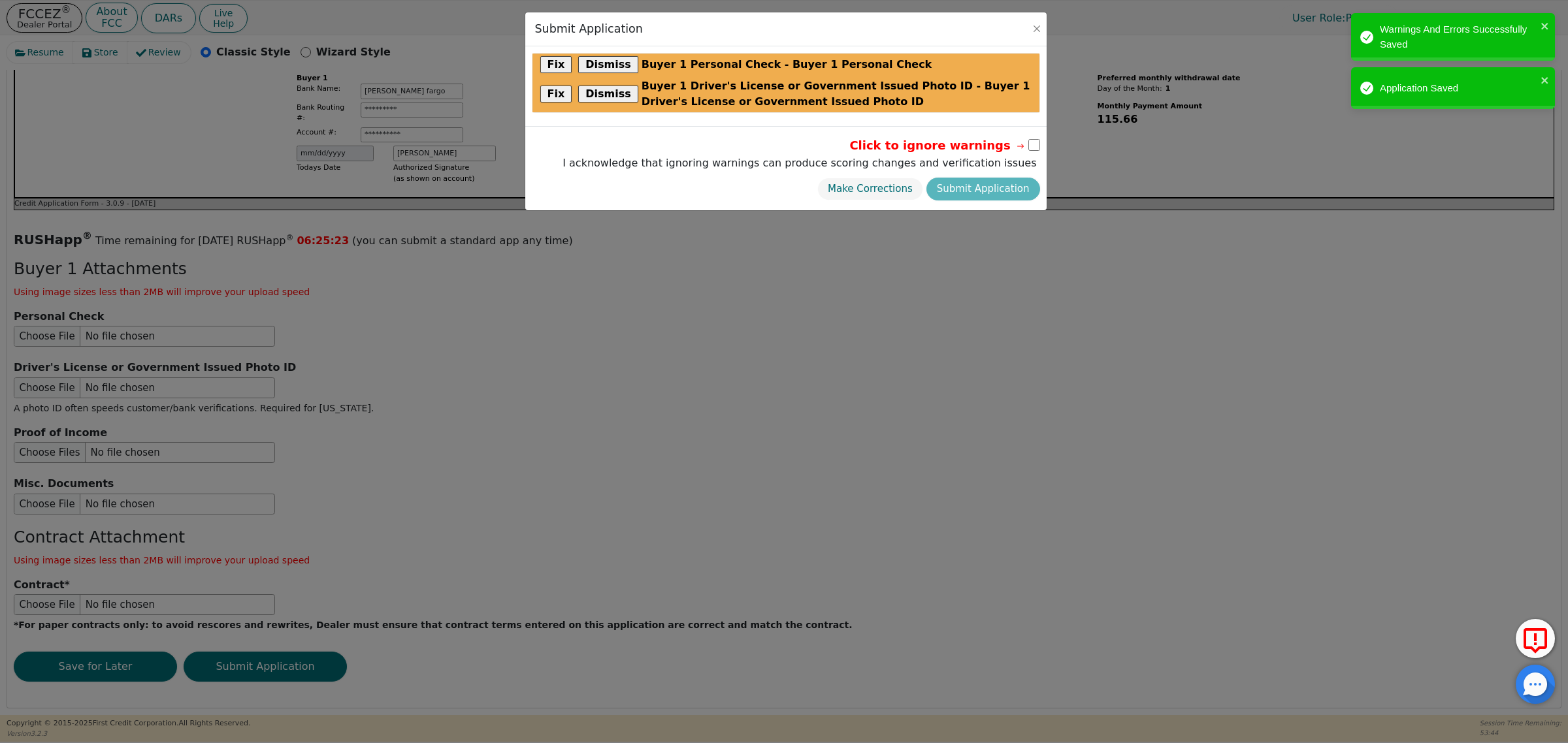
click at [1033, 147] on input "checkbox" at bounding box center [1034, 144] width 12 height 12
checkbox input "true"
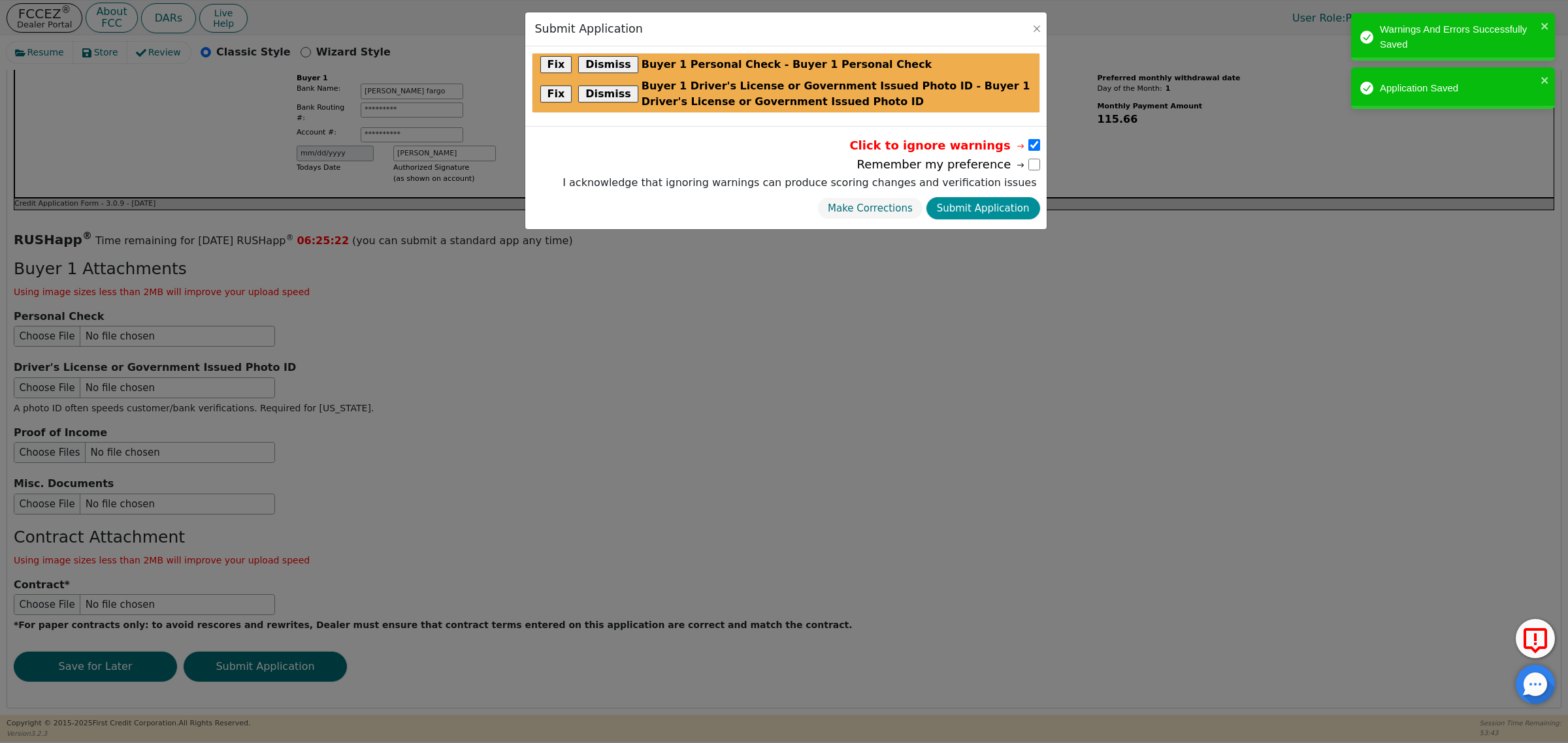
click at [992, 209] on button "Submit Application" at bounding box center [984, 208] width 114 height 23
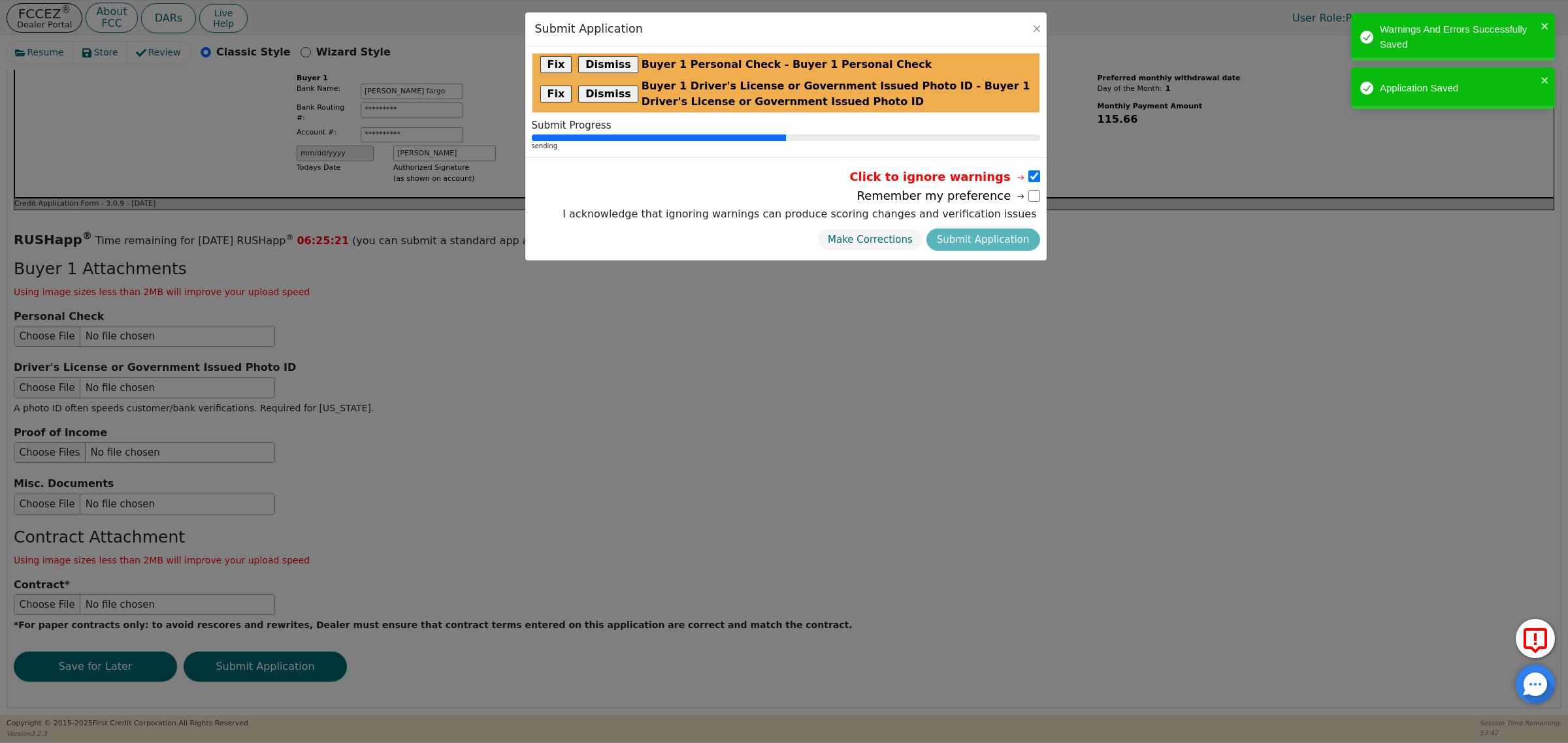
radio input "false"
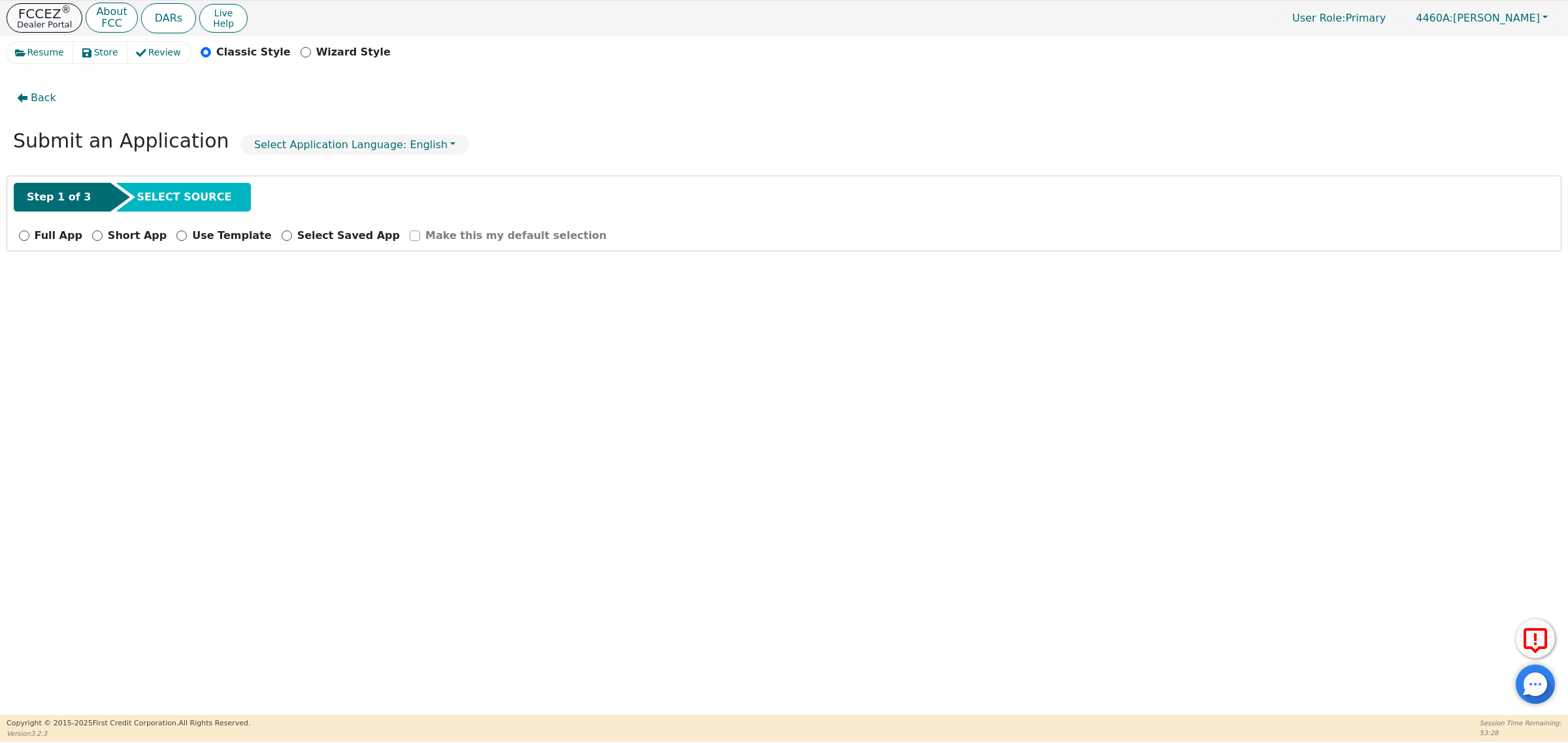
click at [34, 13] on p "FCCEZ ®" at bounding box center [44, 13] width 55 height 13
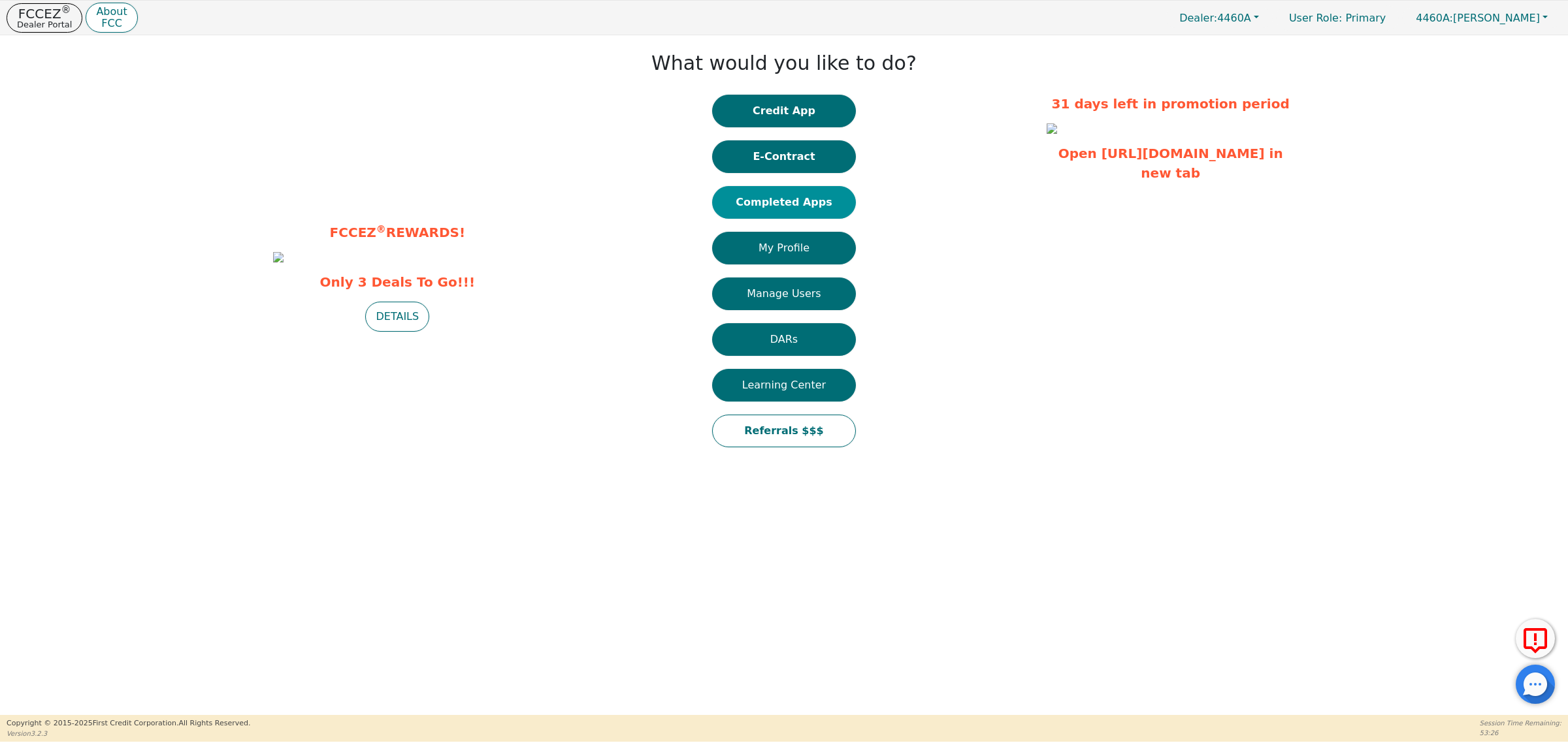
click at [782, 197] on button "Completed Apps" at bounding box center [784, 203] width 144 height 33
